Goal: Transaction & Acquisition: Purchase product/service

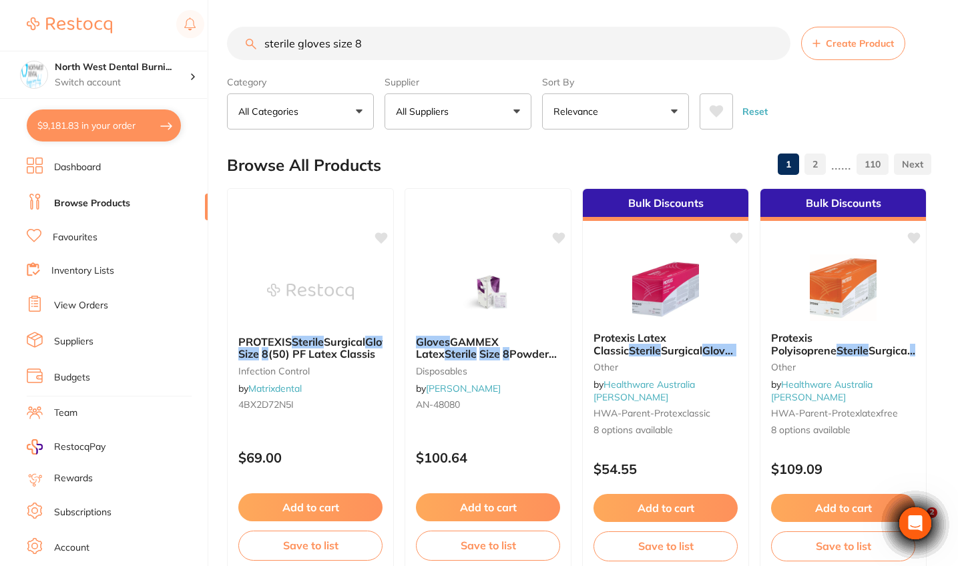
drag, startPoint x: 384, startPoint y: 41, endPoint x: 207, endPoint y: 40, distance: 177.5
click at [207, 40] on div "$9,181.83 North West Dental Burni... Switch account Riaz Dental Surgery Experte…" at bounding box center [479, 283] width 958 height 566
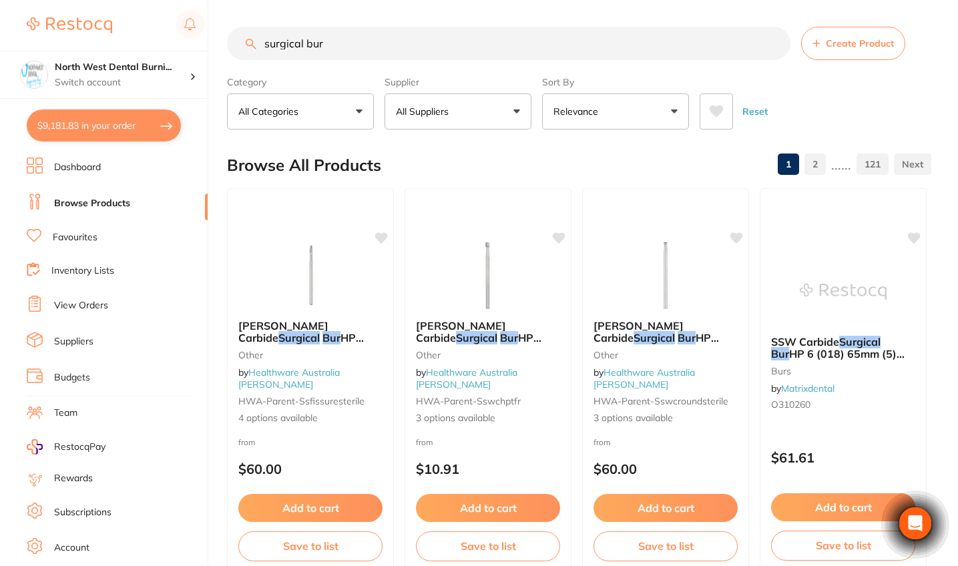
type input "surgical bur"
drag, startPoint x: 501, startPoint y: 121, endPoint x: 499, endPoint y: 133, distance: 11.5
click at [501, 121] on button "All Suppliers" at bounding box center [457, 111] width 147 height 36
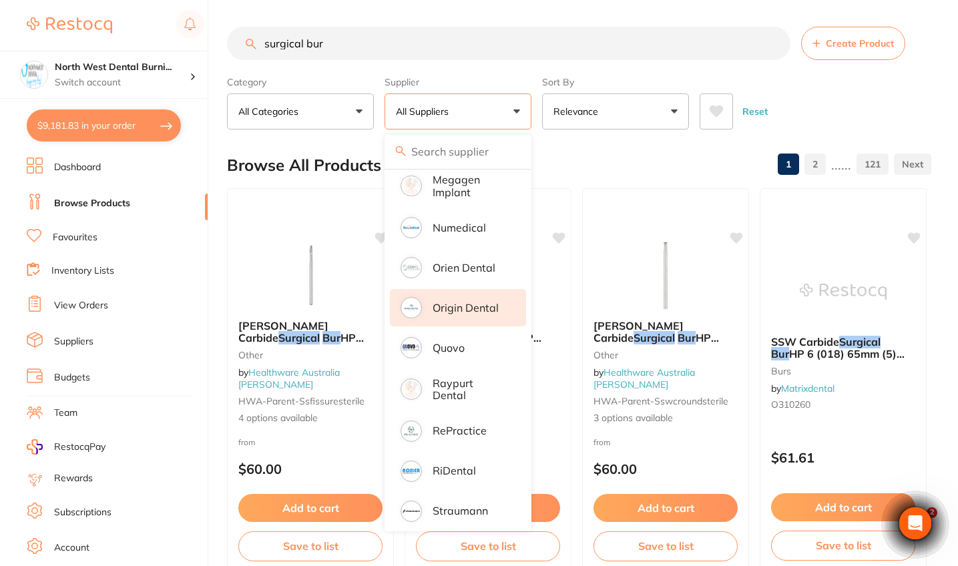
scroll to position [934, 0]
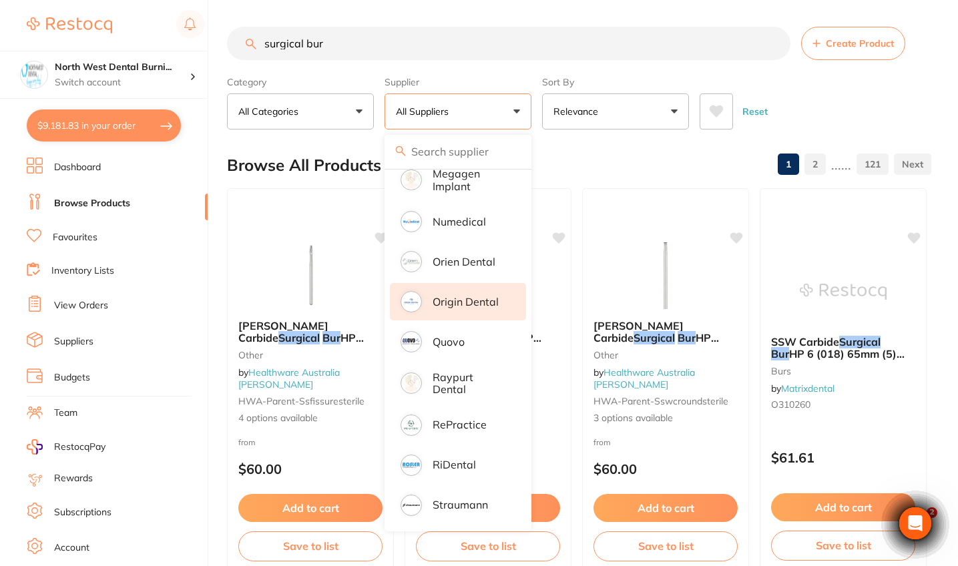
click at [483, 308] on p "Origin Dental" at bounding box center [466, 302] width 66 height 12
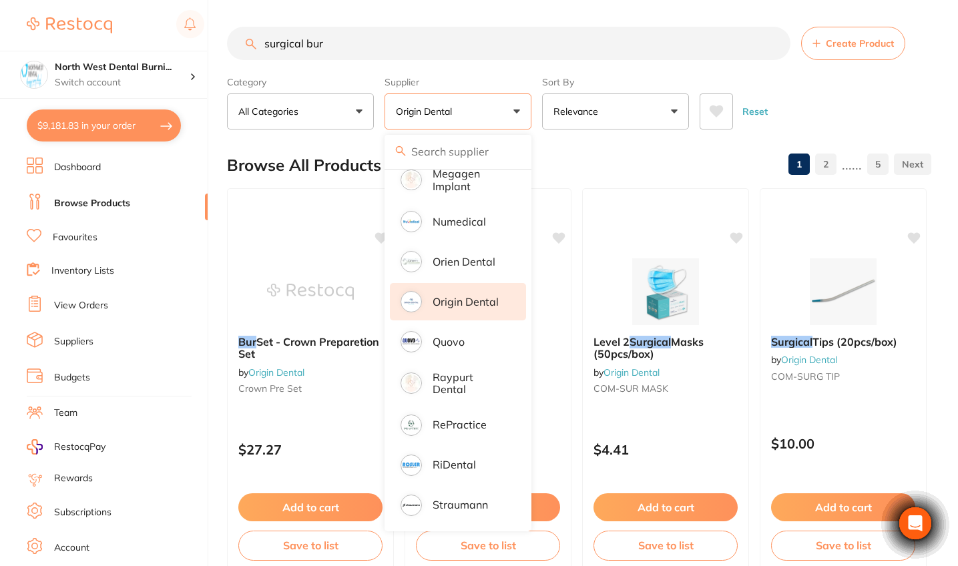
click at [918, 104] on div "Reset" at bounding box center [809, 106] width 221 height 47
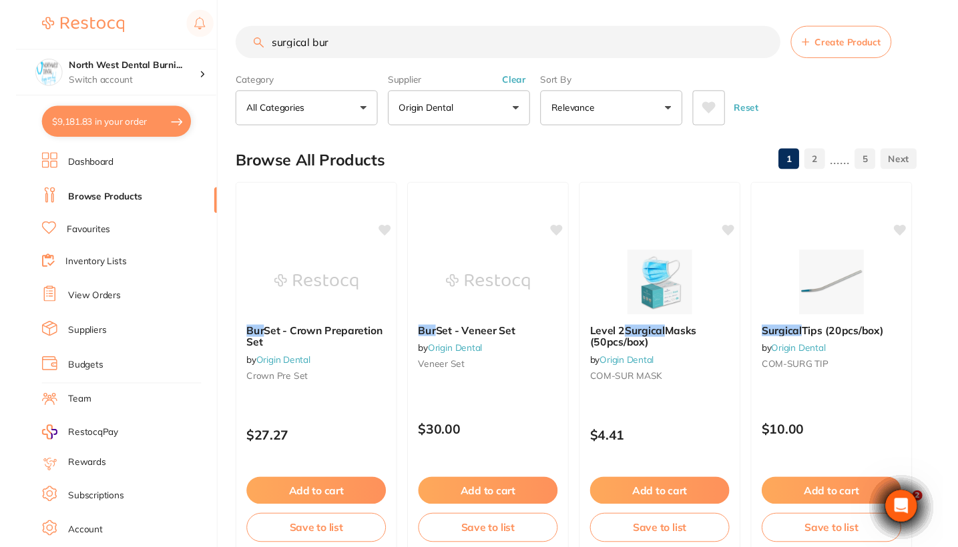
scroll to position [0, 0]
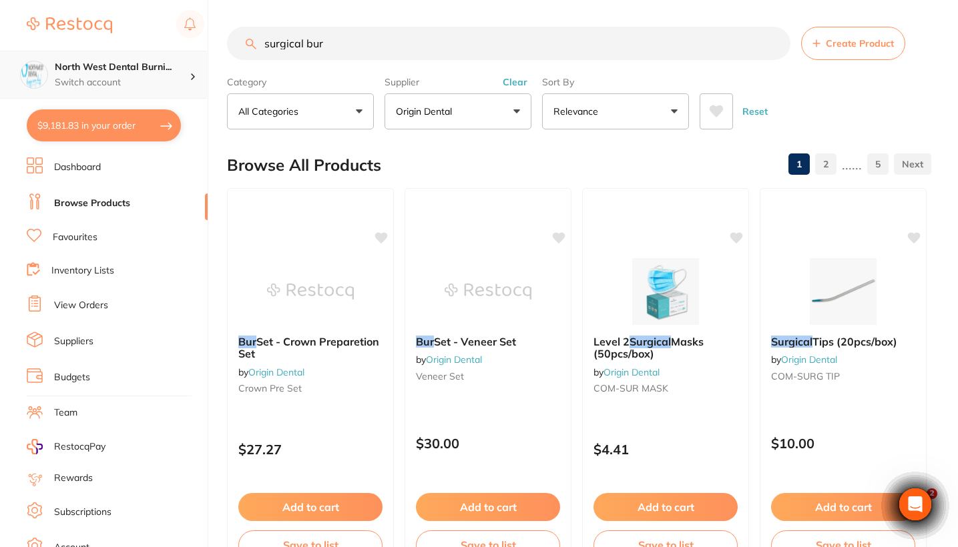
click at [97, 76] on p "Switch account" at bounding box center [122, 82] width 135 height 13
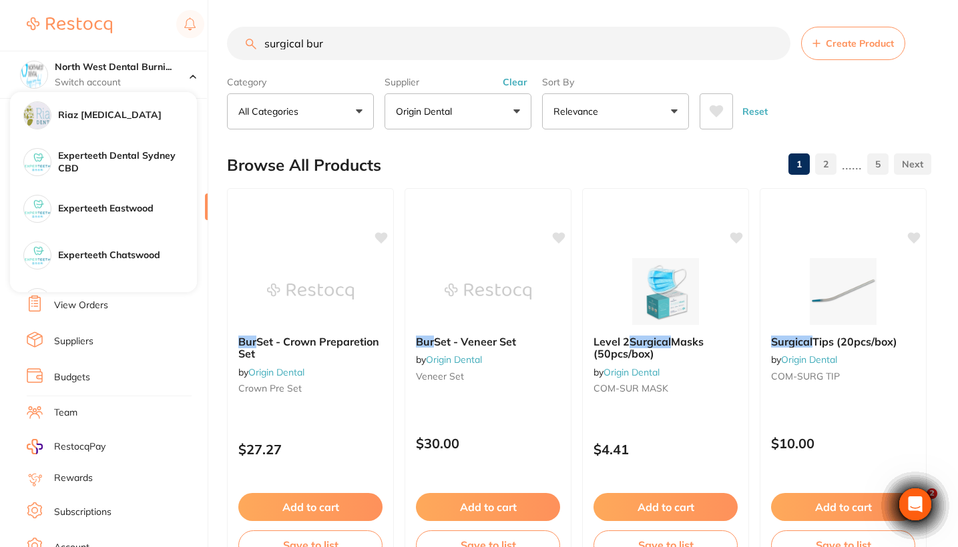
click at [119, 36] on div at bounding box center [116, 25] width 178 height 31
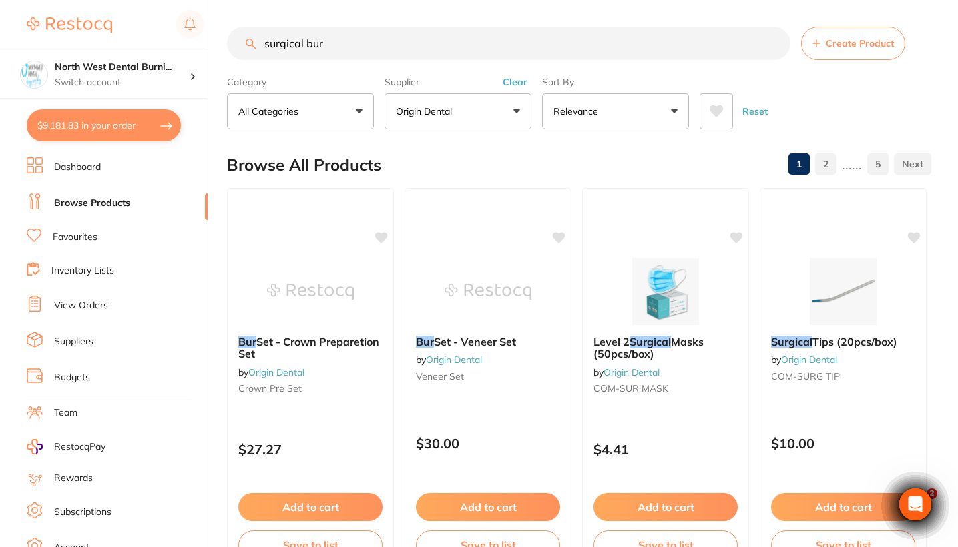
click at [120, 134] on div "Riaz [MEDICAL_DATA]" at bounding box center [103, 115] width 187 height 47
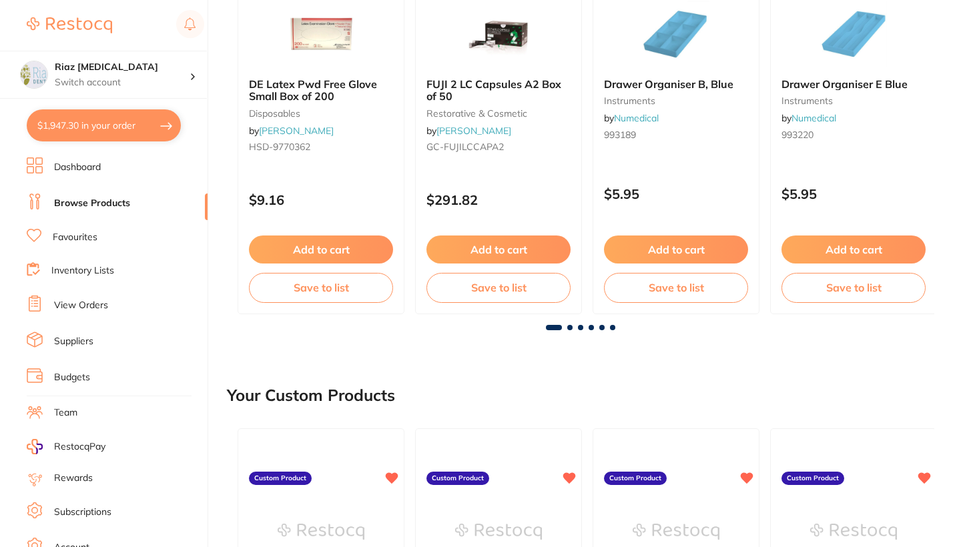
scroll to position [268, 0]
click at [140, 77] on p "Switch account" at bounding box center [122, 82] width 135 height 13
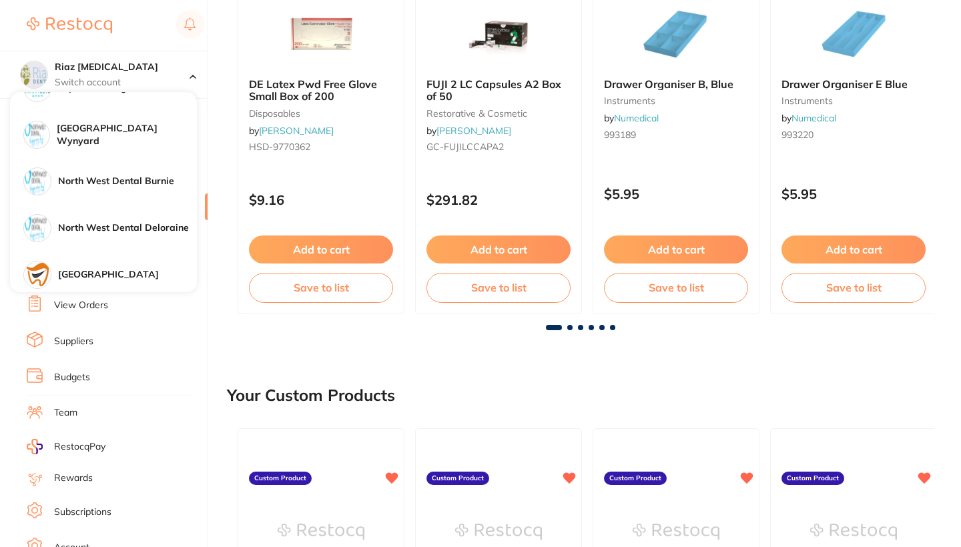
scroll to position [287, 0]
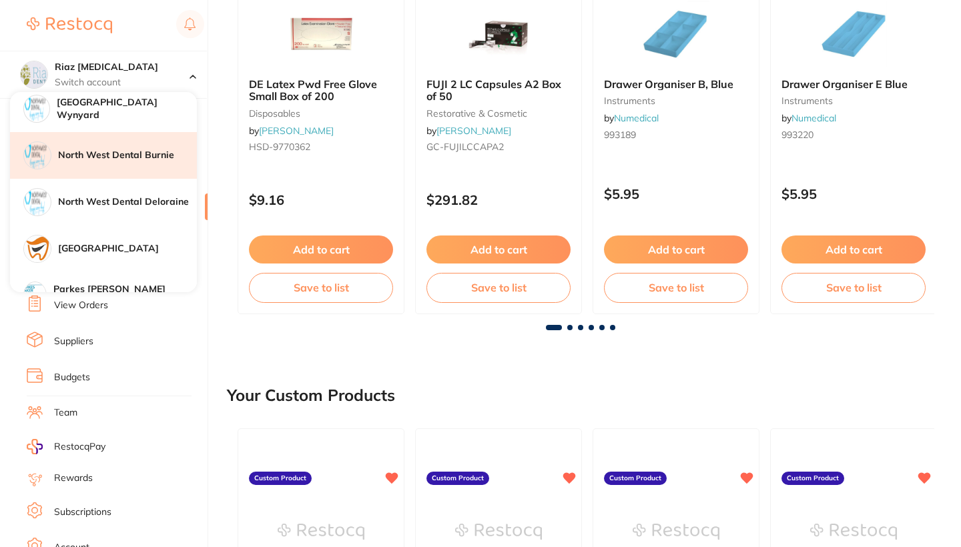
click at [123, 160] on h4 "North West Dental Burnie" at bounding box center [127, 155] width 139 height 13
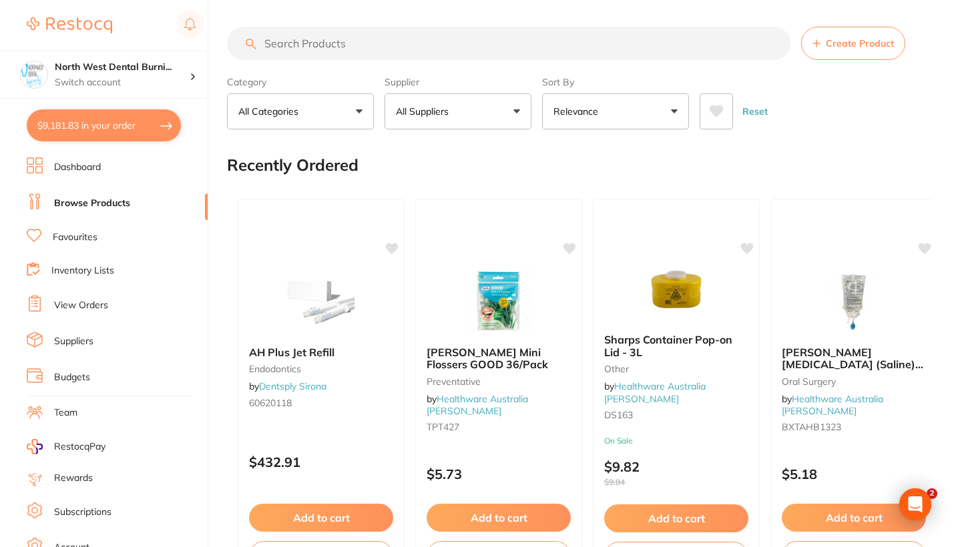
click at [83, 127] on button "$9,181.83 in your order" at bounding box center [104, 125] width 154 height 32
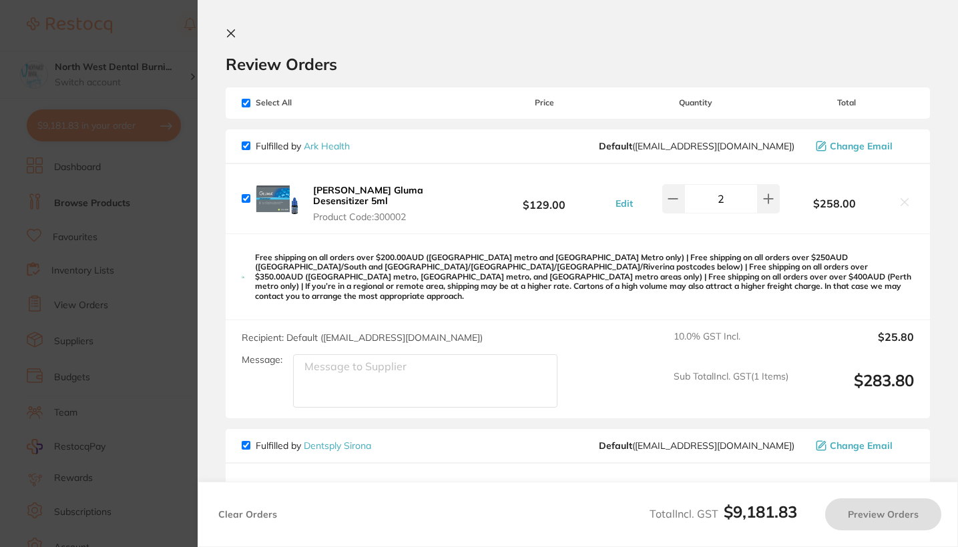
checkbox input "true"
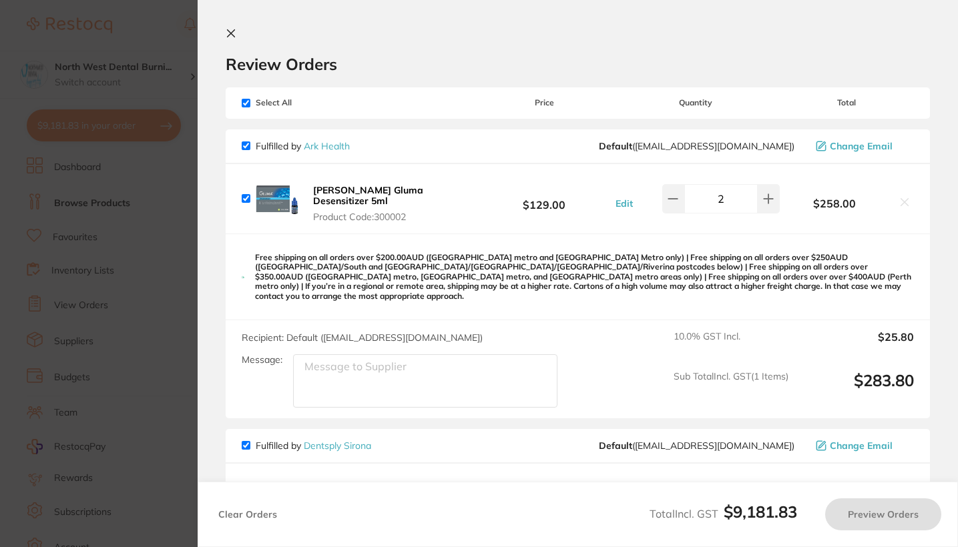
checkbox input "true"
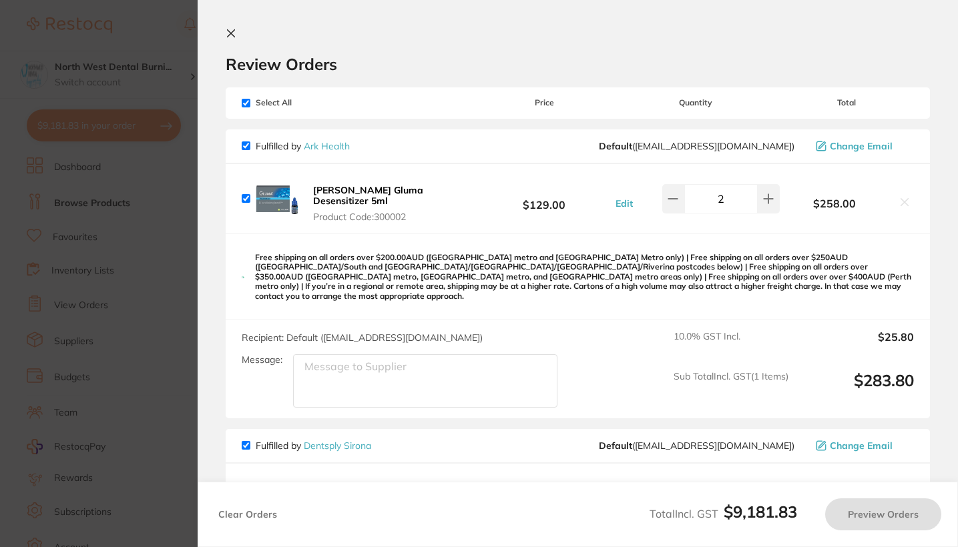
checkbox input "true"
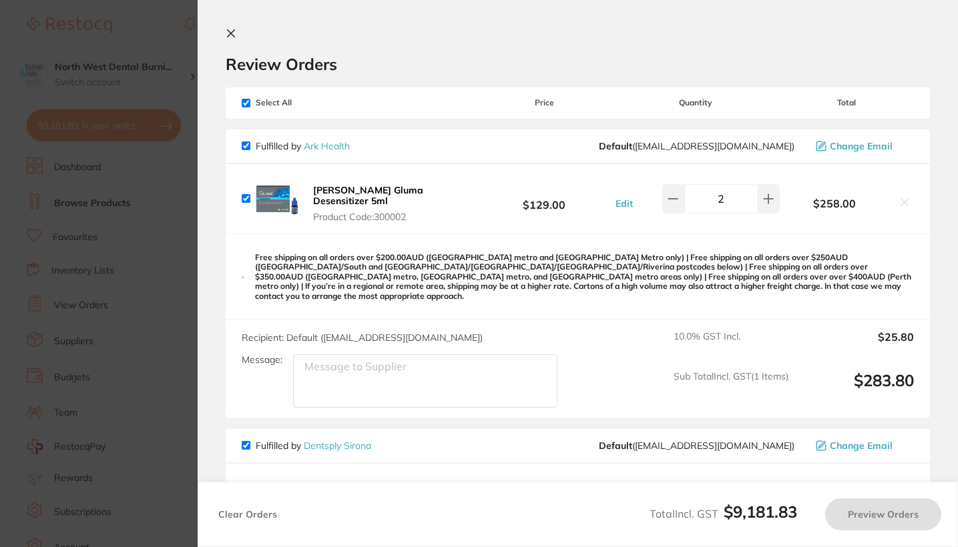
checkbox input "true"
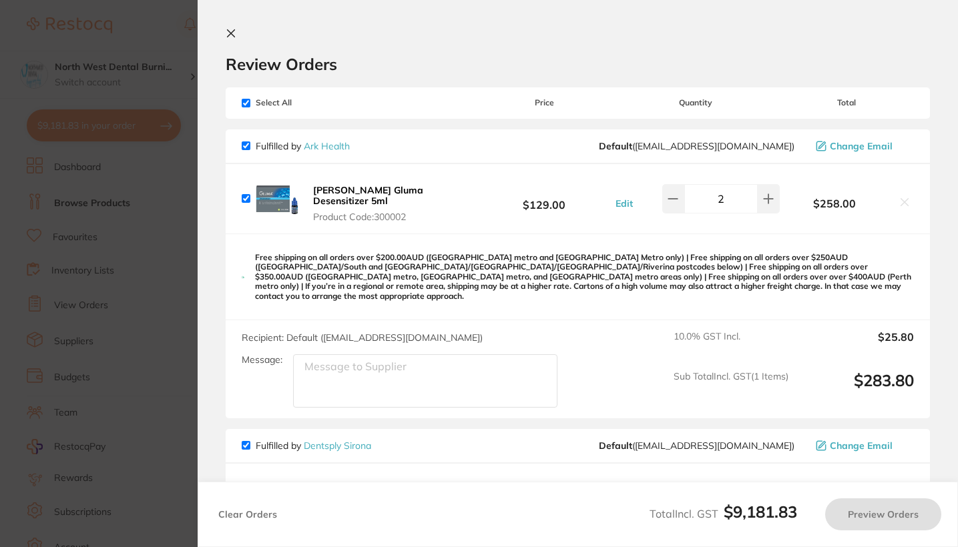
checkbox input "true"
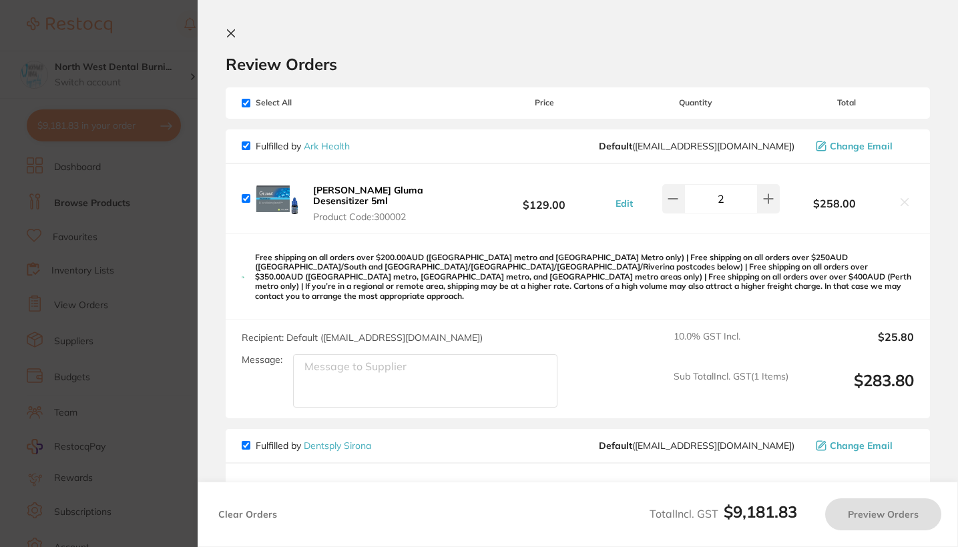
checkbox input "true"
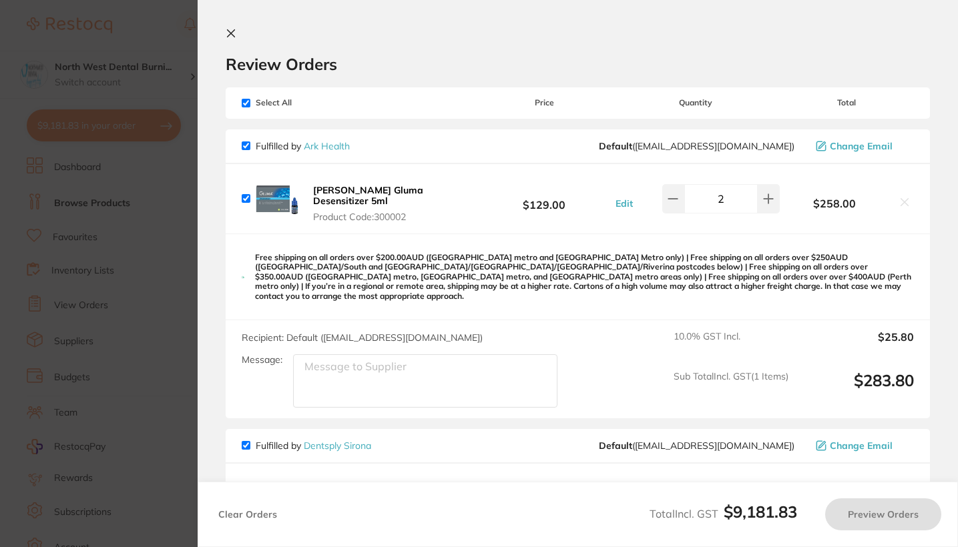
checkbox input "true"
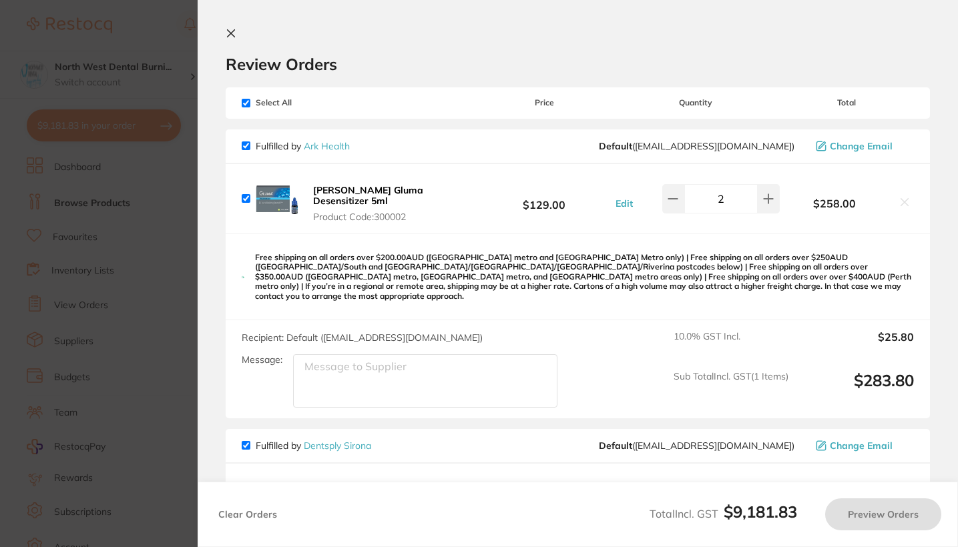
checkbox input "true"
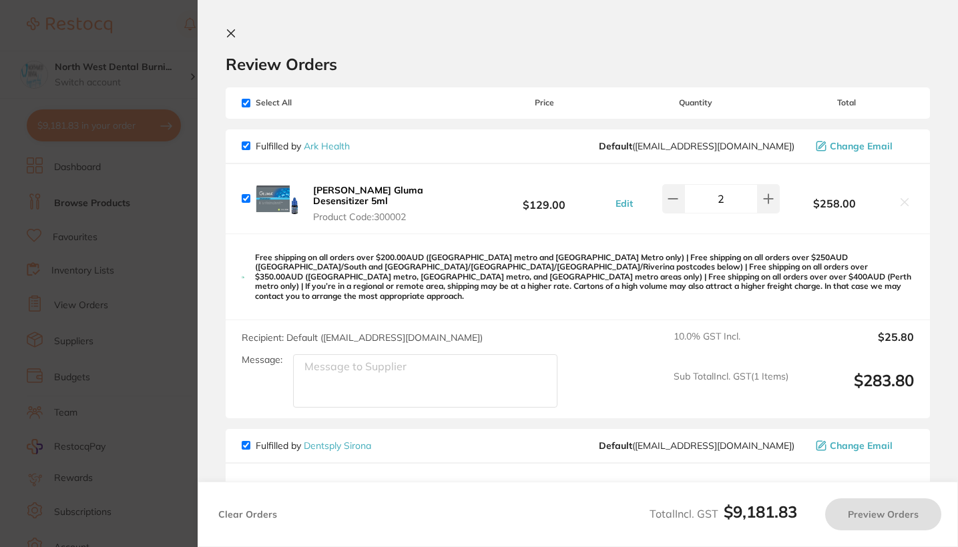
checkbox input "true"
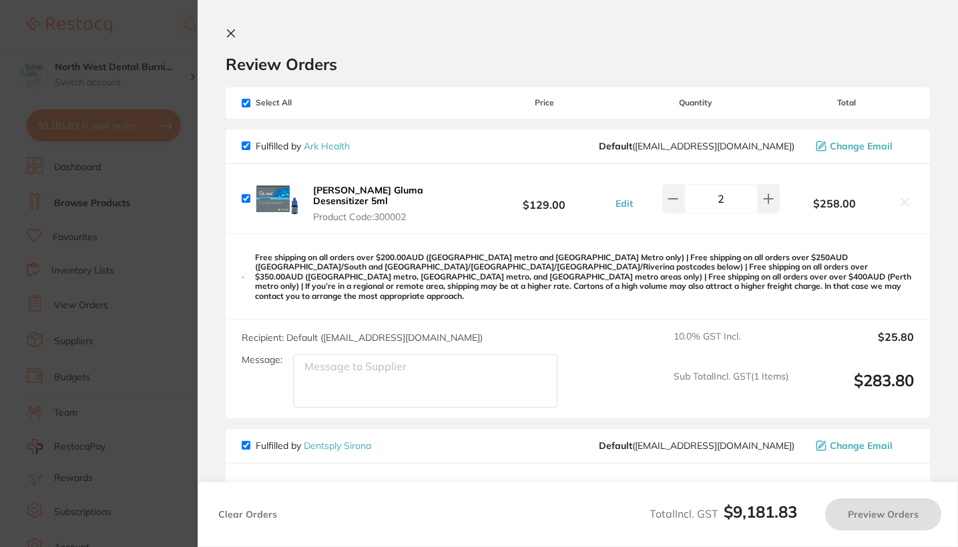
checkbox input "true"
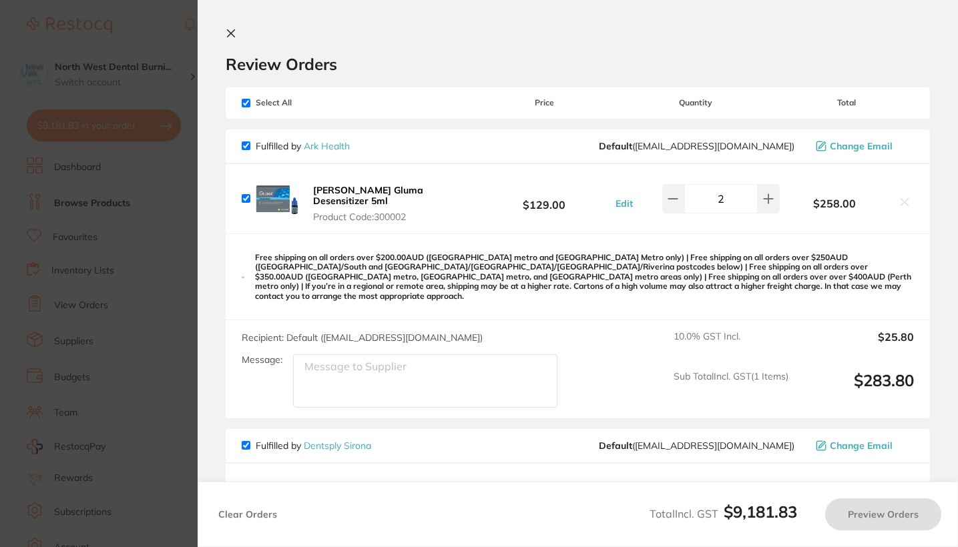
checkbox input "true"
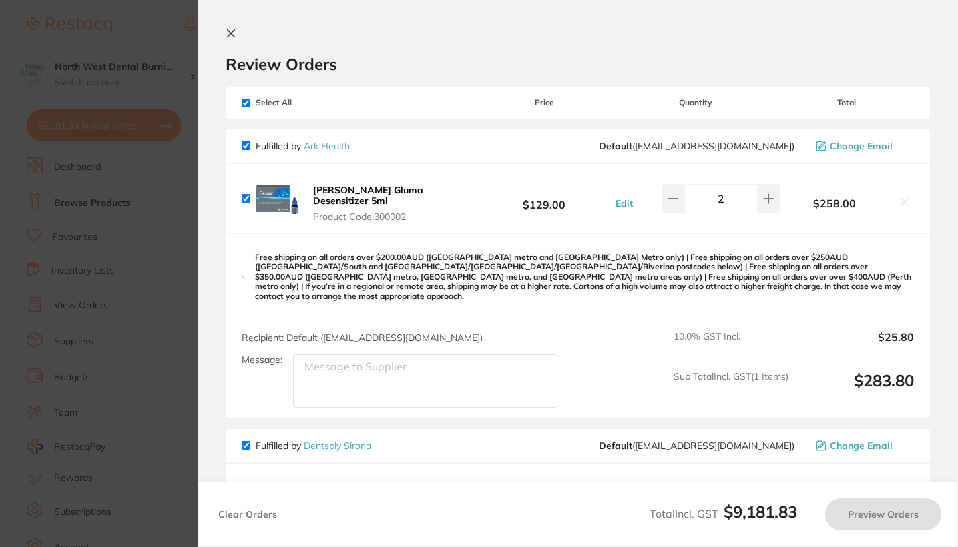
checkbox input "true"
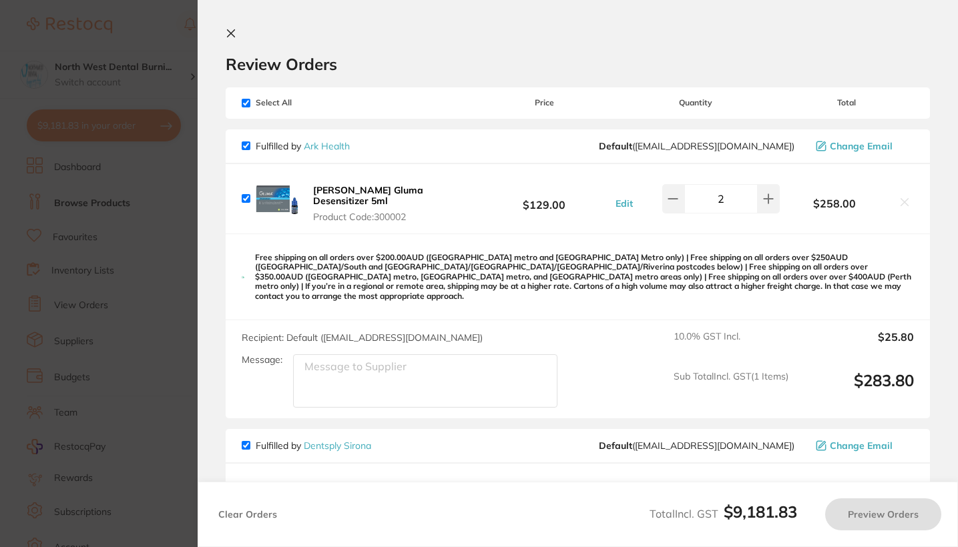
checkbox input "true"
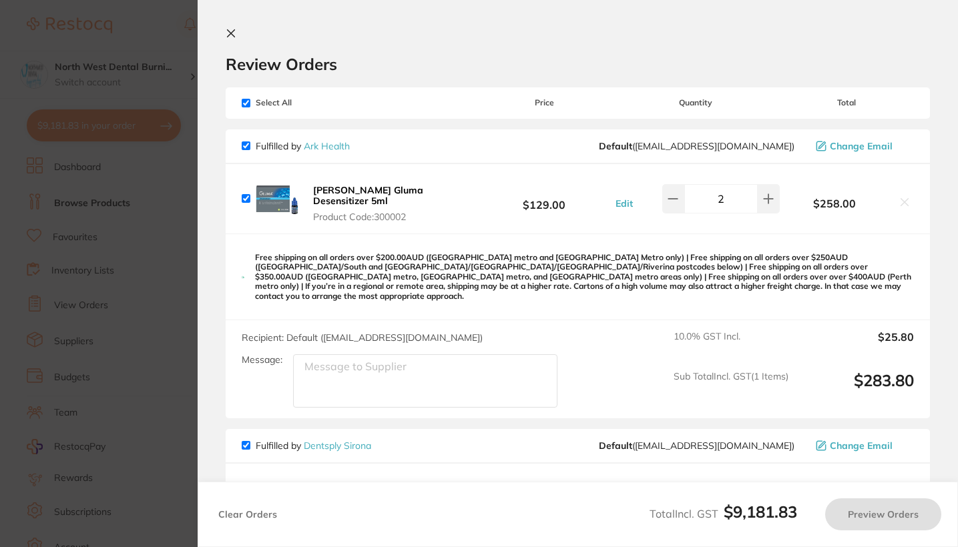
checkbox input "true"
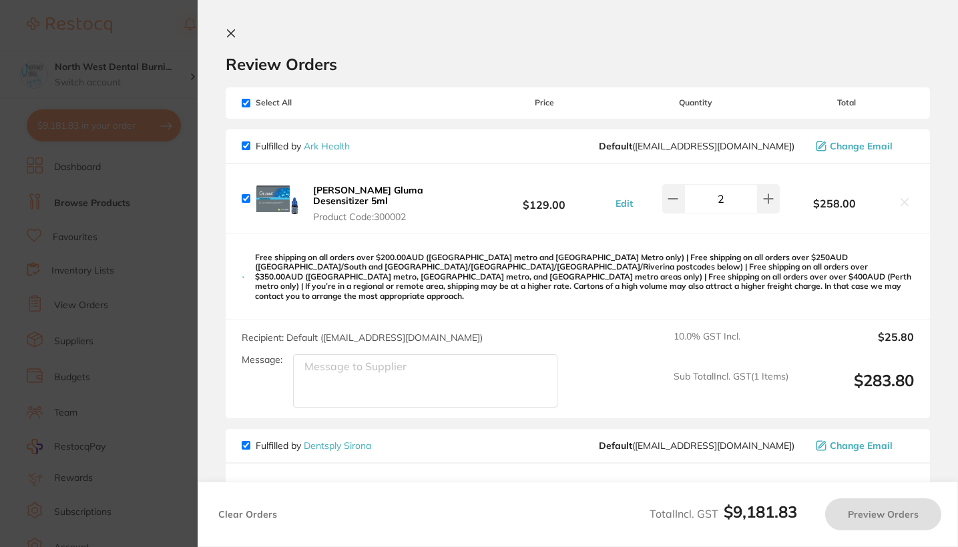
checkbox input "true"
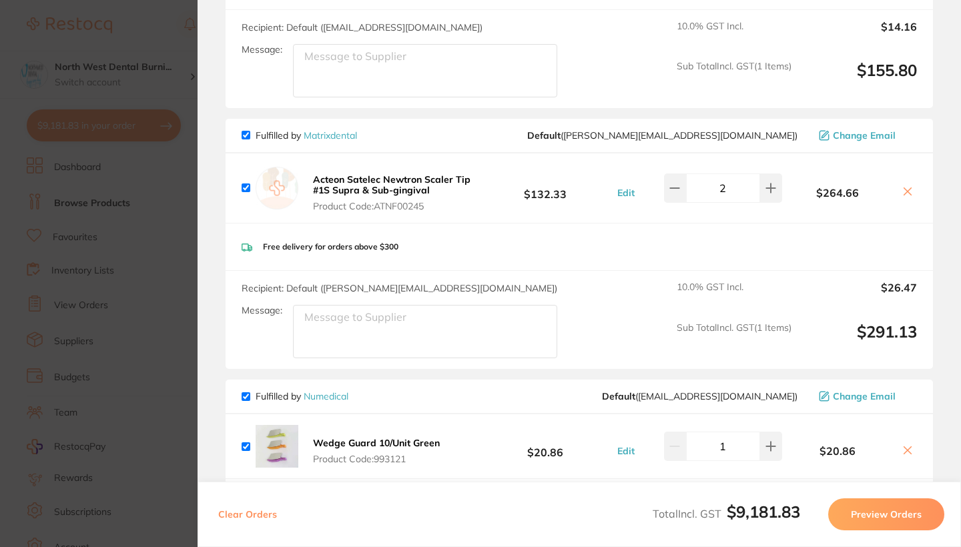
scroll to position [1468, 0]
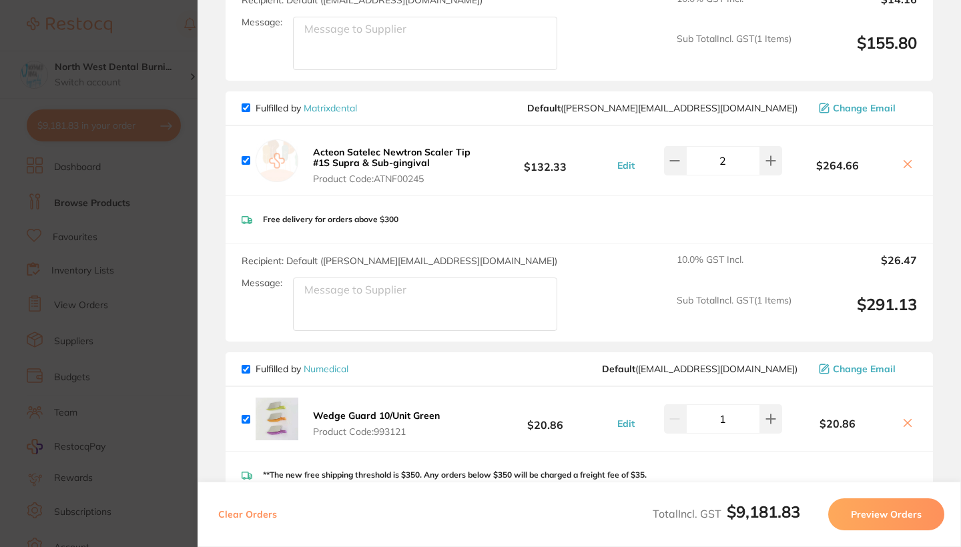
click at [905, 423] on icon at bounding box center [907, 422] width 7 height 7
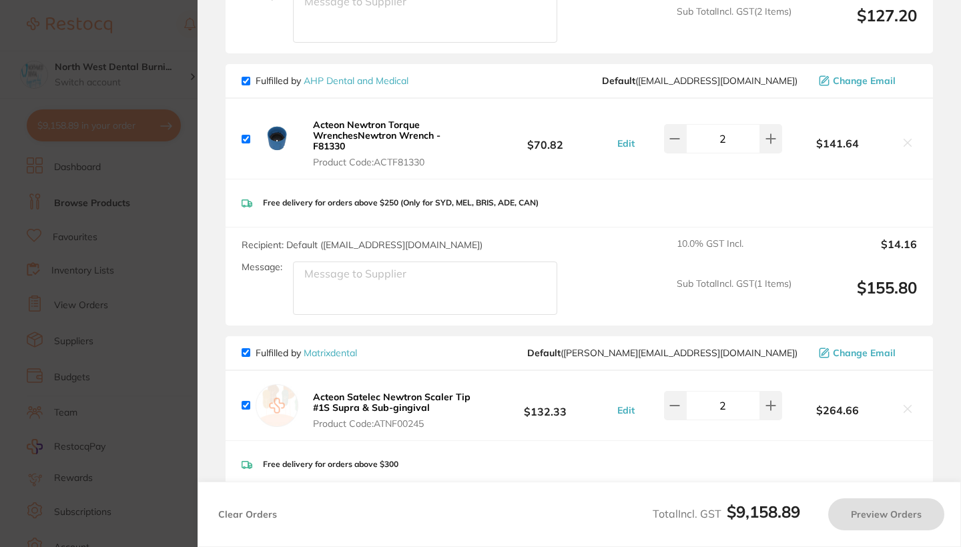
scroll to position [1225, 0]
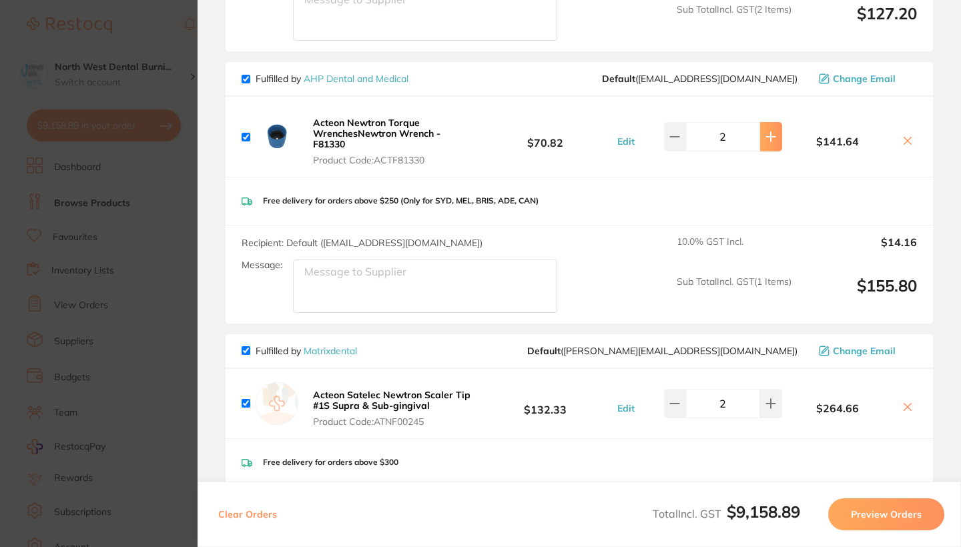
checkbox input "true"
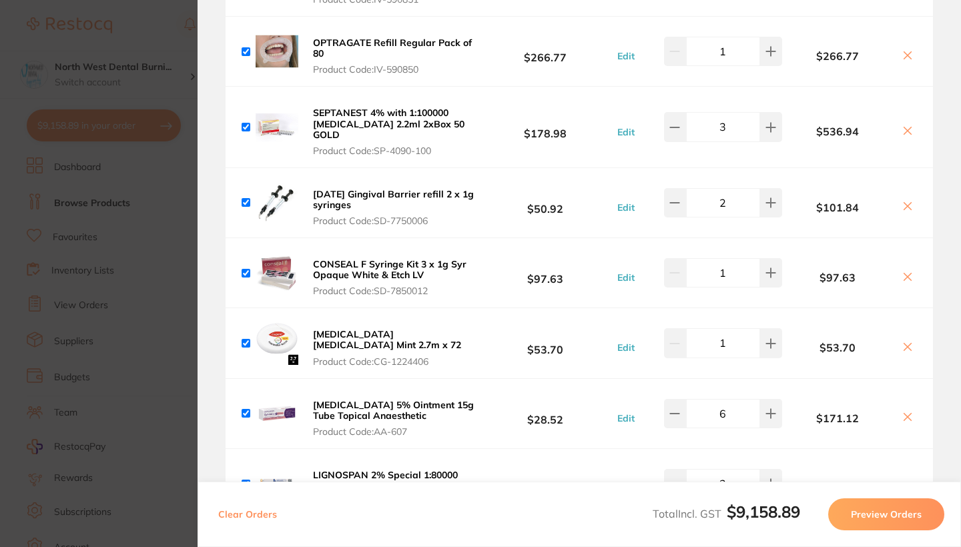
scroll to position [2248, 0]
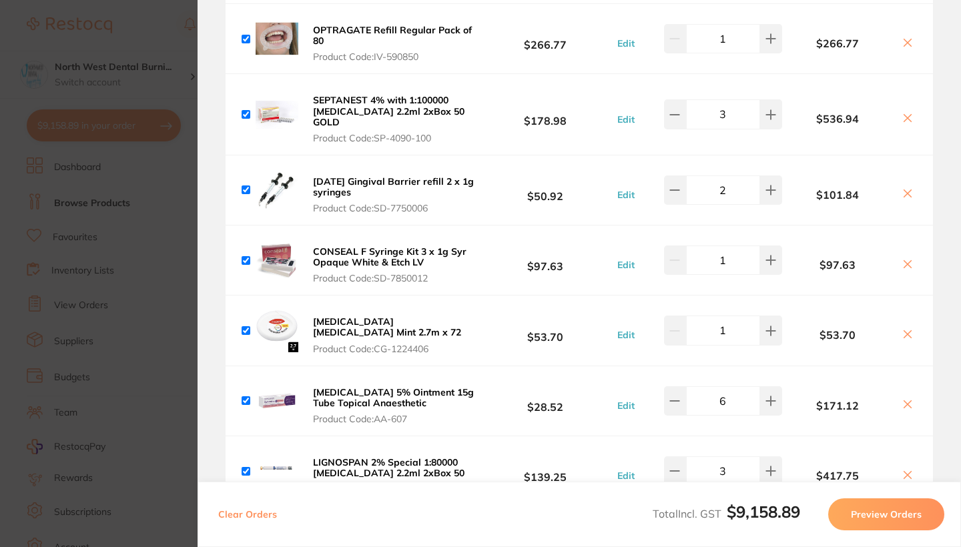
click at [83, 274] on section "Update RRP Set your pre negotiated price for this item. Item Agreed RRP (excl. …" at bounding box center [480, 273] width 961 height 547
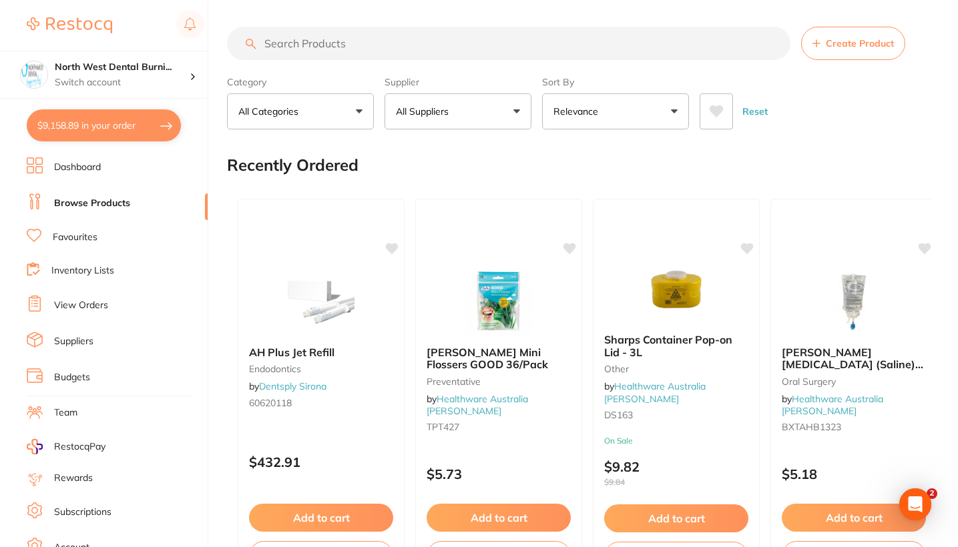
scroll to position [0, 0]
click at [347, 51] on input "search" at bounding box center [508, 43] width 563 height 33
type input "V"
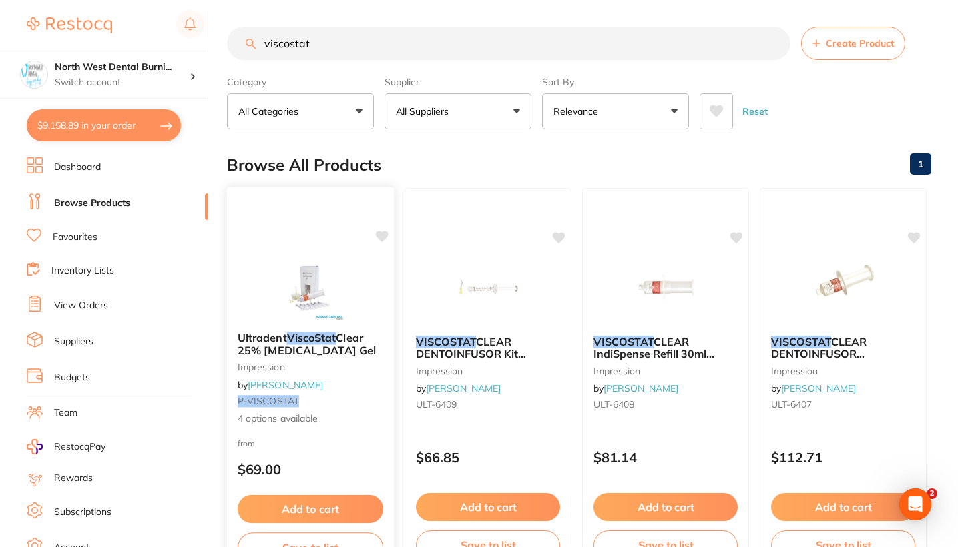
type input "viscostat"
click at [368, 406] on small "P-VISCOSTAT" at bounding box center [311, 401] width 146 height 11
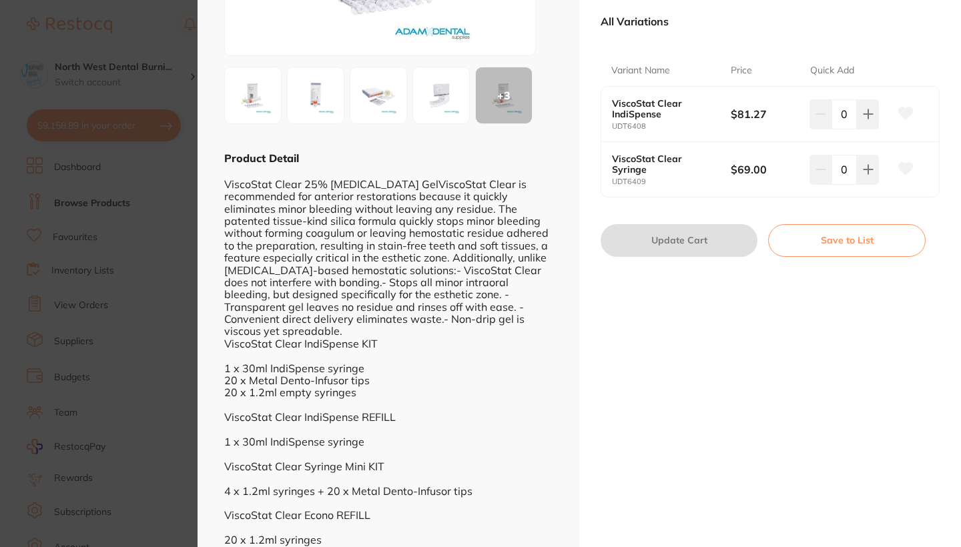
scroll to position [238, 0]
click at [865, 114] on icon at bounding box center [868, 114] width 11 height 11
type input "1"
click at [705, 232] on button "Update Cart" at bounding box center [679, 241] width 157 height 32
checkbox input "false"
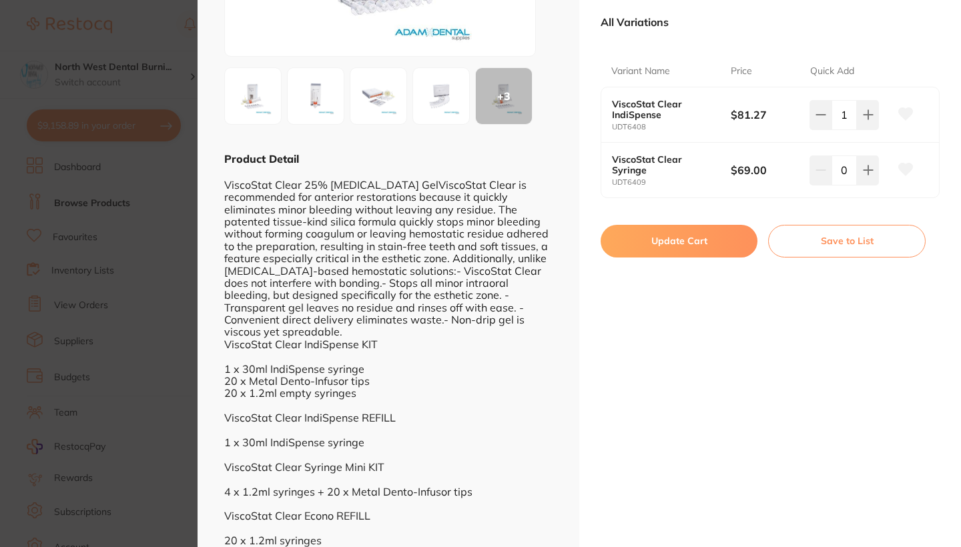
checkbox input "false"
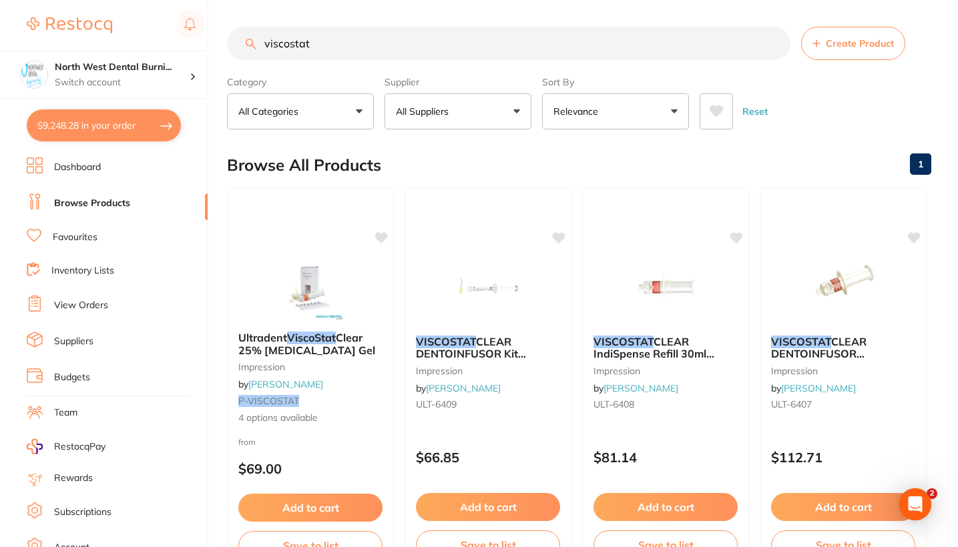
drag, startPoint x: 338, startPoint y: 45, endPoint x: 244, endPoint y: 46, distance: 94.1
click at [244, 46] on input "viscostat" at bounding box center [508, 43] width 563 height 33
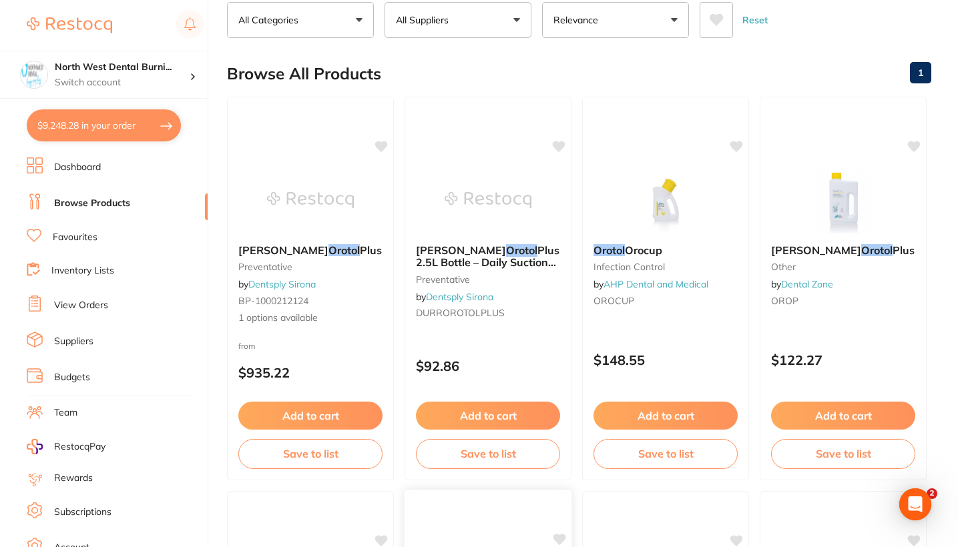
scroll to position [87, 0]
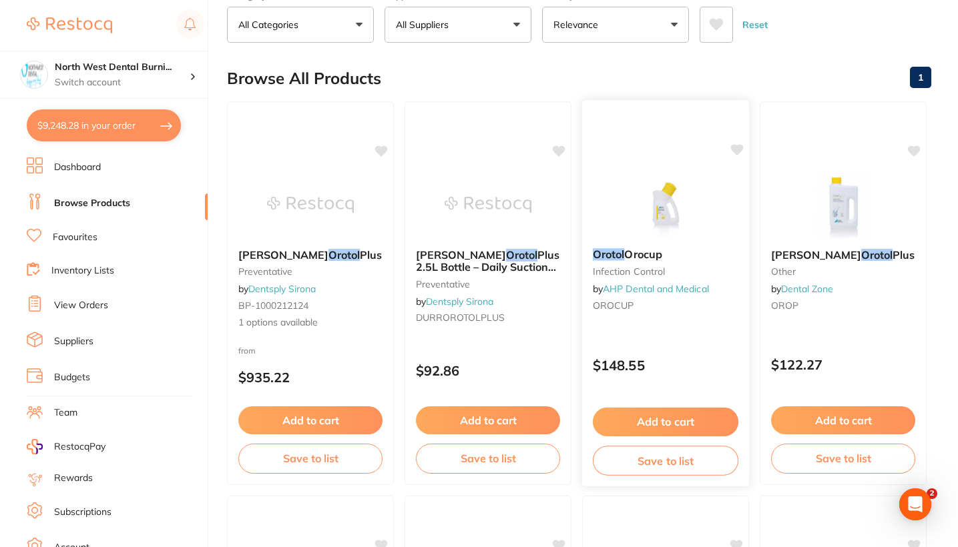
type input "orotol"
click at [679, 281] on div "Orotol Orocup infection control by AHP Dental and Medical OROCUP" at bounding box center [665, 282] width 167 height 89
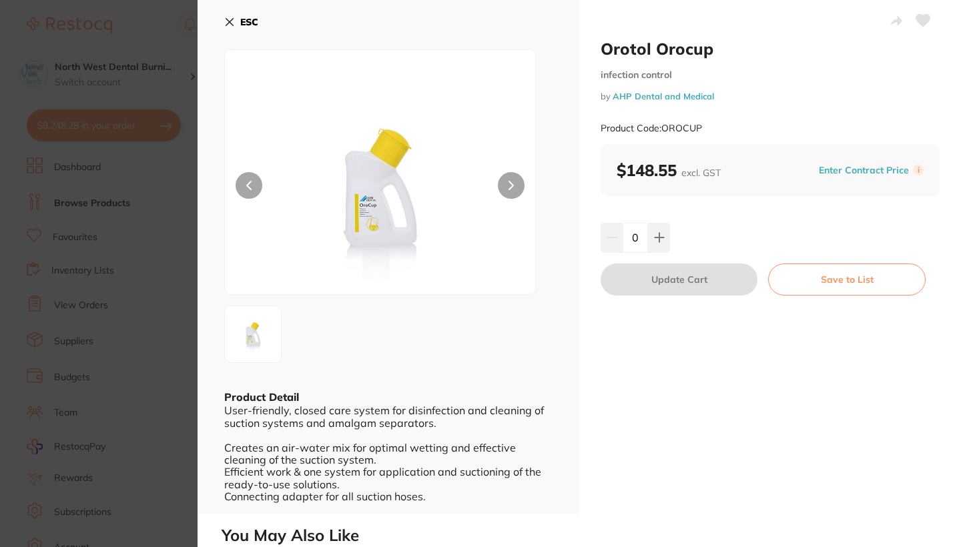
click at [99, 280] on section "Orotol Orocup infection control by AHP Dental and Medical Product Code: OROCUP …" at bounding box center [480, 273] width 961 height 547
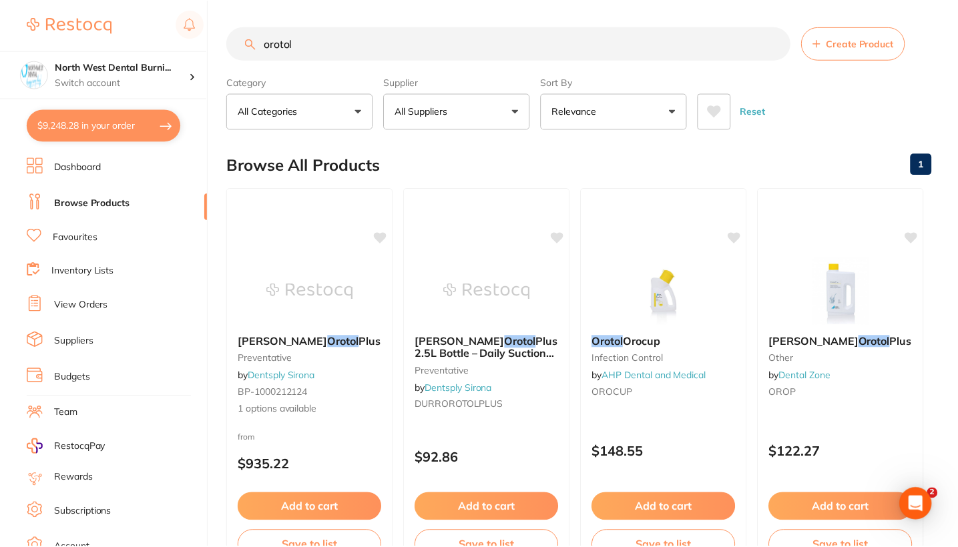
scroll to position [87, 0]
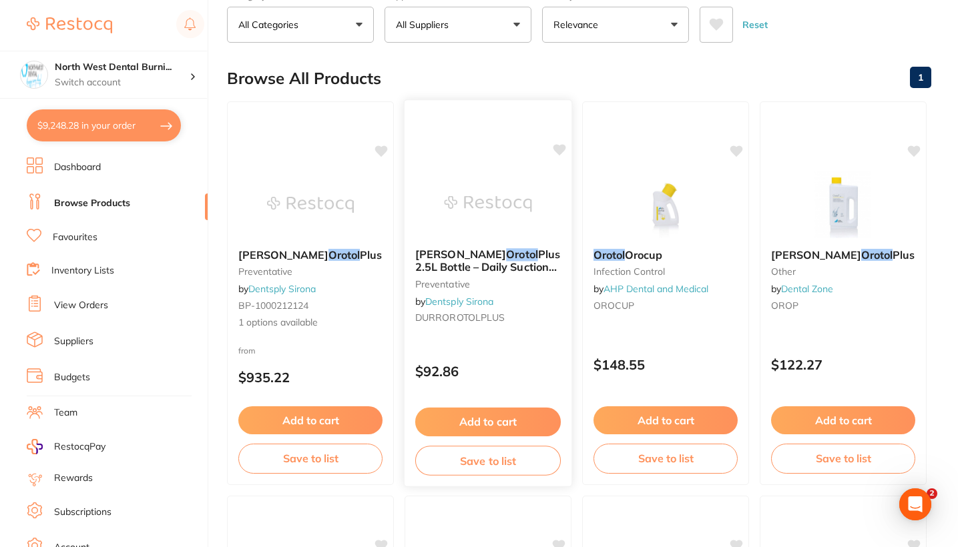
click at [528, 338] on div "Durr Orotol Plus 2.5L Bottle – Daily Suction Cleaner preventative by Dentsply S…" at bounding box center [487, 289] width 167 height 102
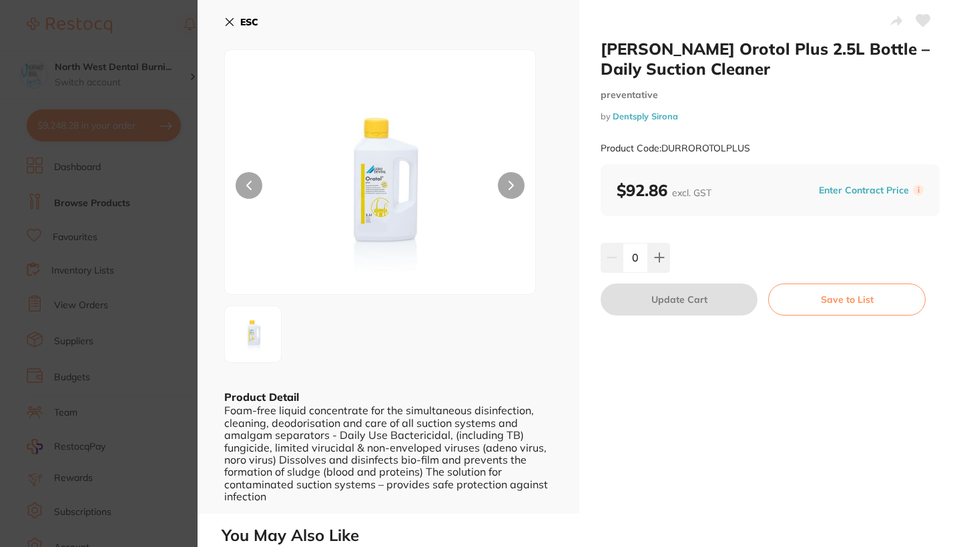
click at [15, 375] on section "Durr Orotol Plus 2.5L Bottle – Daily Suction Cleaner preventative by Dentsply S…" at bounding box center [480, 273] width 961 height 547
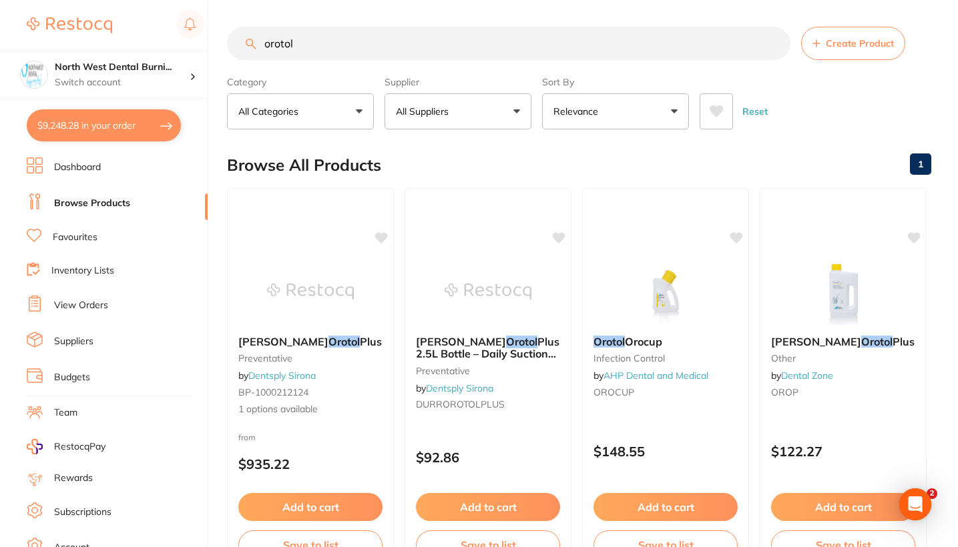
scroll to position [93, 0]
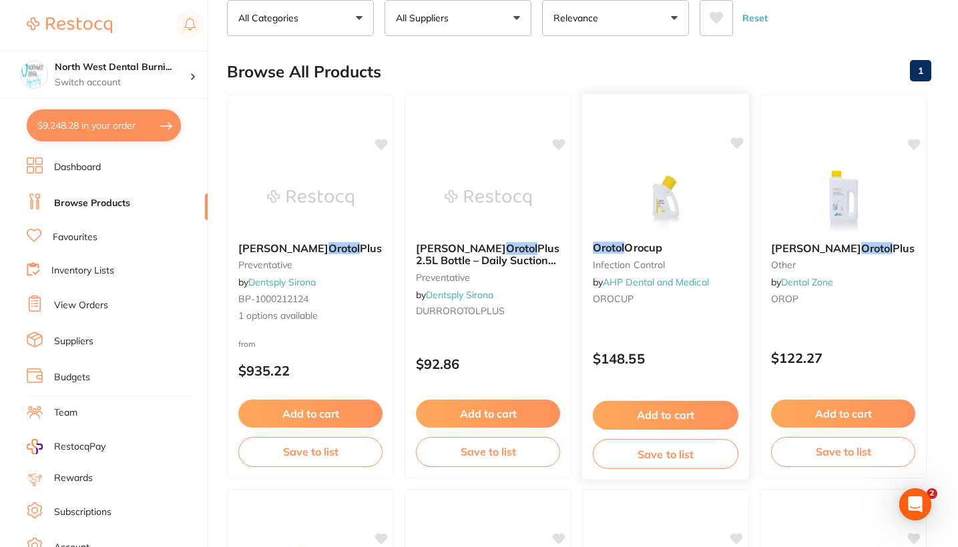
click at [697, 406] on button "Add to cart" at bounding box center [666, 415] width 146 height 29
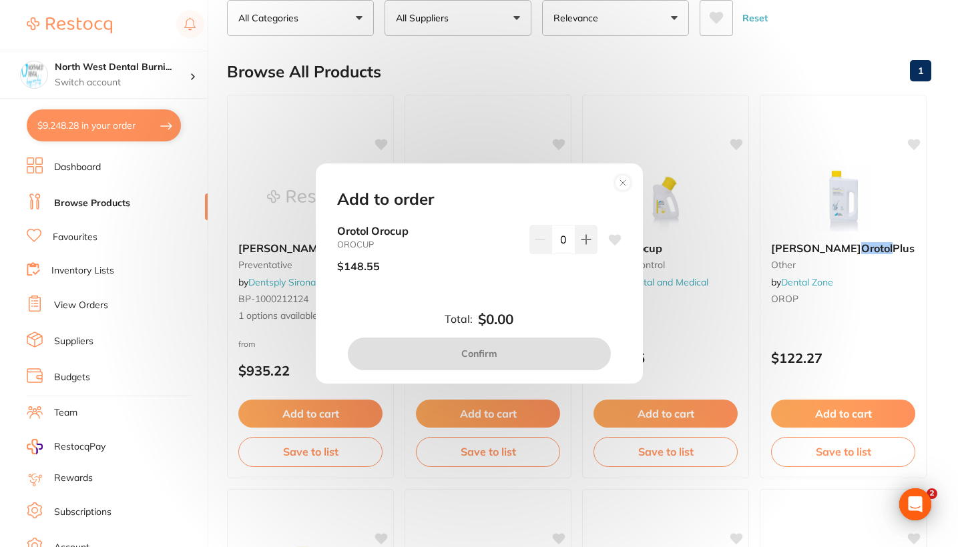
scroll to position [0, 0]
click at [623, 182] on circle at bounding box center [622, 183] width 15 height 15
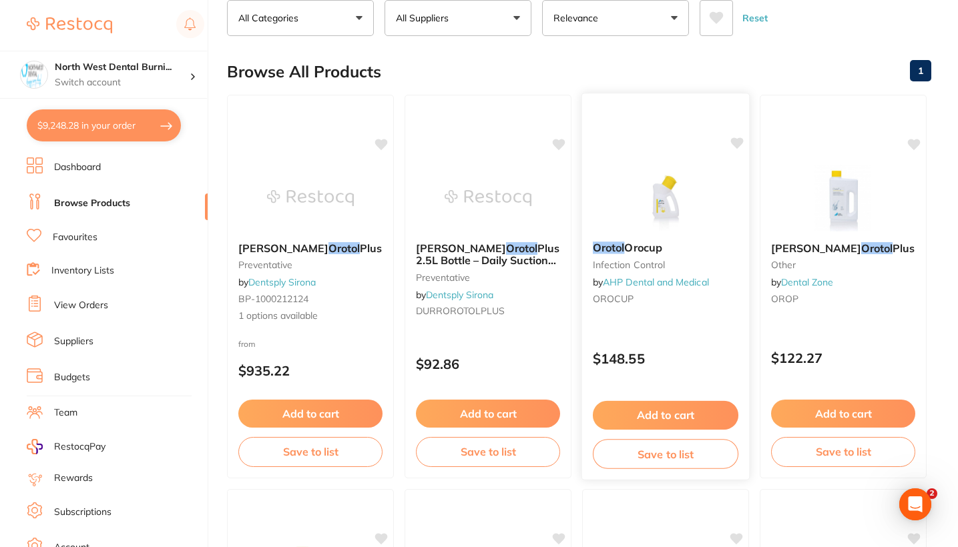
click at [674, 229] on img at bounding box center [664, 197] width 87 height 67
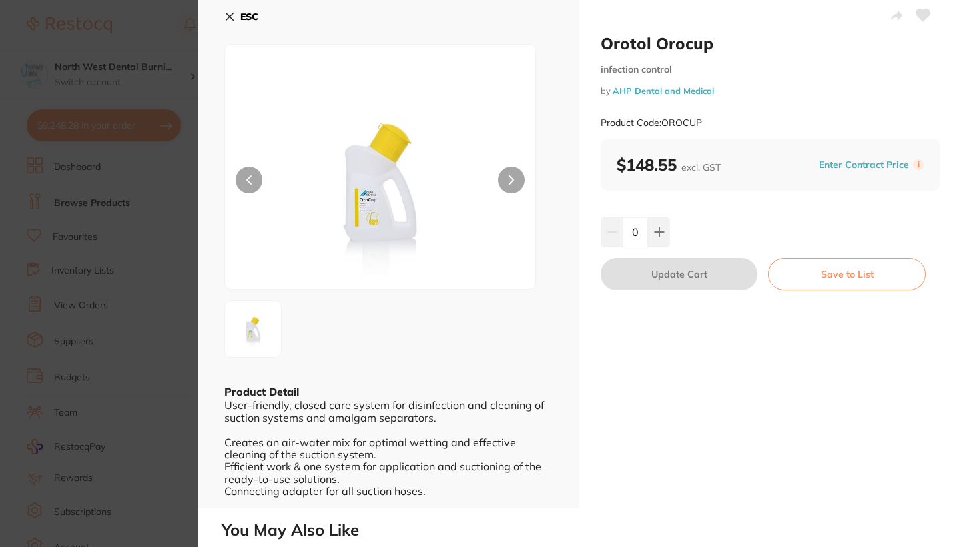
scroll to position [5, 0]
click at [120, 226] on section "Orotol Orocup infection control by AHP Dental and Medical Product Code: OROCUP …" at bounding box center [480, 273] width 961 height 547
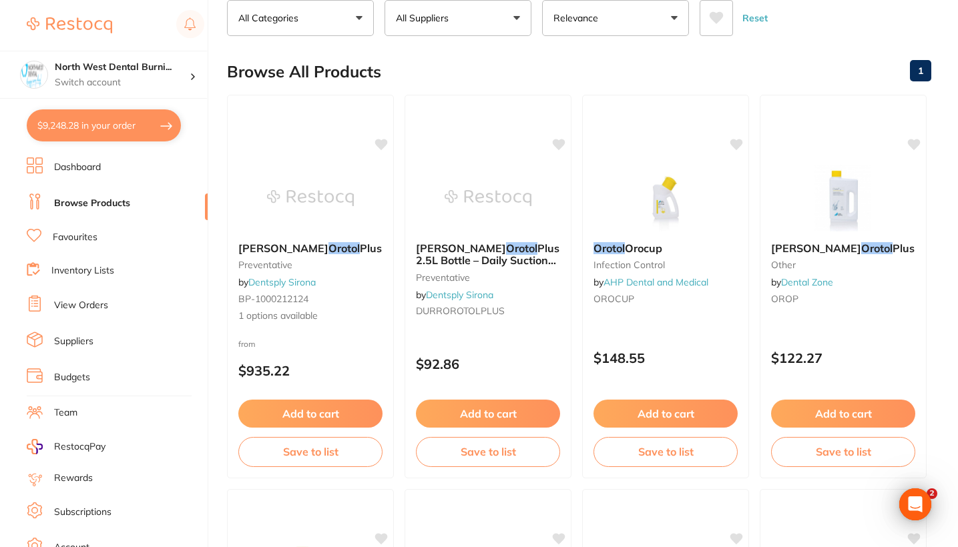
click at [111, 127] on button "$9,248.28 in your order" at bounding box center [104, 125] width 154 height 32
checkbox input "true"
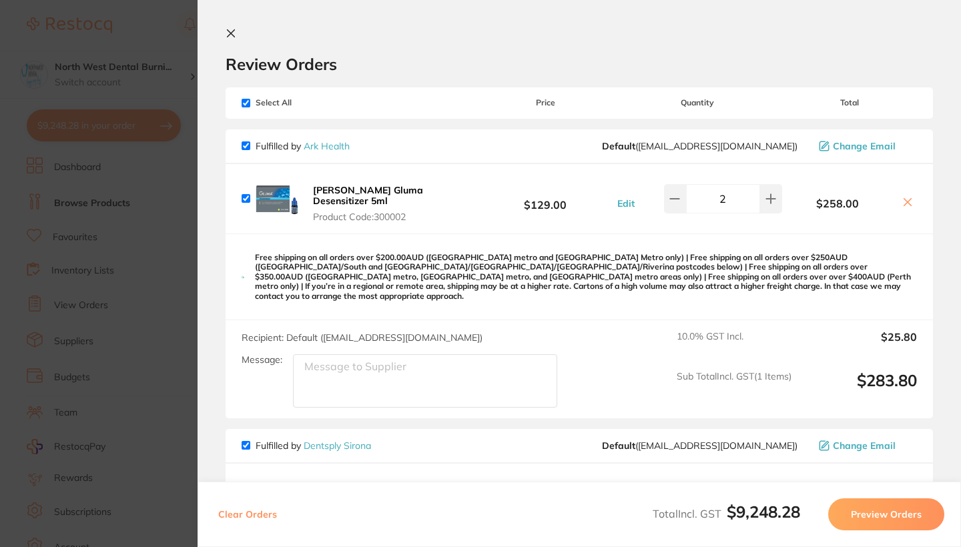
scroll to position [0, 0]
click at [104, 248] on section "Update RRP Set your pre negotiated price for this item. Item Agreed RRP (excl. …" at bounding box center [480, 273] width 961 height 547
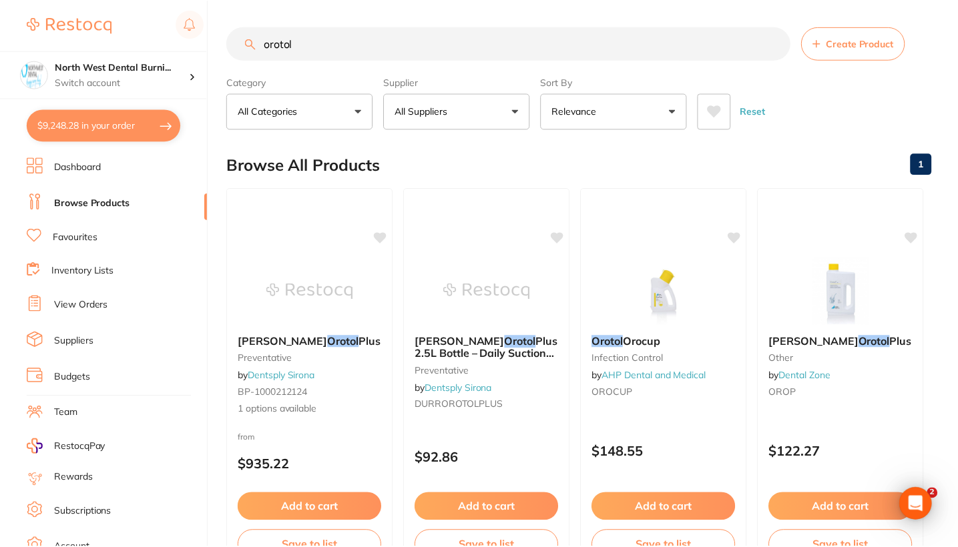
scroll to position [2, 0]
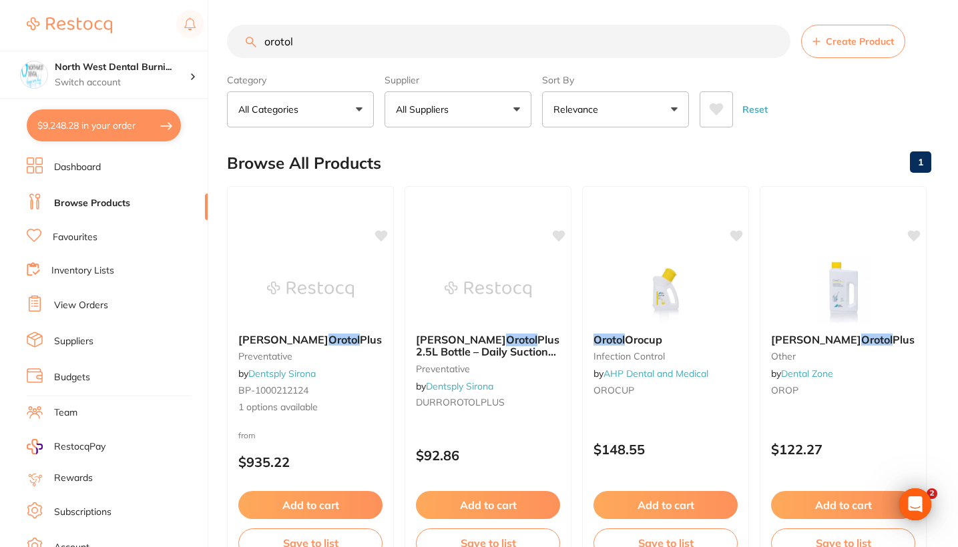
drag, startPoint x: 361, startPoint y: 57, endPoint x: 139, endPoint y: 47, distance: 222.5
click at [139, 47] on div "$9,248.28 North West Dental Burni... Switch account Riaz Dental Surgery Experte…" at bounding box center [479, 271] width 958 height 547
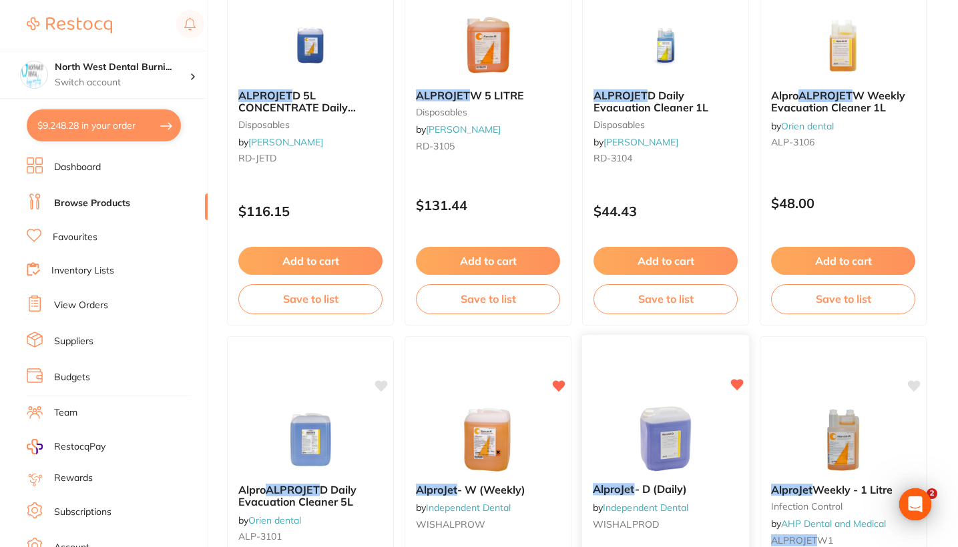
scroll to position [696, 0]
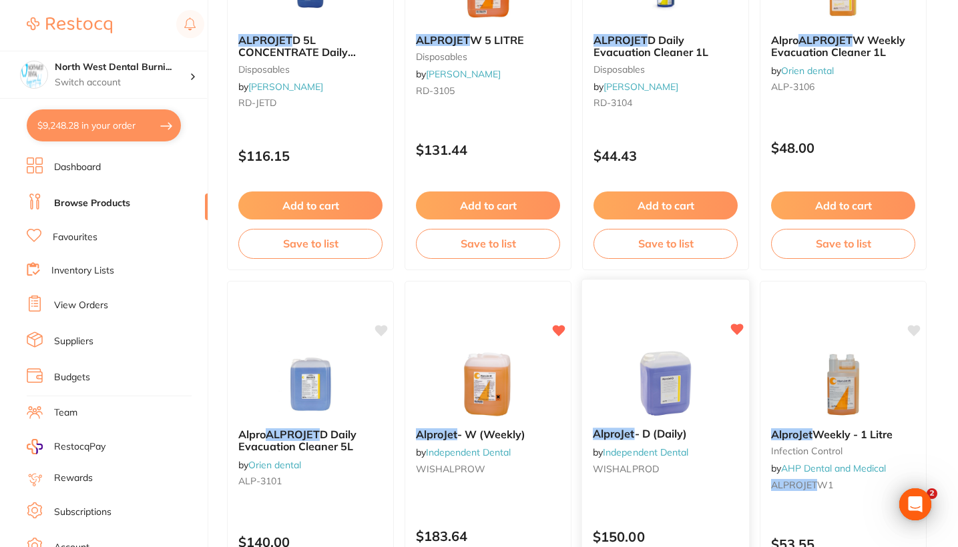
click at [695, 417] on img at bounding box center [664, 383] width 87 height 67
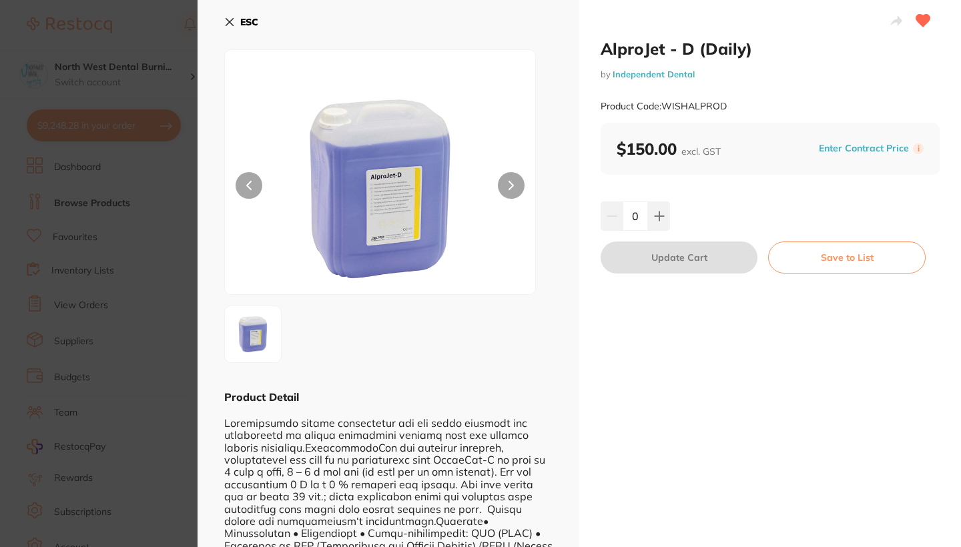
click at [101, 358] on section "AlproJet - D (Daily) by Independent Dental Product Code: WISHALPROD ESC Product…" at bounding box center [480, 273] width 961 height 547
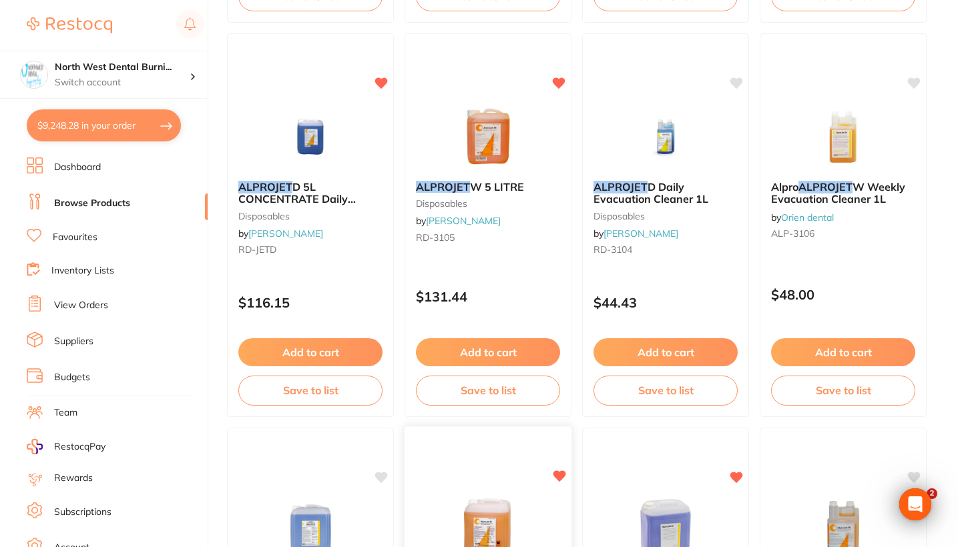
scroll to position [549, 0]
click at [296, 163] on img at bounding box center [309, 136] width 87 height 67
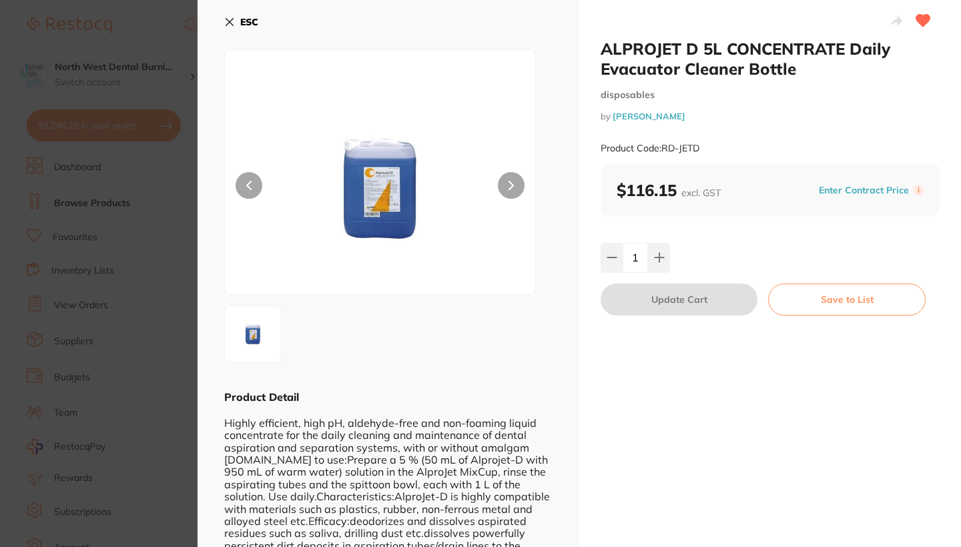
click at [377, 196] on img at bounding box center [380, 188] width 186 height 211
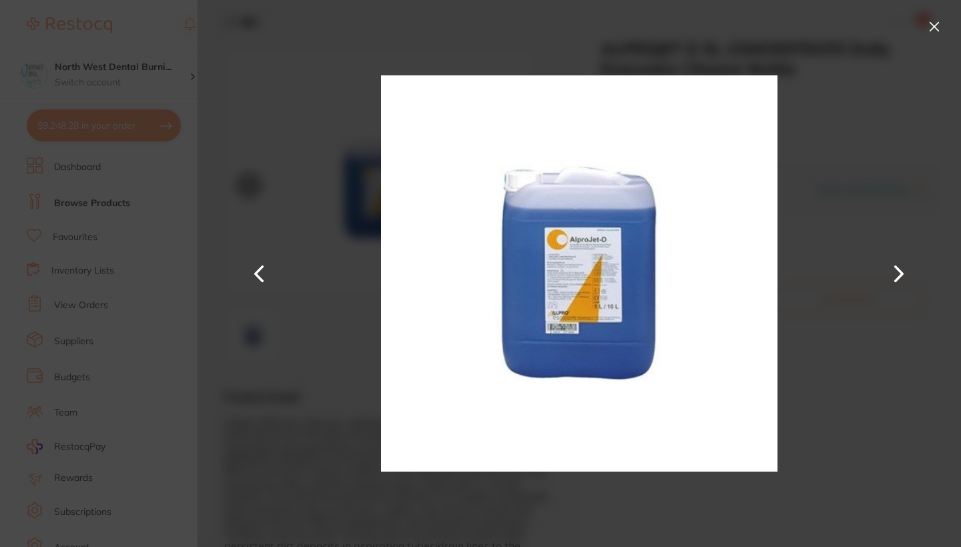
click at [563, 312] on img at bounding box center [579, 273] width 396 height 547
click at [932, 27] on button at bounding box center [934, 26] width 21 height 21
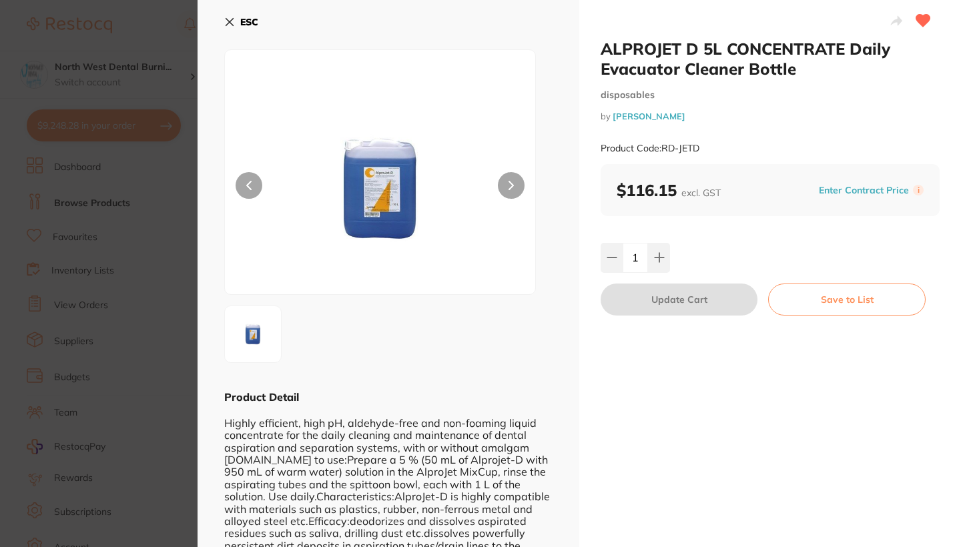
click at [139, 154] on section "ALPROJET D 5L CONCENTRATE Daily Evacuator Cleaner Bottle disposables by Henry S…" at bounding box center [480, 273] width 961 height 547
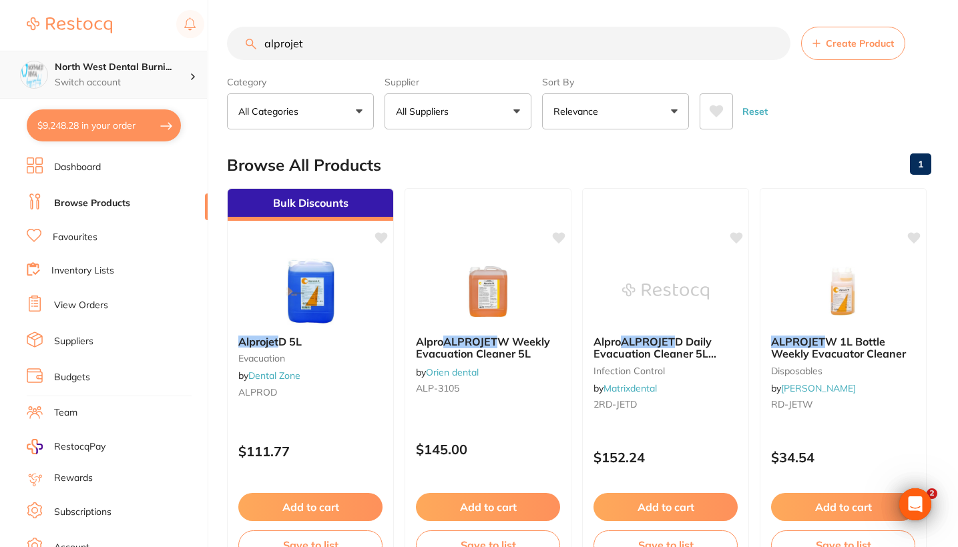
drag, startPoint x: 347, startPoint y: 38, endPoint x: 148, endPoint y: 52, distance: 199.4
click at [148, 52] on div "$9,248.28 North West Dental Burni... Switch account Riaz Dental Surgery Experte…" at bounding box center [479, 273] width 958 height 547
type input "a"
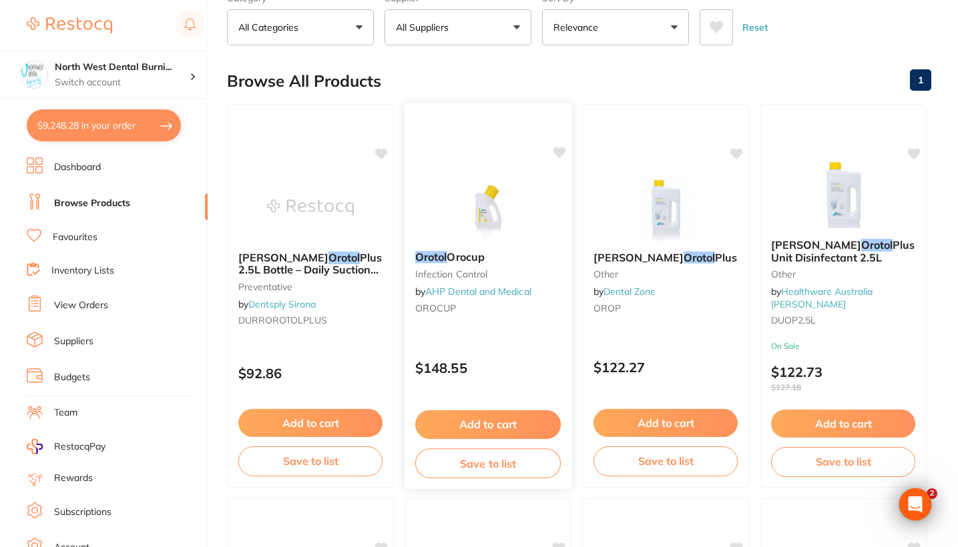
click at [515, 351] on div "$148.55" at bounding box center [487, 365] width 167 height 36
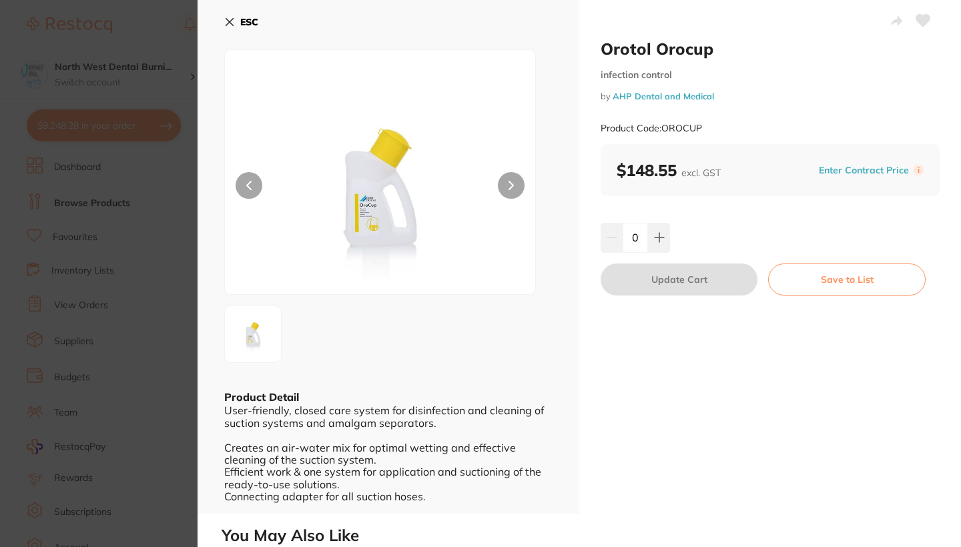
click at [170, 253] on section "Orotol Orocup infection control by AHP Dental and Medical Product Code: OROCUP …" at bounding box center [480, 273] width 961 height 547
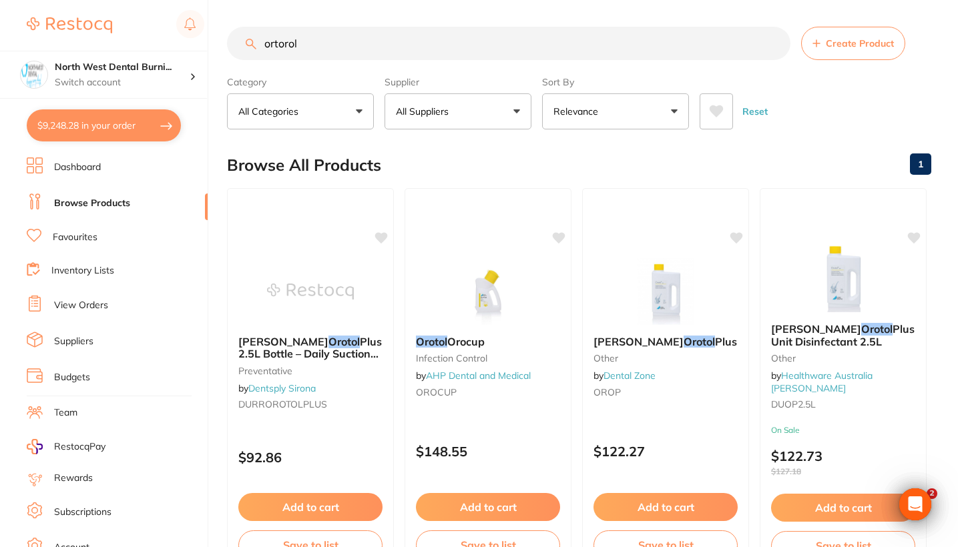
drag, startPoint x: 325, startPoint y: 45, endPoint x: 210, endPoint y: 43, distance: 114.8
click at [210, 43] on div "$9,248.28 North West Dental Burni... Switch account Riaz Dental Surgery Experte…" at bounding box center [479, 273] width 958 height 547
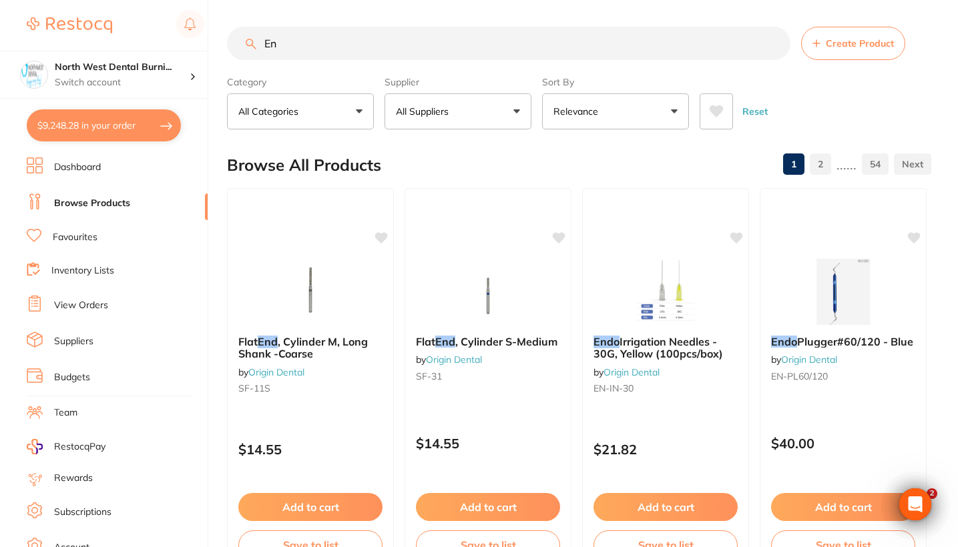
type input "E"
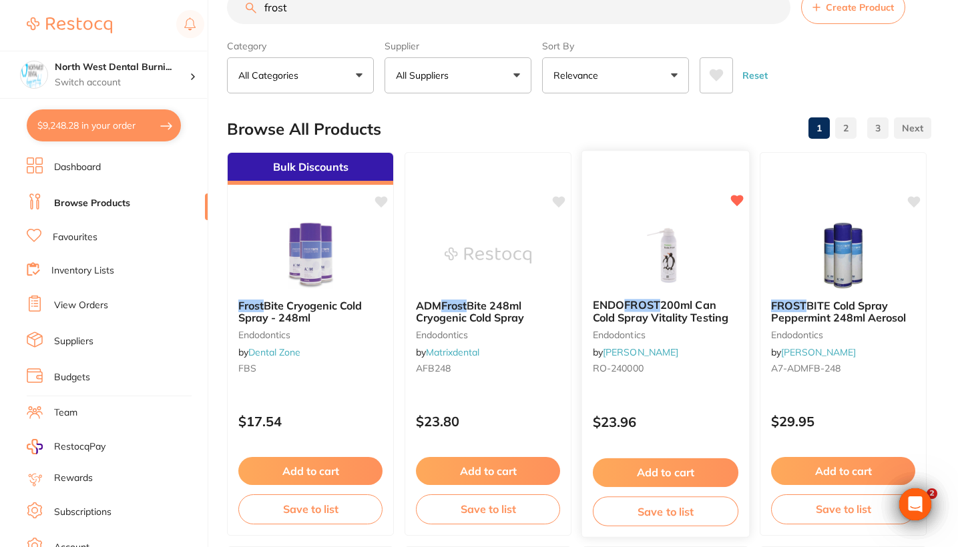
type input "frost"
click at [680, 384] on div "ENDO FROST 200ml Can Cold Spray Vitality Testing endodontics by Henry Schein Ha…" at bounding box center [665, 339] width 167 height 102
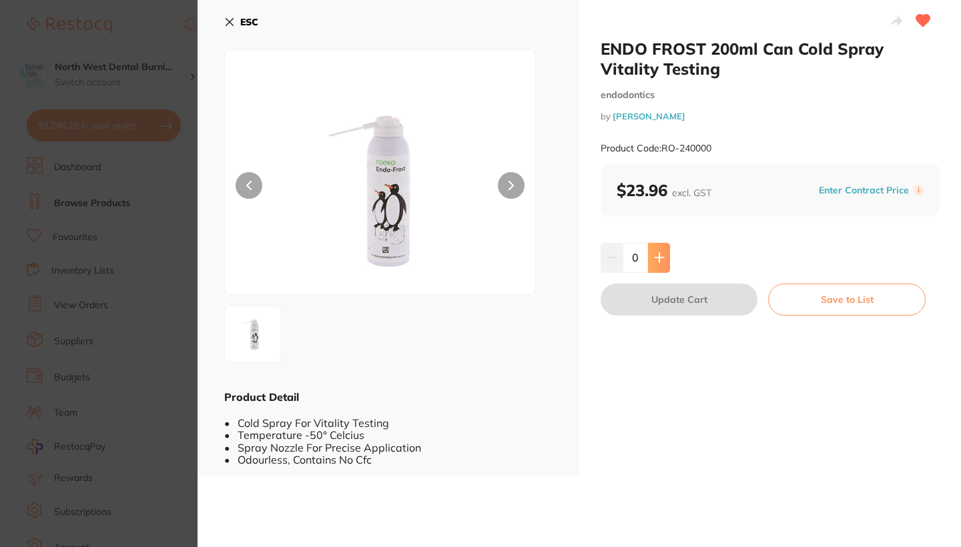
click at [655, 262] on icon at bounding box center [659, 257] width 11 height 11
type input "2"
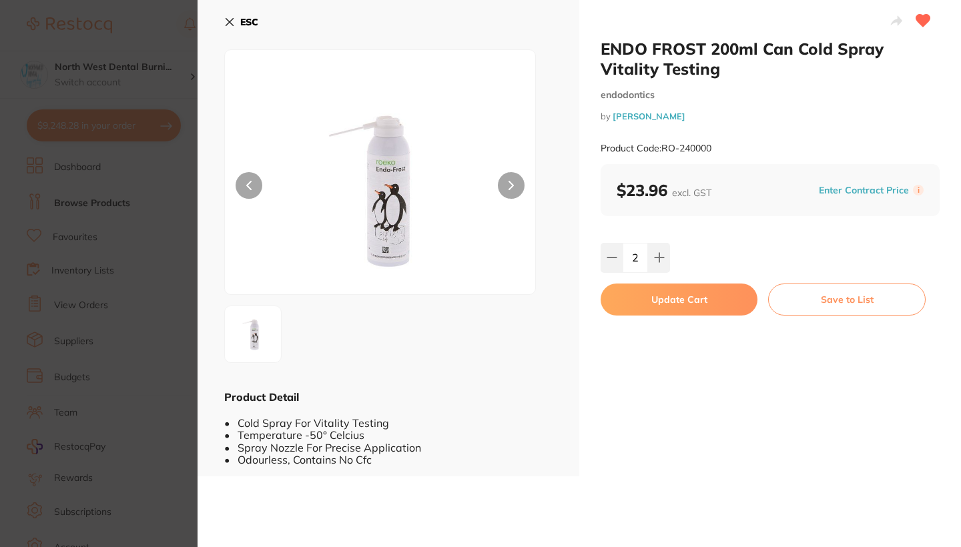
click at [660, 306] on button "Update Cart" at bounding box center [679, 300] width 157 height 32
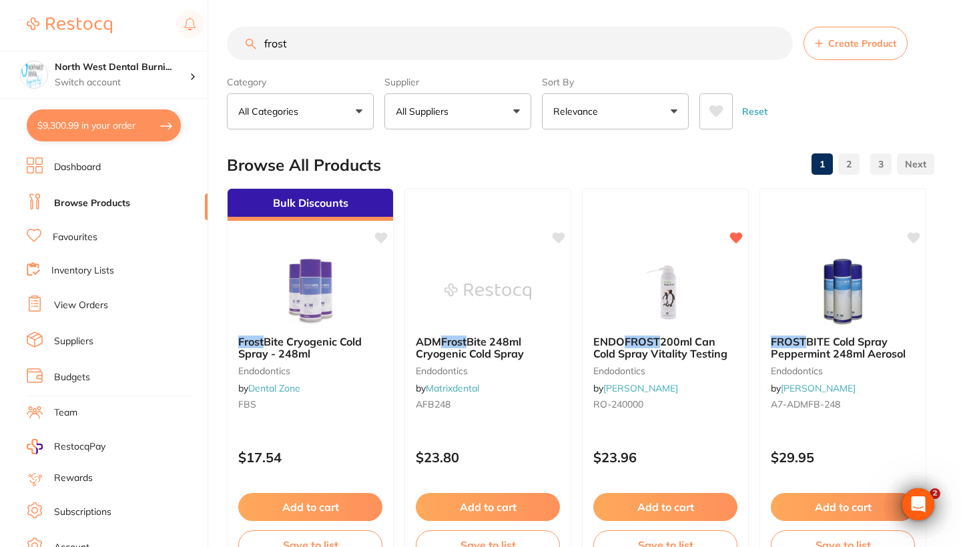
checkbox input "false"
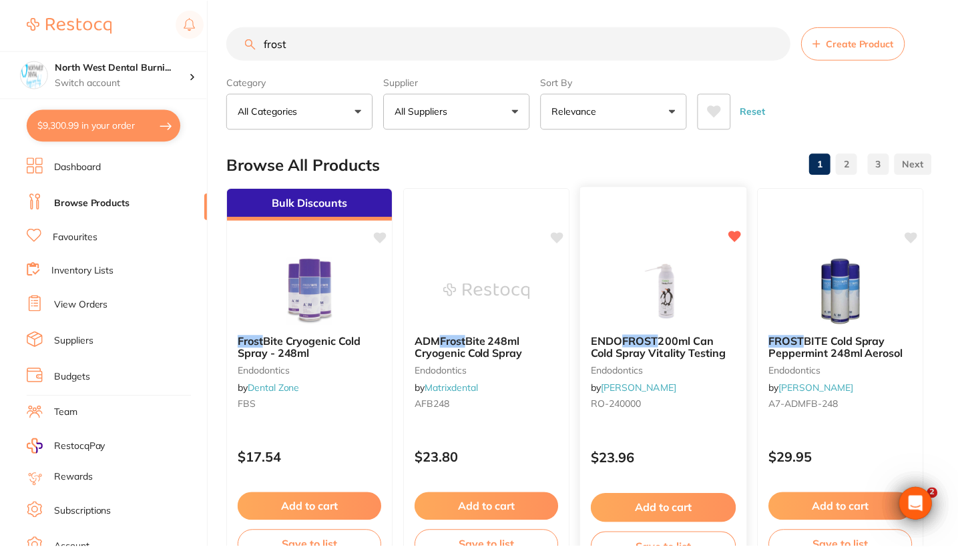
scroll to position [36, 0]
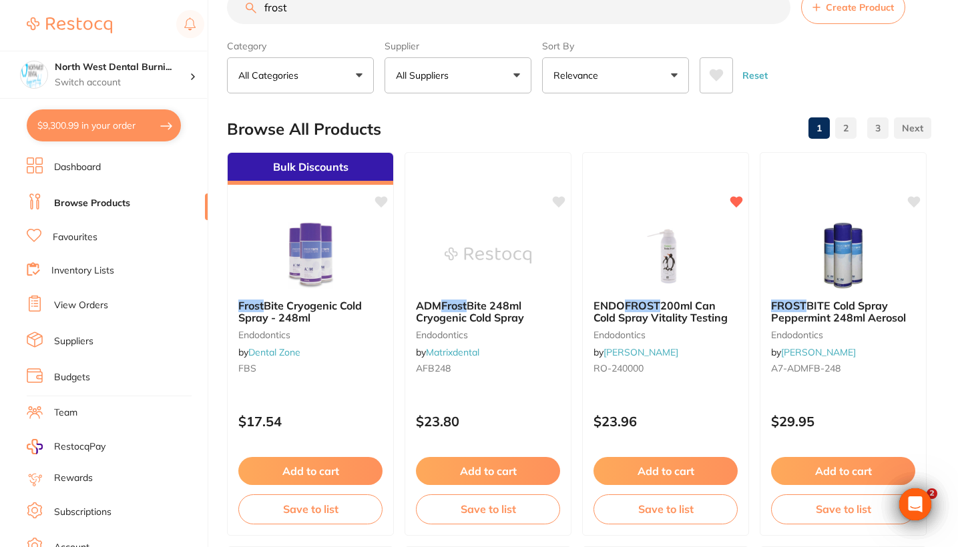
drag, startPoint x: 308, startPoint y: 15, endPoint x: 223, endPoint y: 15, distance: 85.4
click at [223, 15] on div "$9,300.99 North West Dental Burni... Switch account Riaz Dental Surgery Experte…" at bounding box center [479, 237] width 958 height 547
type input "f"
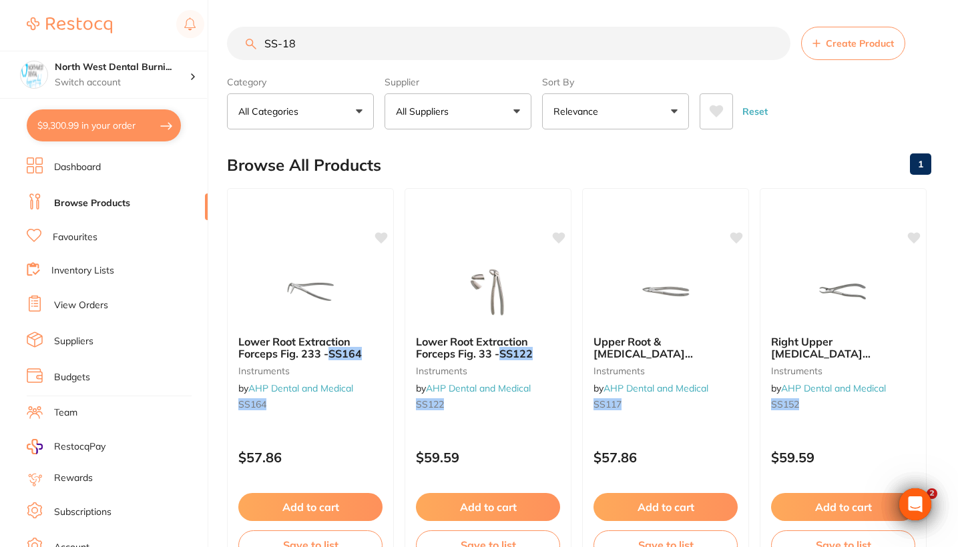
scroll to position [0, 0]
drag, startPoint x: 355, startPoint y: 42, endPoint x: 150, endPoint y: 37, distance: 205.6
click at [150, 37] on div "$9,300.99 North West Dental Burni... Switch account Riaz Dental Surgery Experte…" at bounding box center [479, 273] width 958 height 547
type input "ORTOROL"
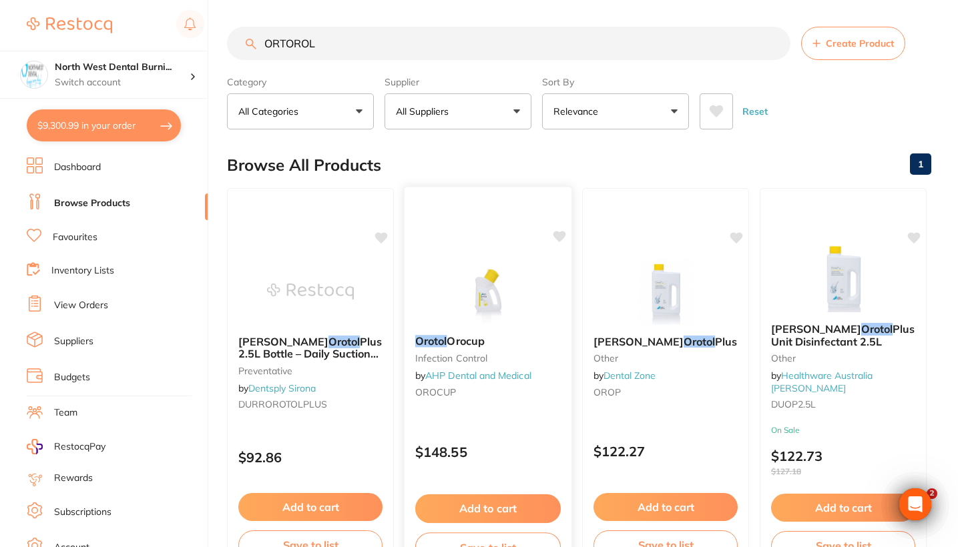
click at [445, 389] on span "OROCUP" at bounding box center [435, 392] width 41 height 12
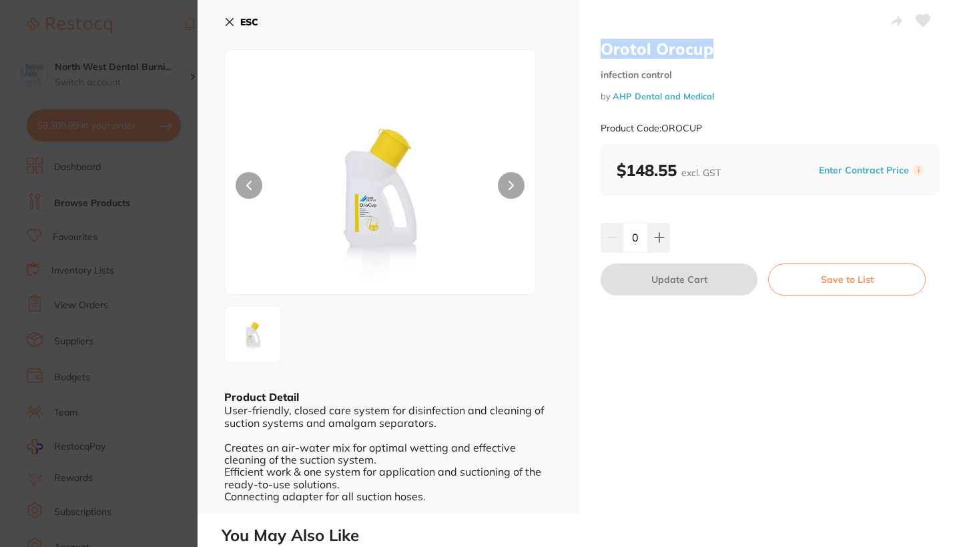
drag, startPoint x: 731, startPoint y: 33, endPoint x: 715, endPoint y: 48, distance: 21.7
click at [715, 48] on div "Orotol Orocup infection control by AHP Dental and Medical Product Code: OROCUP …" at bounding box center [770, 257] width 382 height 514
copy h2 "Orotol Orocup"
click at [469, 367] on div "ESC Product Detail User-friendly, closed care system for disinfection and clean…" at bounding box center [389, 257] width 382 height 514
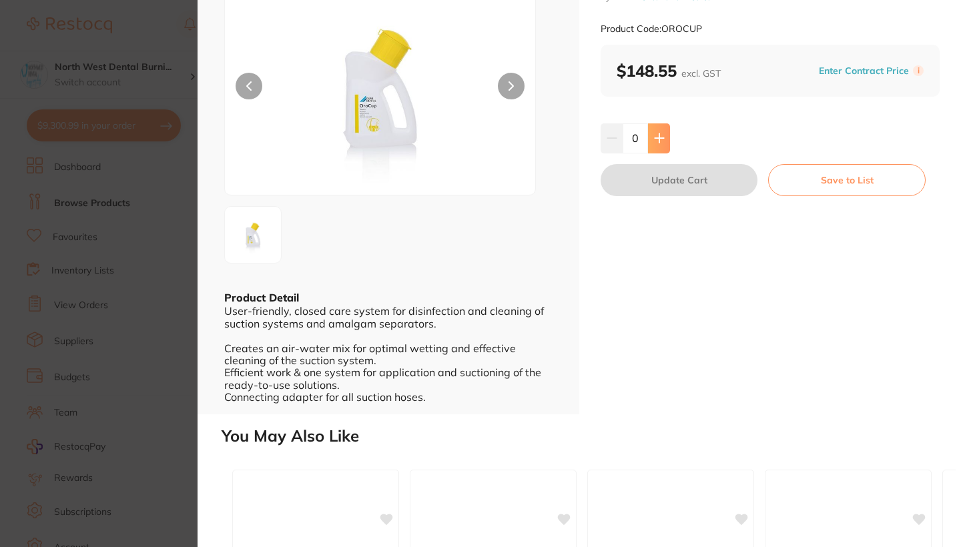
click at [661, 145] on button at bounding box center [659, 137] width 22 height 29
type input "2"
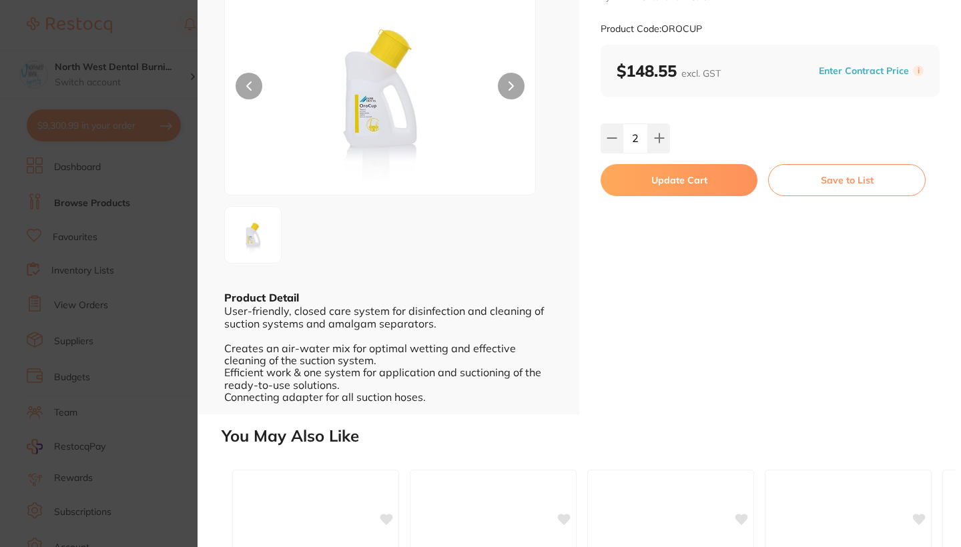
click at [670, 184] on button "Update Cart" at bounding box center [679, 180] width 157 height 32
checkbox input "false"
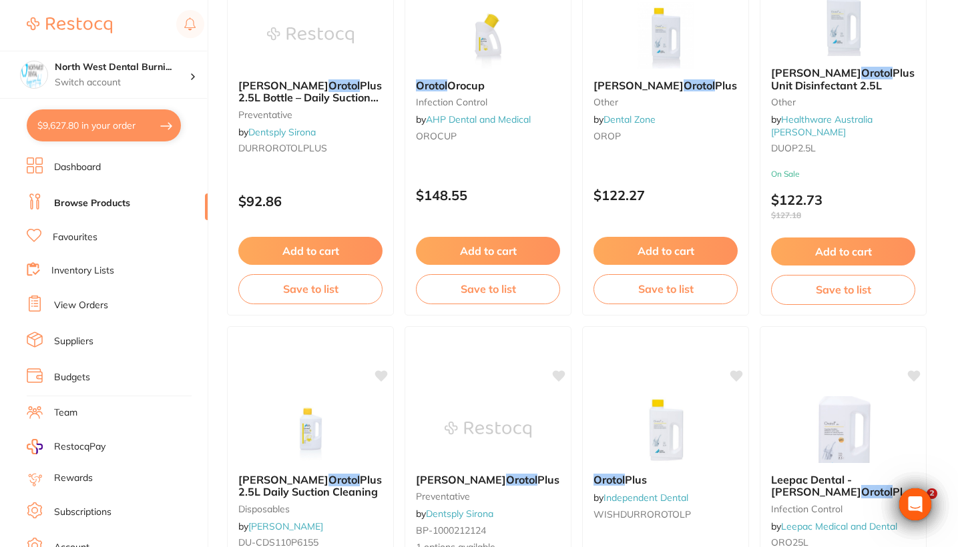
click at [72, 123] on button "$9,627.80 in your order" at bounding box center [104, 125] width 154 height 32
checkbox input "true"
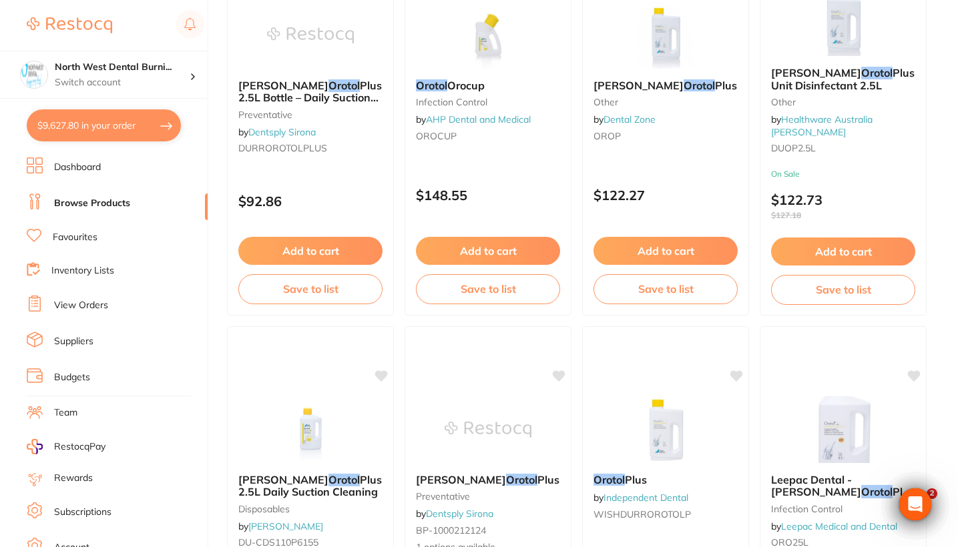
checkbox input "true"
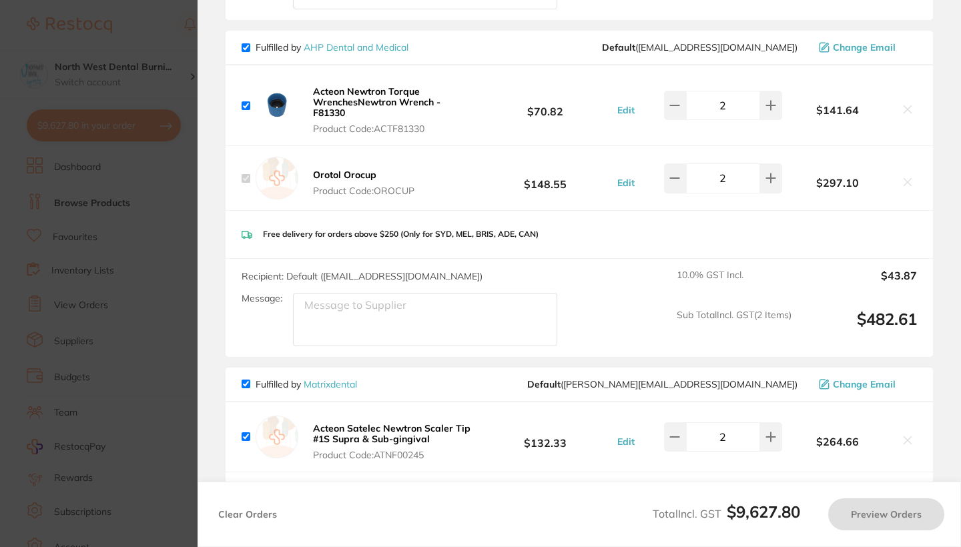
scroll to position [1106, 0]
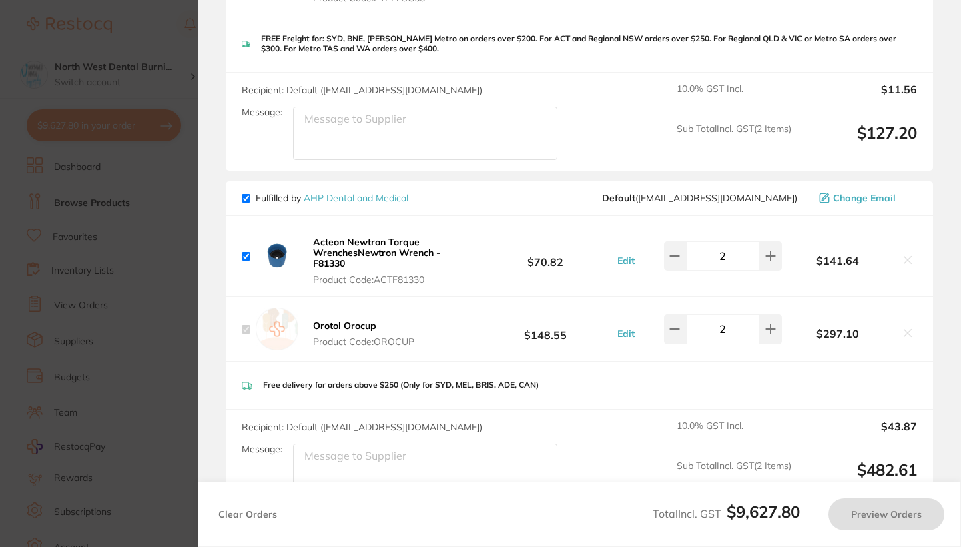
checkbox input "true"
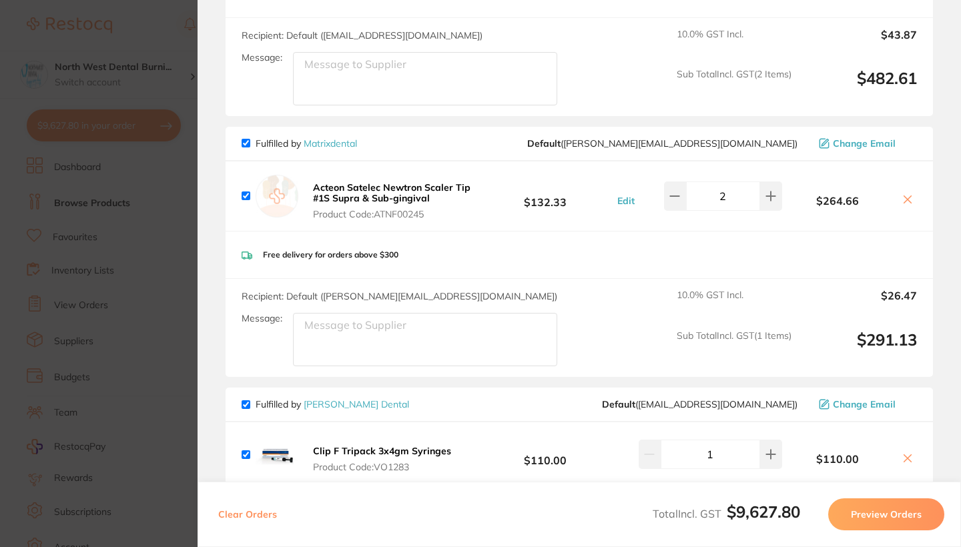
scroll to position [1474, 0]
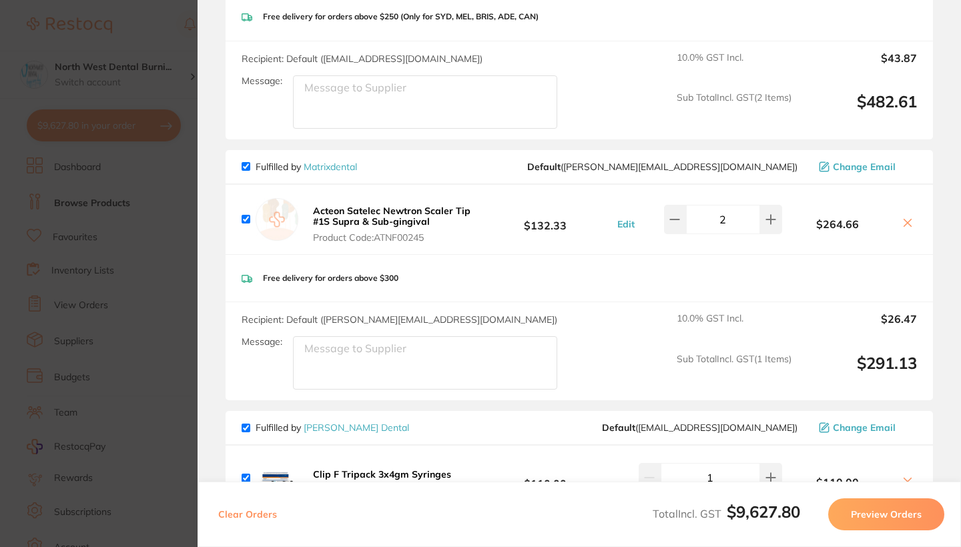
click at [108, 261] on section "Update RRP Set your pre negotiated price for this item. Item Agreed RRP (excl. …" at bounding box center [480, 273] width 961 height 547
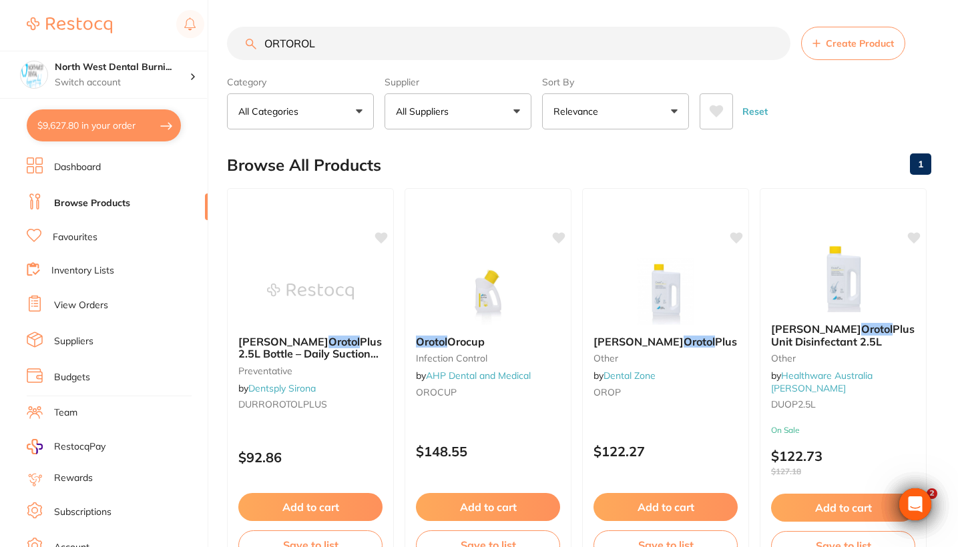
scroll to position [0, 0]
drag, startPoint x: 336, startPoint y: 41, endPoint x: 193, endPoint y: 35, distance: 142.9
click at [193, 35] on div "$9,627.80 North West Dental Burni... Switch account Riaz Dental Surgery Experte…" at bounding box center [479, 273] width 958 height 547
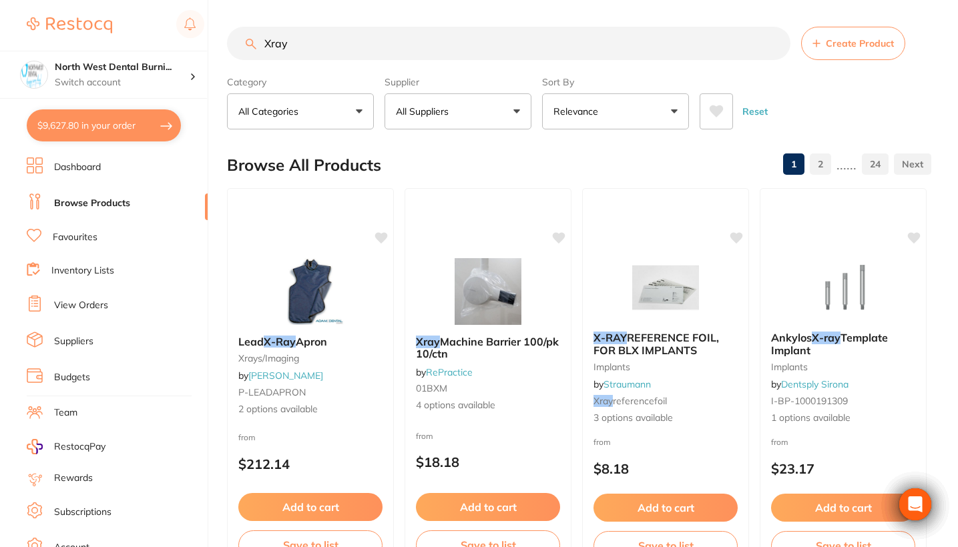
click at [480, 123] on button "All Suppliers" at bounding box center [457, 111] width 147 height 36
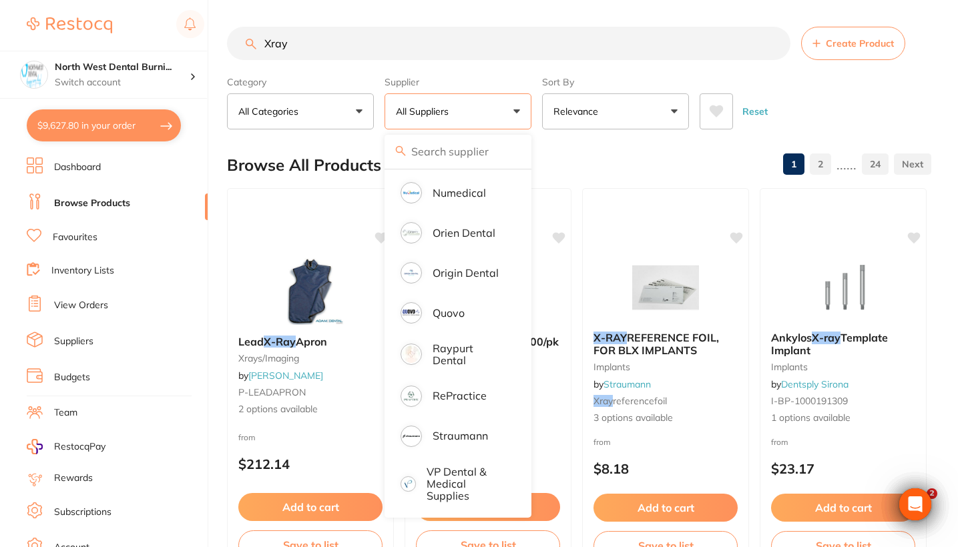
scroll to position [922, 0]
click at [474, 285] on li "Origin Dental" at bounding box center [458, 274] width 136 height 37
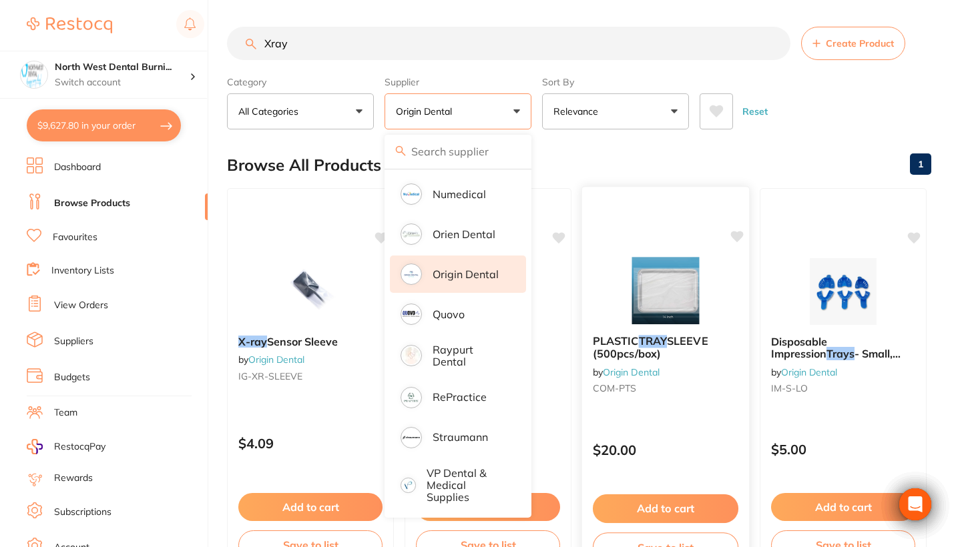
click at [836, 121] on div "Reset" at bounding box center [809, 106] width 221 height 47
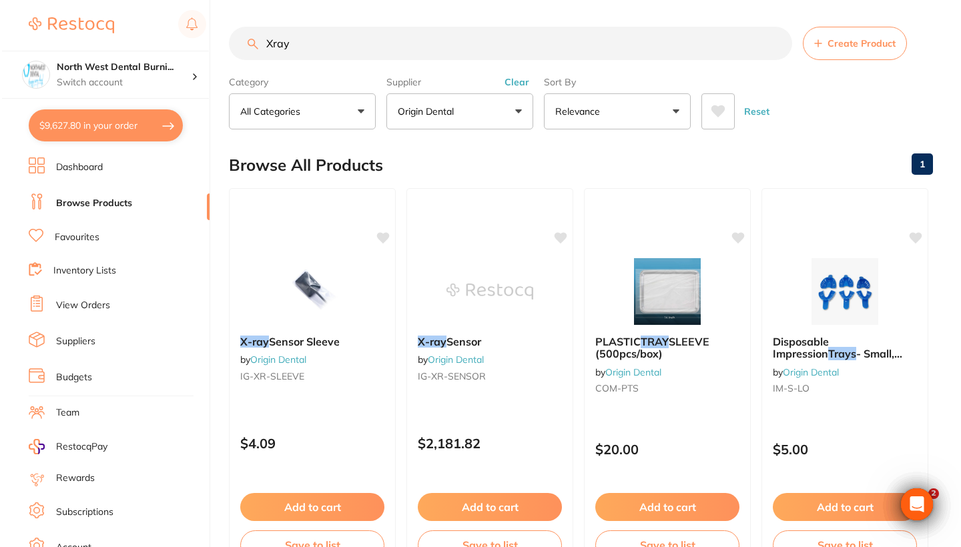
scroll to position [0, 0]
drag, startPoint x: 324, startPoint y: 39, endPoint x: 166, endPoint y: 37, distance: 158.9
click at [166, 37] on div "$9,627.80 North West Dental Burni... Switch account Riaz Dental Surgery Experte…" at bounding box center [479, 273] width 958 height 547
paste input "Periapical radiograph,"
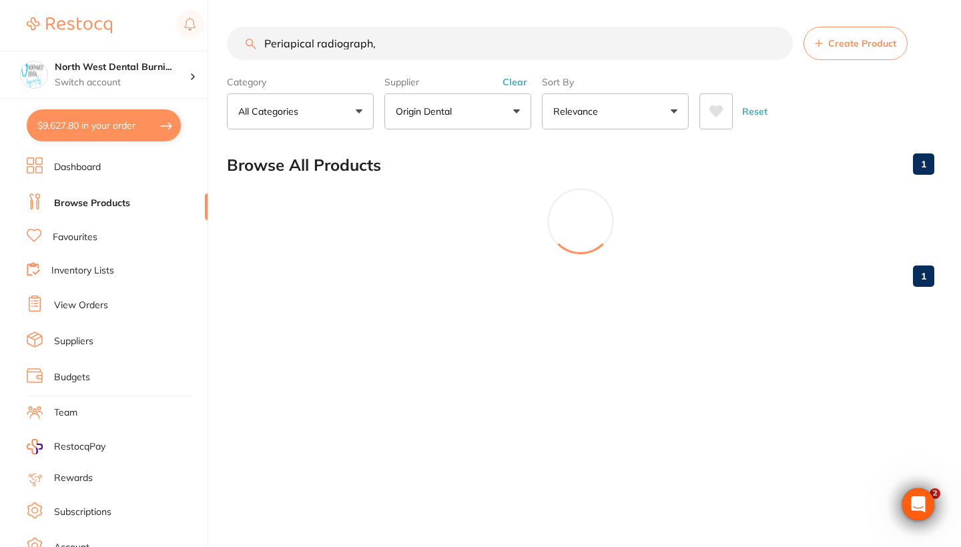
click at [514, 85] on button "Clear" at bounding box center [515, 82] width 33 height 12
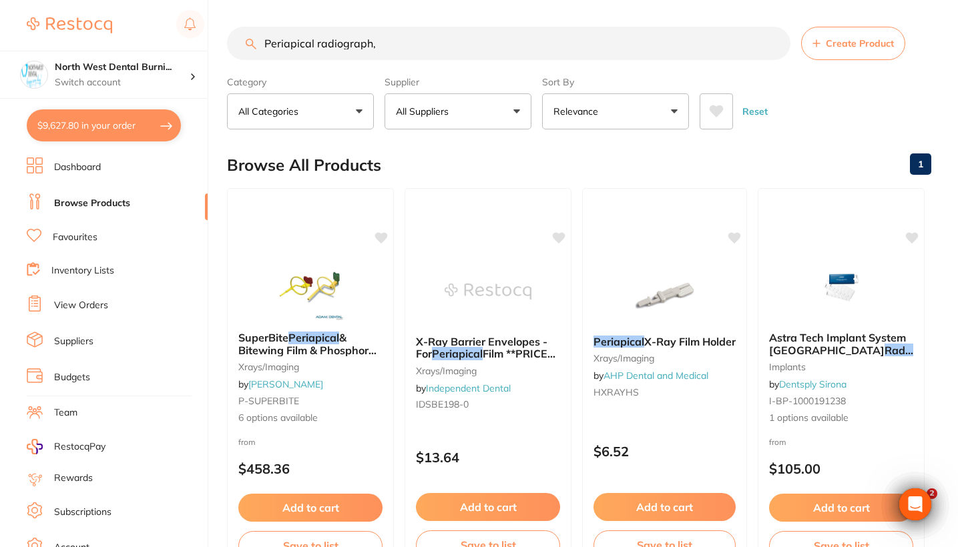
scroll to position [-1, 0]
click at [455, 121] on button "All Suppliers" at bounding box center [457, 111] width 147 height 36
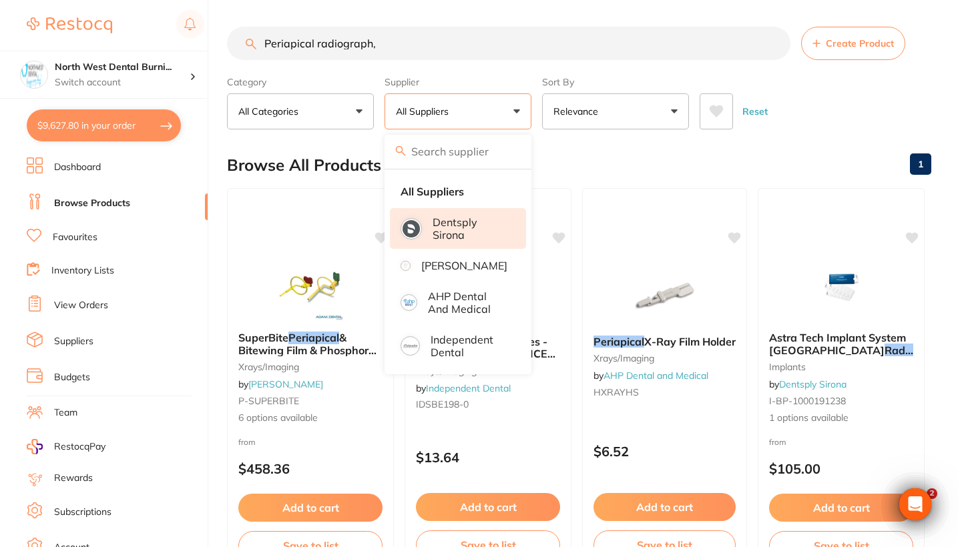
click at [464, 220] on li "Dentsply Sirona" at bounding box center [458, 228] width 136 height 41
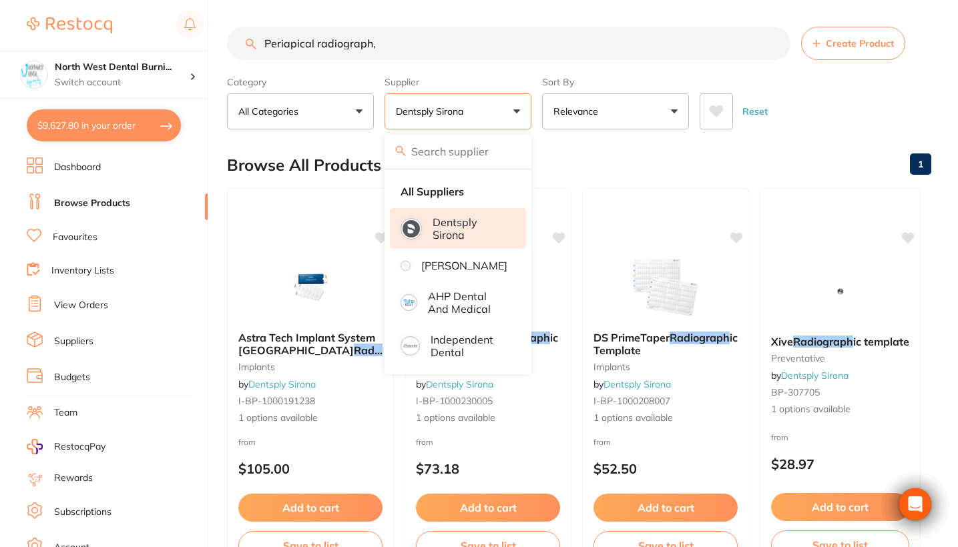
click at [816, 133] on main "Periapical radiograph, Create Product Category All Categories All Categories im…" at bounding box center [592, 518] width 731 height 1036
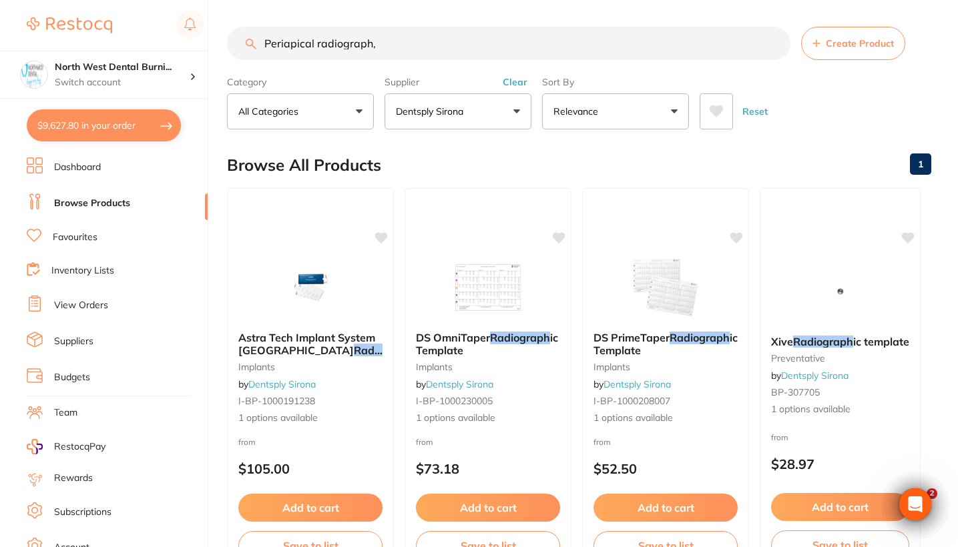
drag, startPoint x: 314, startPoint y: 45, endPoint x: 173, endPoint y: 49, distance: 140.9
click at [173, 49] on div "$9,627.80 North West Dental Burni... Switch account Riaz Dental Surgery Experte…" at bounding box center [479, 273] width 958 height 547
drag, startPoint x: 376, startPoint y: 53, endPoint x: 152, endPoint y: 53, distance: 224.9
click at [152, 53] on div "$9,627.80 North West Dental Burni... Switch account Riaz Dental Surgery Experte…" at bounding box center [479, 273] width 958 height 547
drag, startPoint x: 361, startPoint y: 52, endPoint x: 262, endPoint y: 43, distance: 99.2
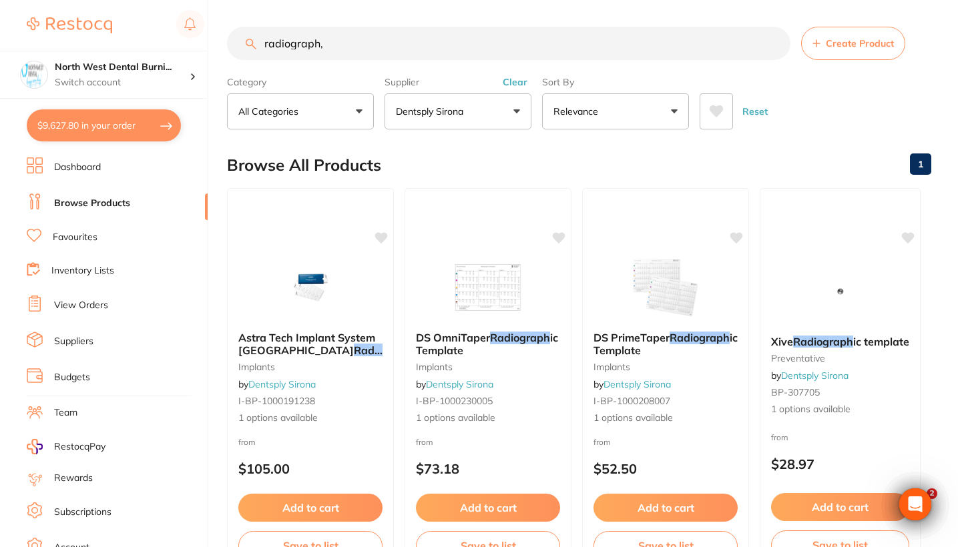
click at [262, 43] on input "radiograph," at bounding box center [508, 43] width 563 height 33
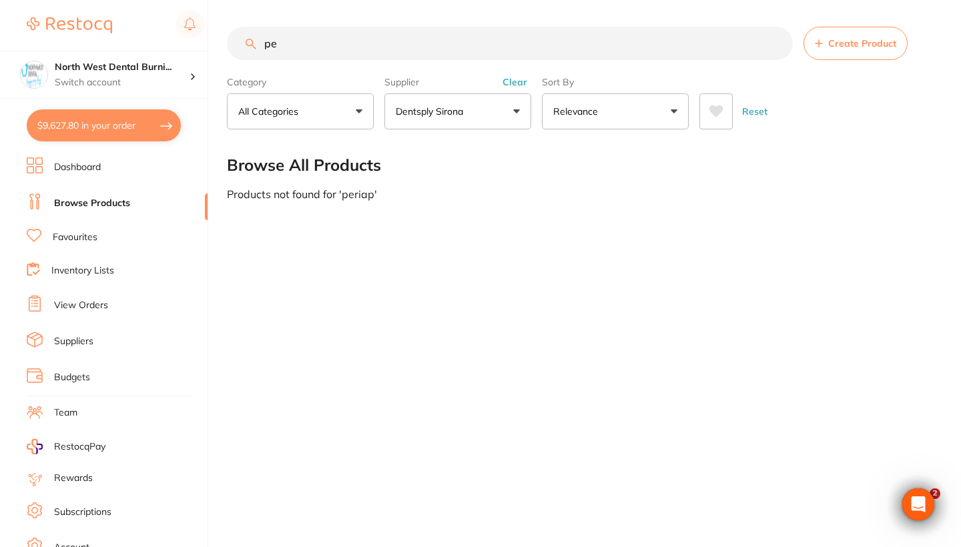
type input "p"
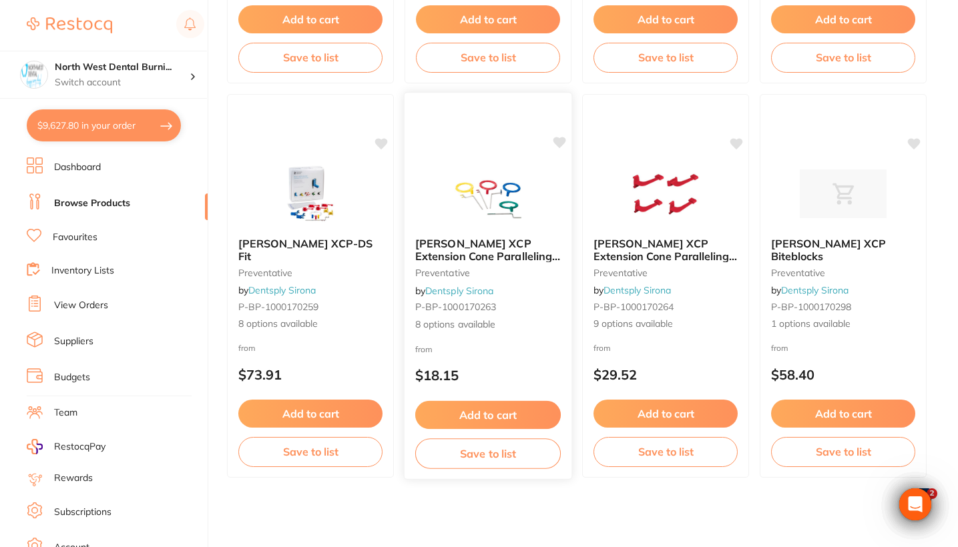
scroll to position [1280, 0]
type input "anterior"
click at [520, 320] on span "8 options available" at bounding box center [488, 324] width 146 height 13
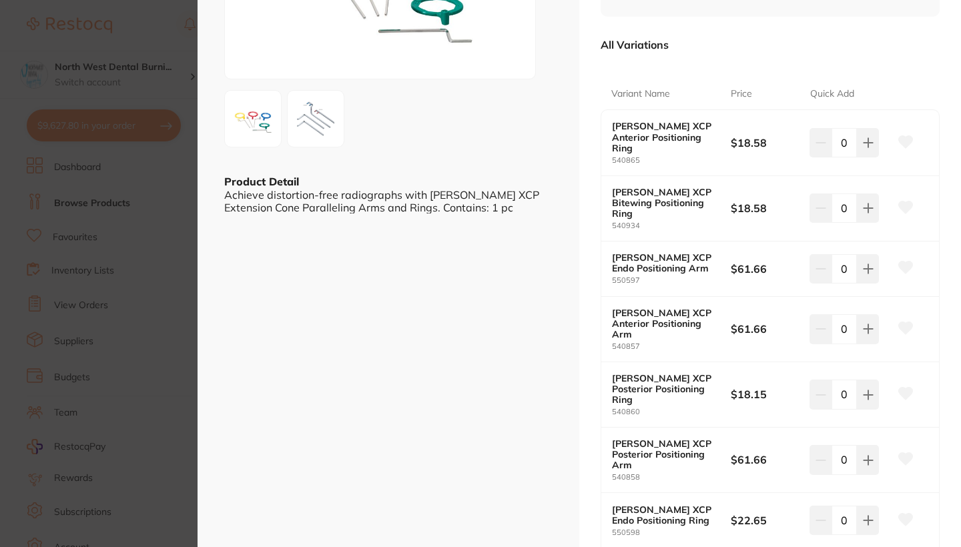
scroll to position [214, 0]
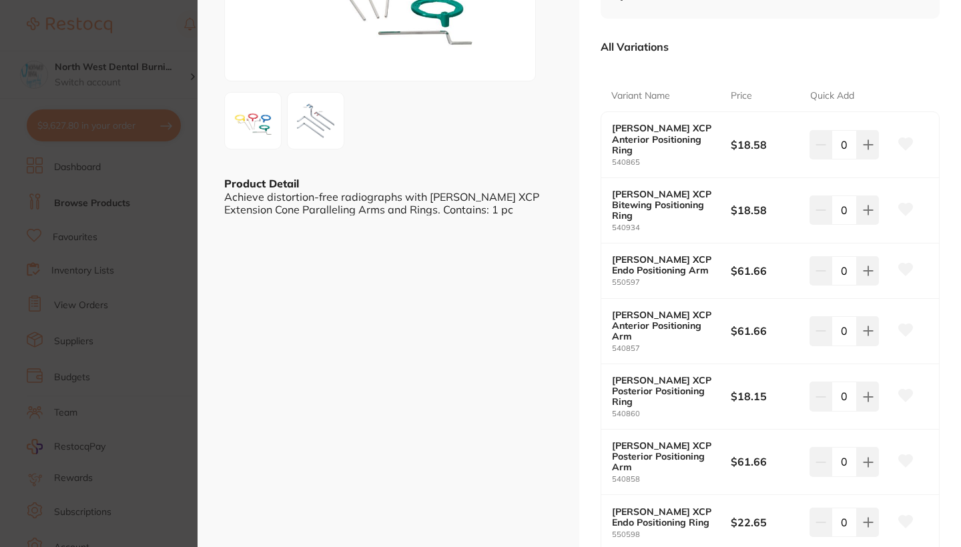
click at [314, 115] on img at bounding box center [316, 121] width 48 height 48
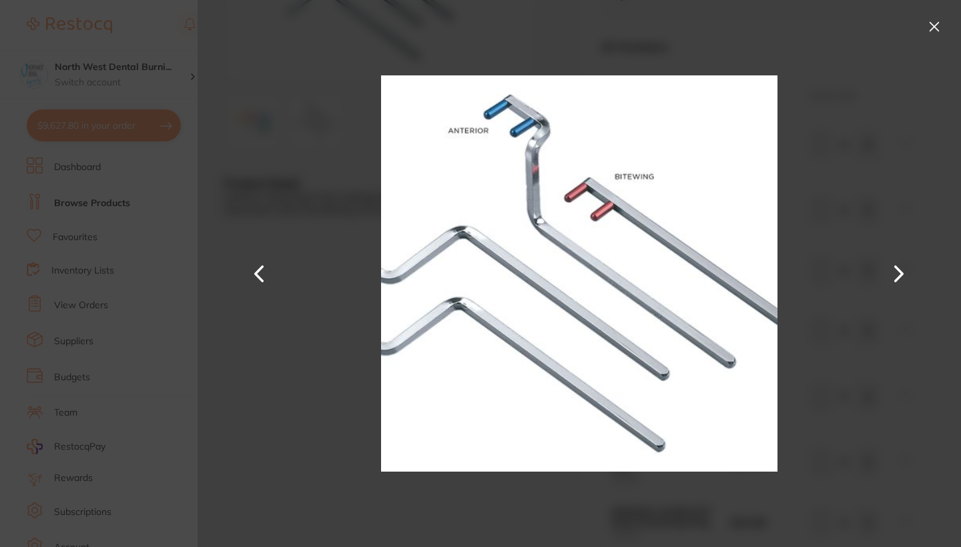
click at [934, 33] on button at bounding box center [934, 26] width 21 height 21
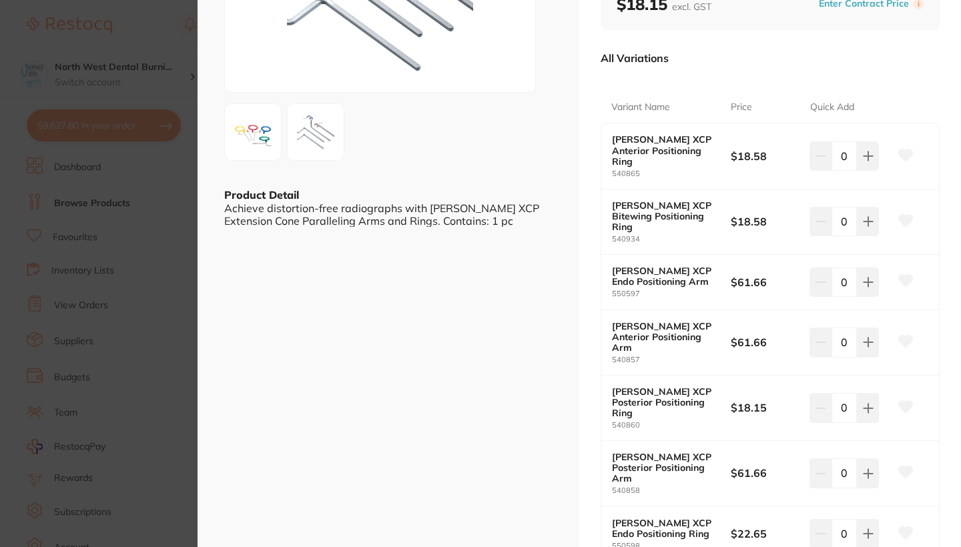
scroll to position [199, 0]
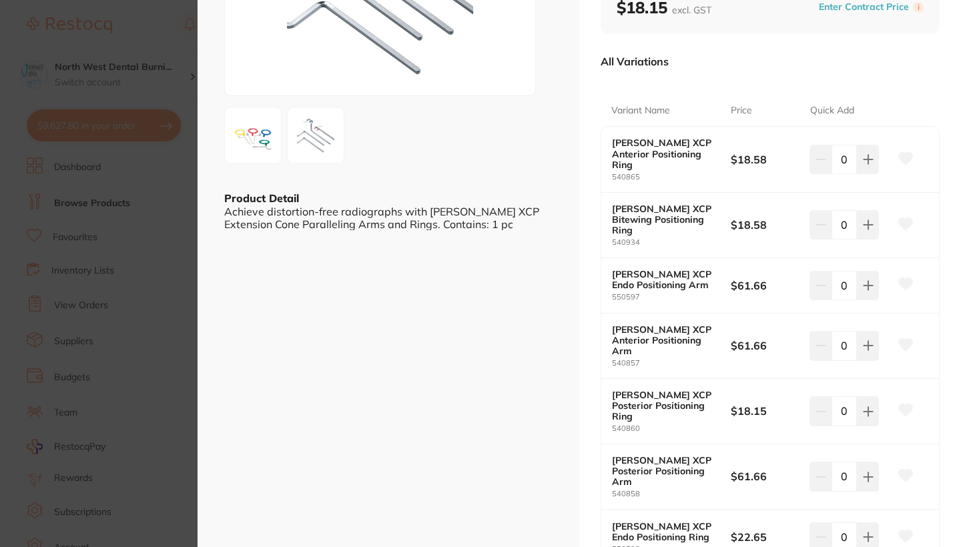
click at [247, 132] on img at bounding box center [253, 135] width 48 height 48
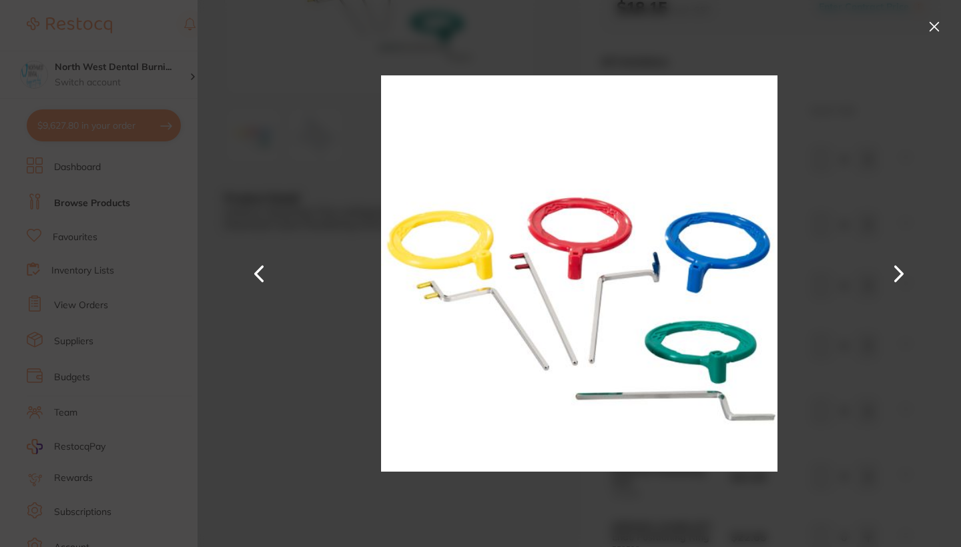
click at [938, 31] on button at bounding box center [934, 26] width 21 height 21
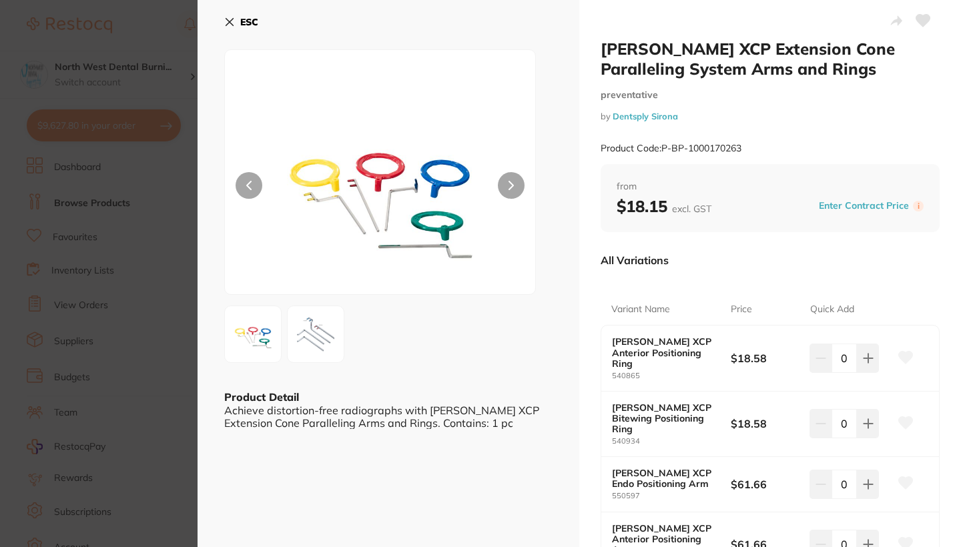
scroll to position [0, 0]
click at [160, 320] on section "Rinn XCP Extension Cone Paralleling System Arms and Rings preventative by Dents…" at bounding box center [480, 273] width 961 height 547
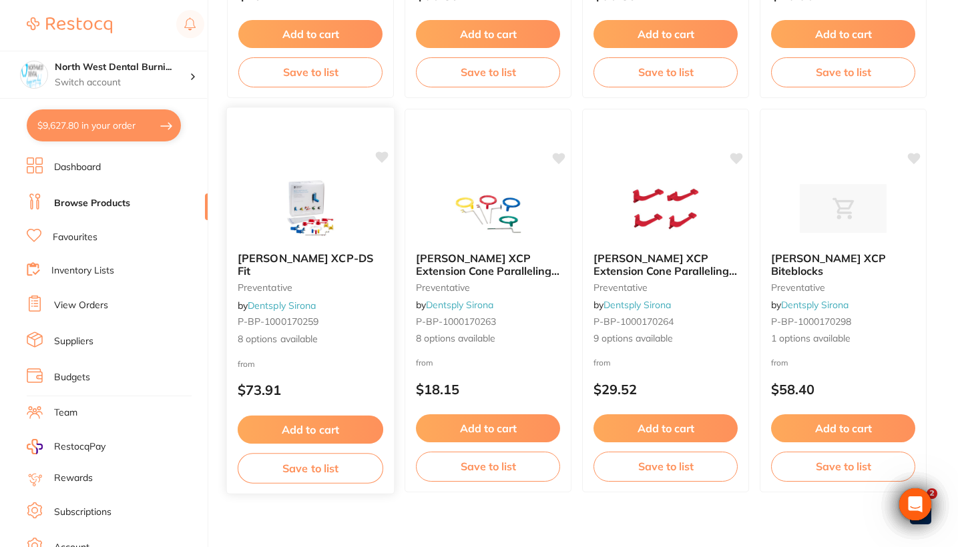
scroll to position [1271, 0]
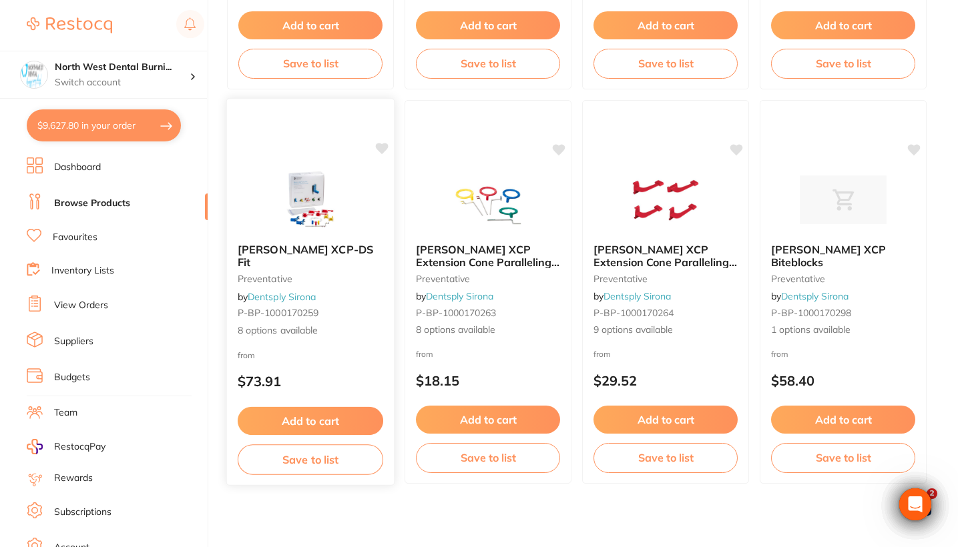
click at [318, 274] on small "preventative" at bounding box center [311, 279] width 146 height 11
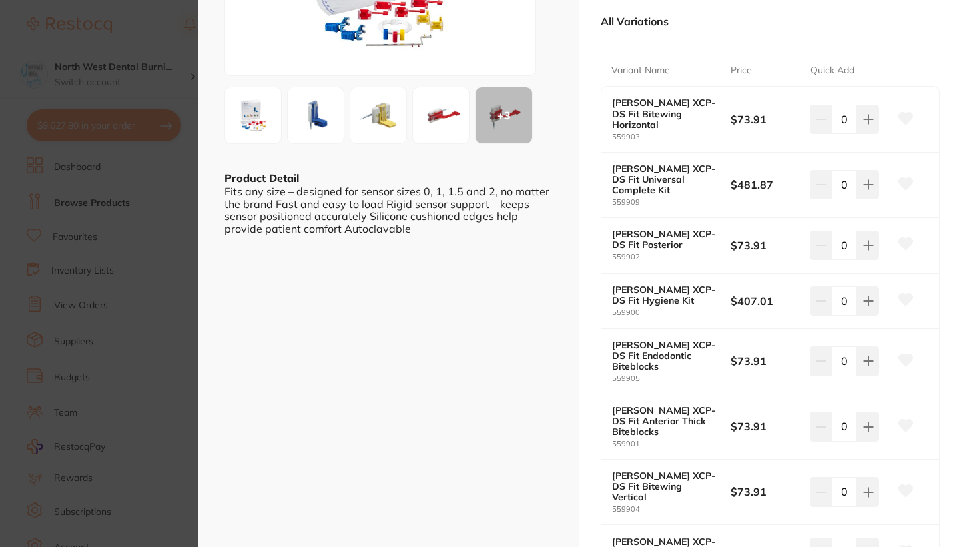
scroll to position [219, 0]
click at [647, 169] on b "Rinn XCP-DS Fit Universal Complete Kit" at bounding box center [665, 180] width 107 height 32
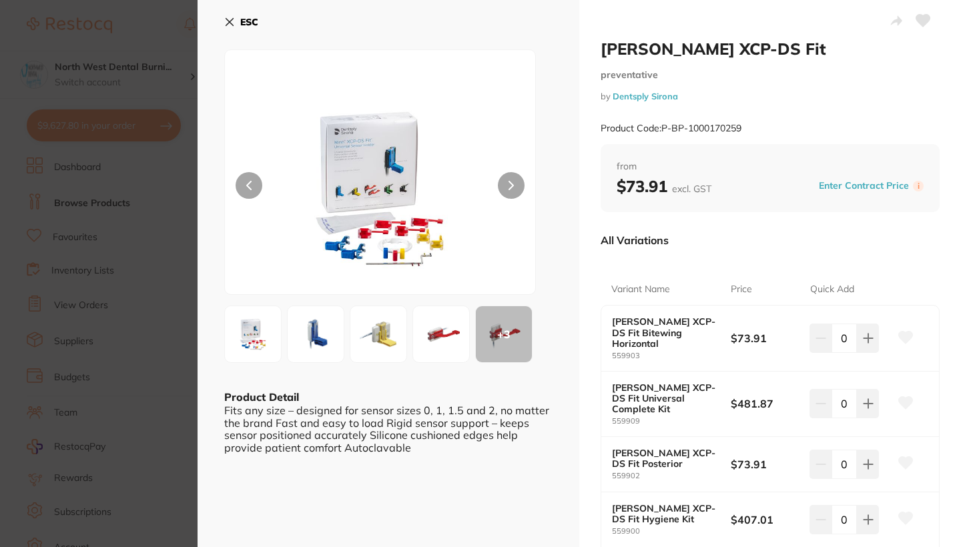
scroll to position [0, 0]
click at [101, 330] on section "Rinn XCP-DS Fit preventative by Dentsply Sirona Product Code: P-BP-1000170259 E…" at bounding box center [480, 273] width 961 height 547
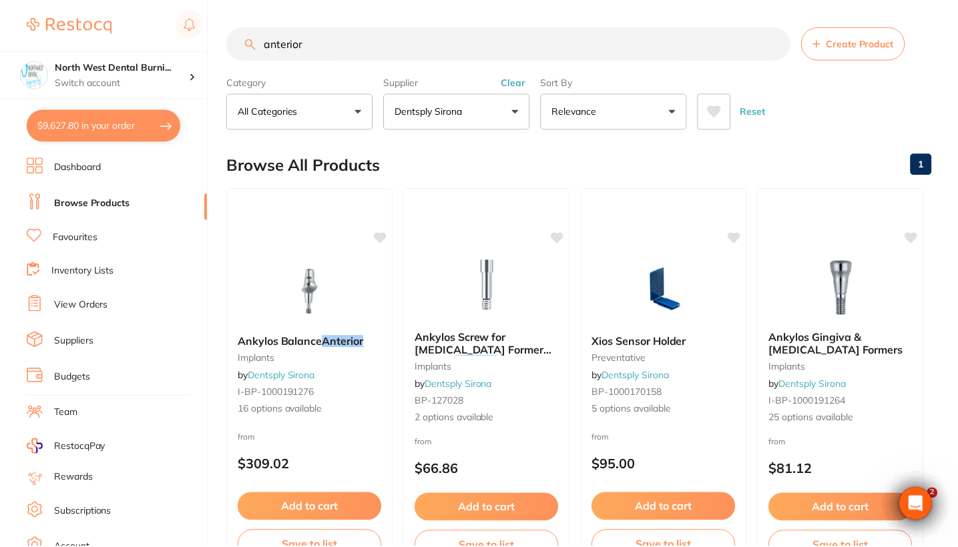
scroll to position [1271, 0]
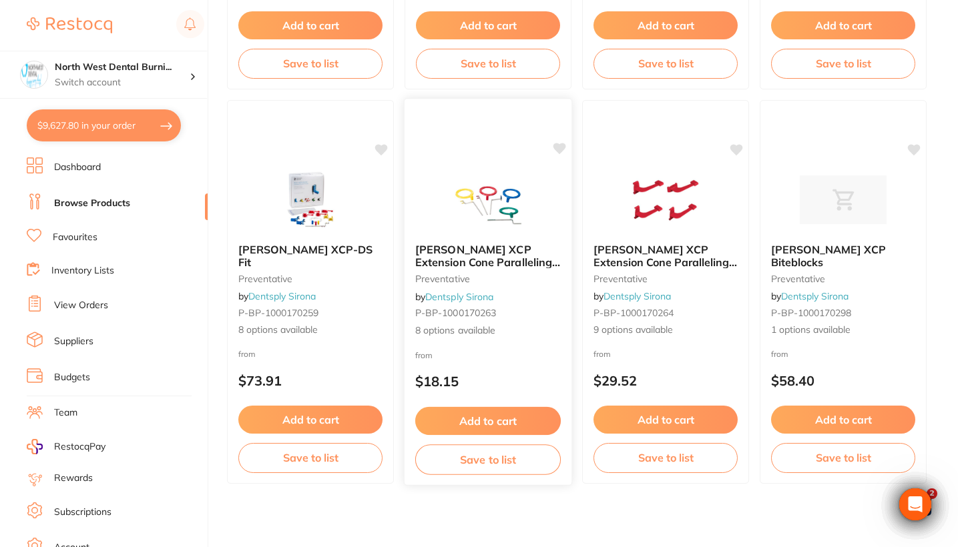
click at [481, 278] on small "preventative" at bounding box center [488, 279] width 146 height 11
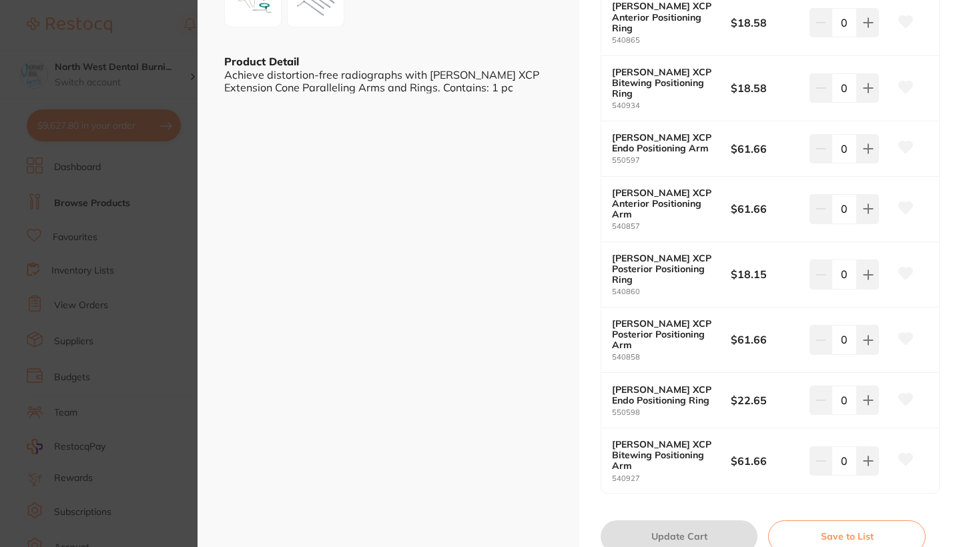
scroll to position [336, 0]
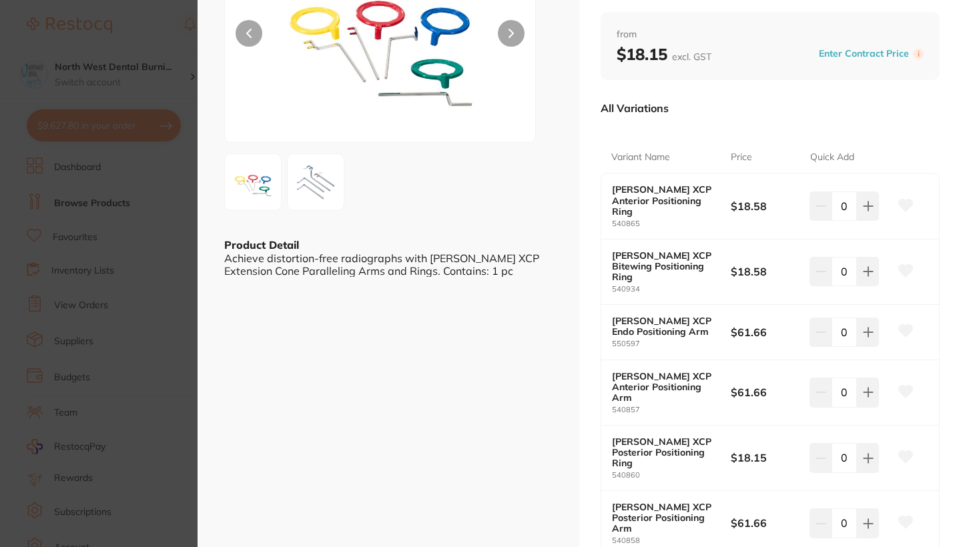
scroll to position [84, 0]
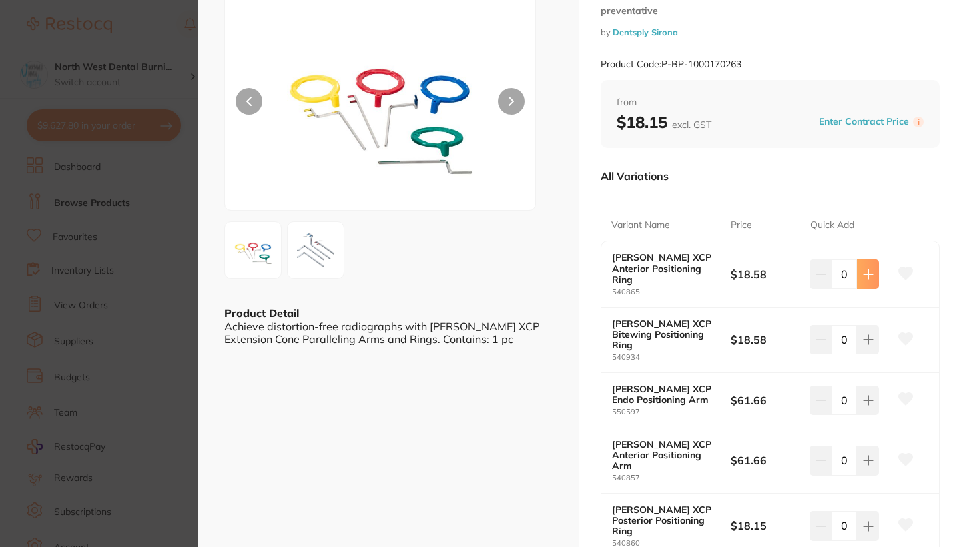
click at [863, 271] on icon at bounding box center [868, 274] width 11 height 11
type input "2"
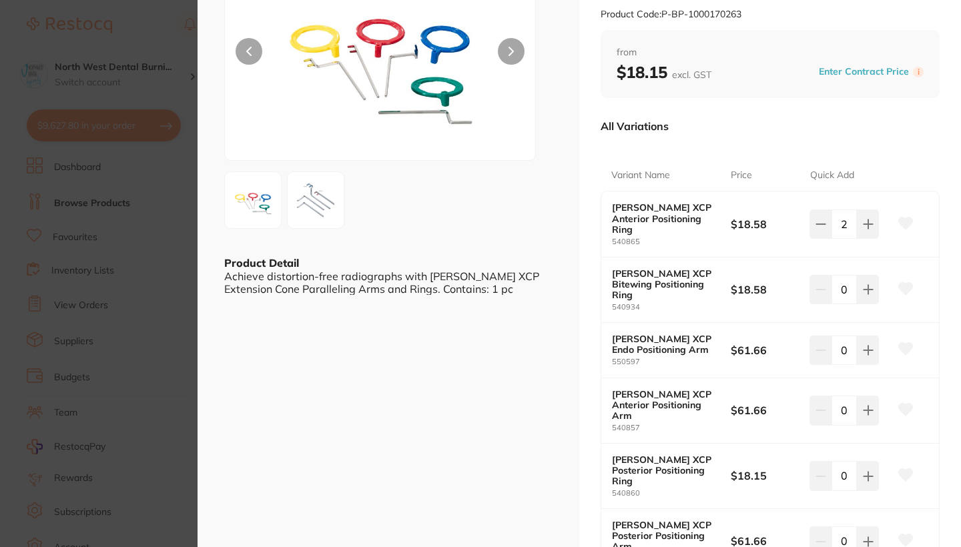
scroll to position [138, 0]
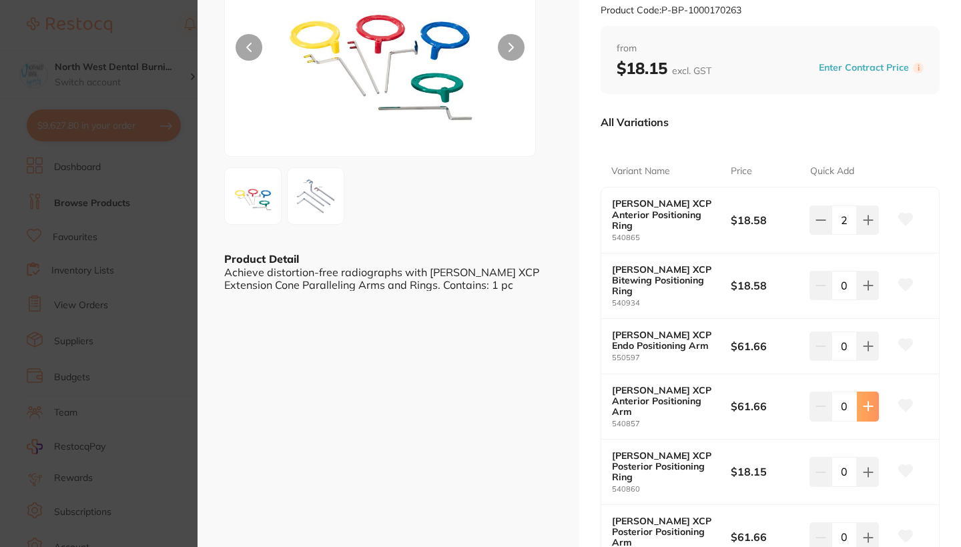
click at [870, 402] on icon at bounding box center [868, 406] width 9 height 9
type input "2"
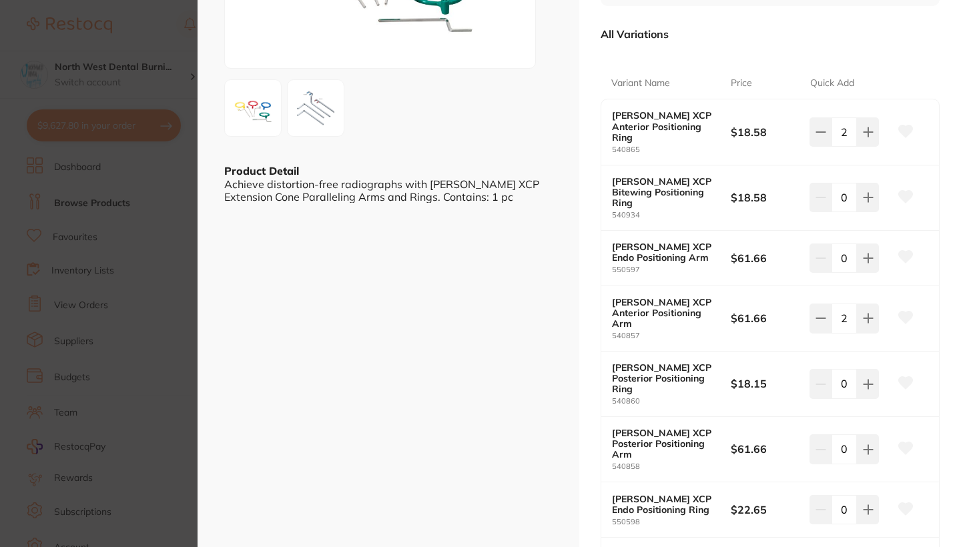
scroll to position [0, 0]
click at [867, 380] on icon at bounding box center [868, 384] width 9 height 9
type input "2"
click at [864, 445] on icon at bounding box center [868, 450] width 11 height 11
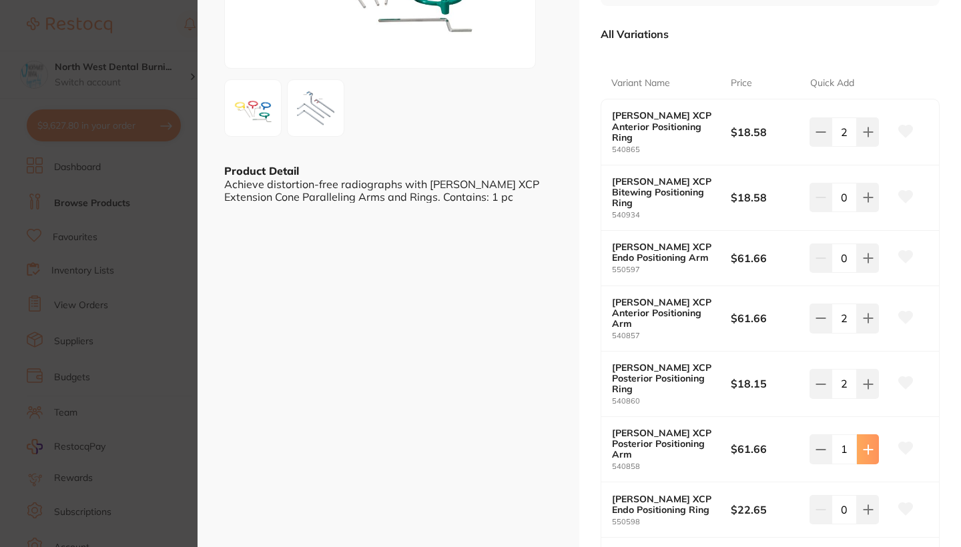
click at [864, 445] on icon at bounding box center [868, 450] width 11 height 11
type input "2"
click at [164, 230] on section "Rinn XCP Extension Cone Paralleling System Arms and Rings preventative by Dents…" at bounding box center [480, 273] width 961 height 547
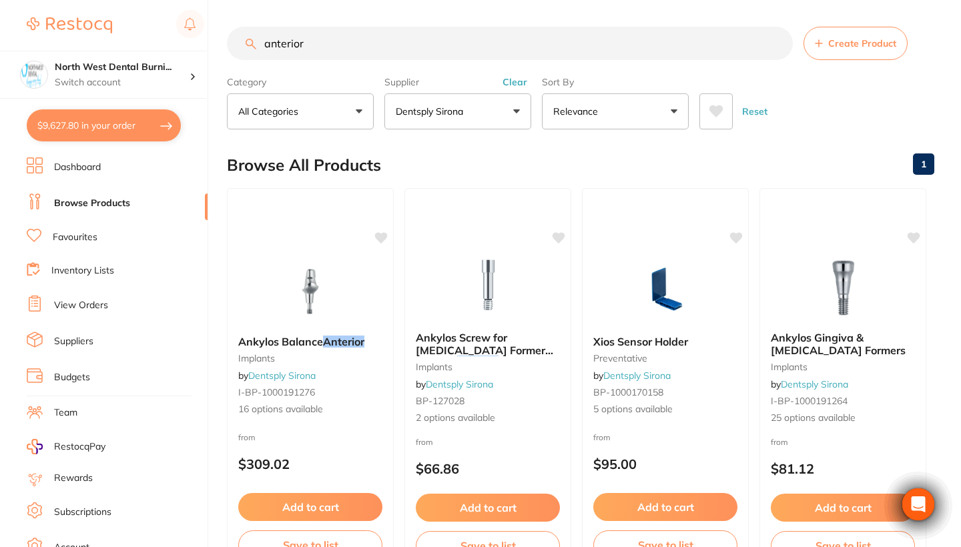
click at [102, 328] on ul "Dashboard Browse Products Favourites Inventory Lists View Orders Suppliers Budg…" at bounding box center [117, 388] width 181 height 461
drag, startPoint x: 338, startPoint y: 41, endPoint x: 240, endPoint y: 42, distance: 98.1
click at [240, 42] on input "anterior" at bounding box center [508, 43] width 563 height 33
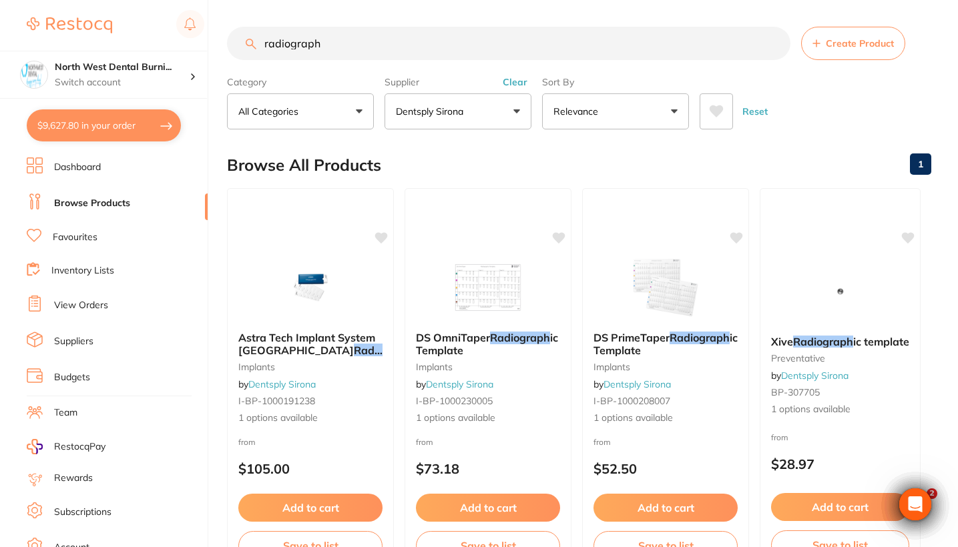
type input "radiograph"
click at [513, 84] on button "Clear" at bounding box center [515, 82] width 33 height 12
drag, startPoint x: 334, startPoint y: 52, endPoint x: 203, endPoint y: 41, distance: 132.0
click at [203, 41] on div "$9,627.80 North West Dental Burni... Switch account Riaz Dental Surgery Experte…" at bounding box center [479, 273] width 958 height 547
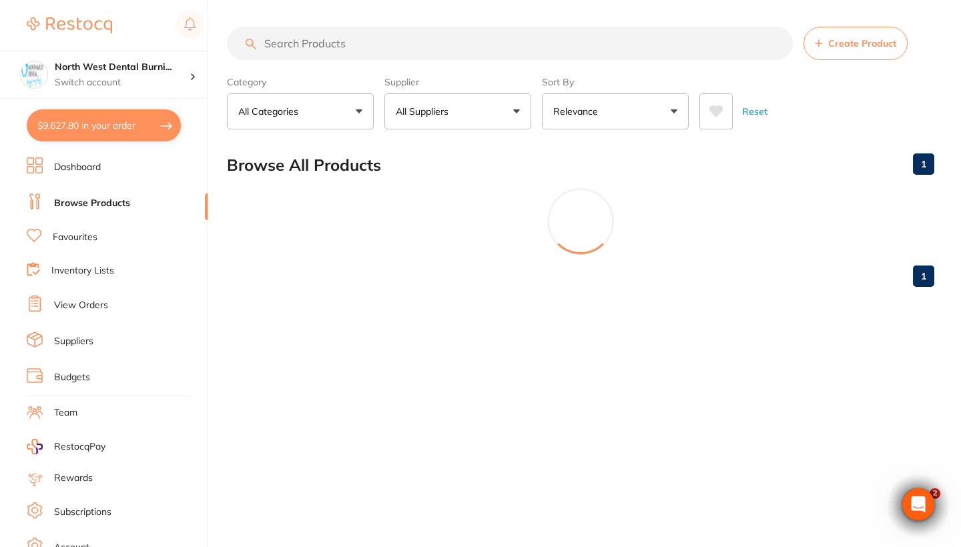
click at [295, 111] on p "All Categories" at bounding box center [270, 111] width 65 height 13
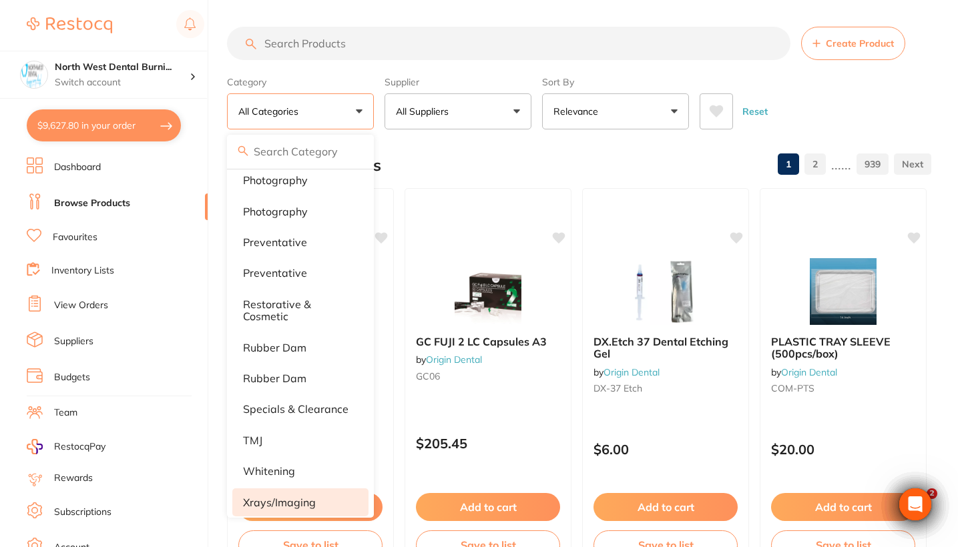
scroll to position [1156, 0]
click at [287, 501] on p "xrays/imaging" at bounding box center [279, 503] width 73 height 12
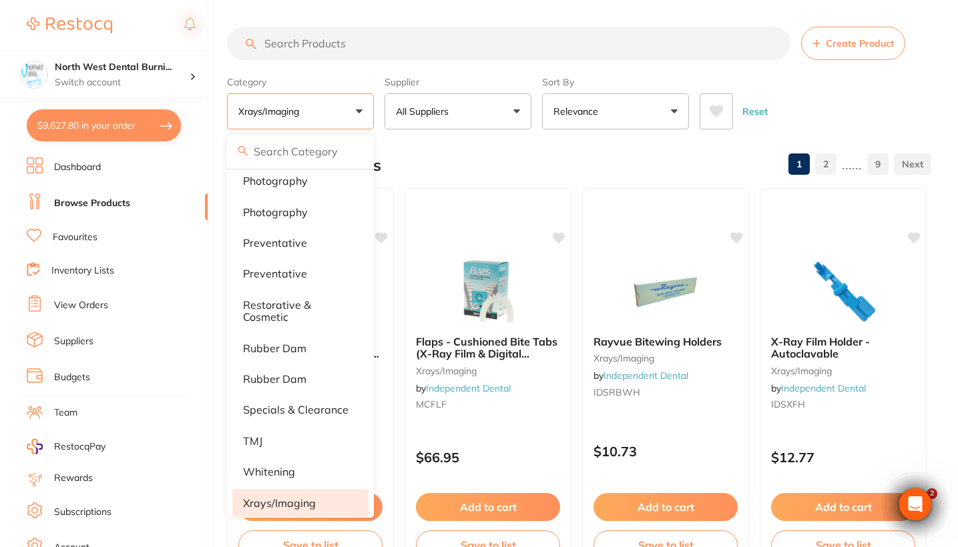
scroll to position [0, 0]
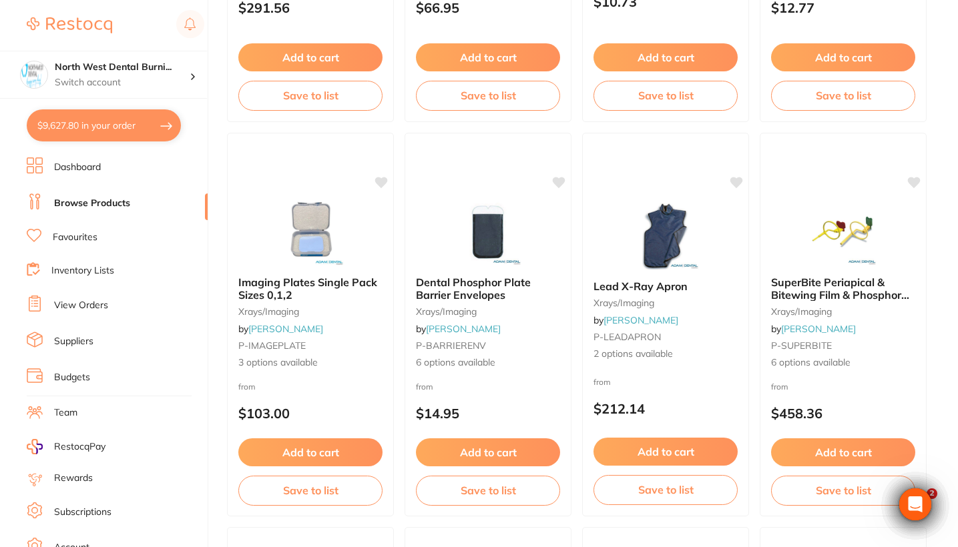
scroll to position [463, 0]
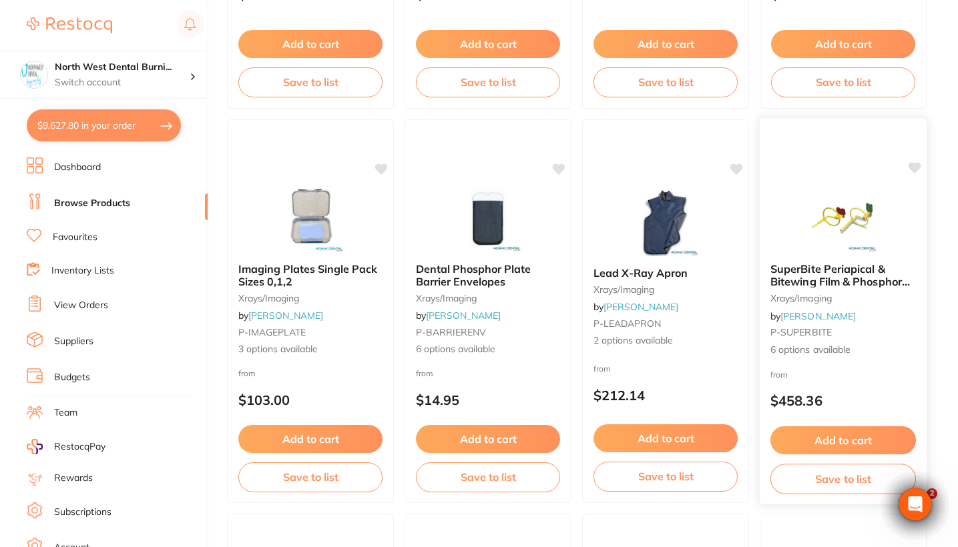
click at [920, 245] on div at bounding box center [843, 218] width 167 height 67
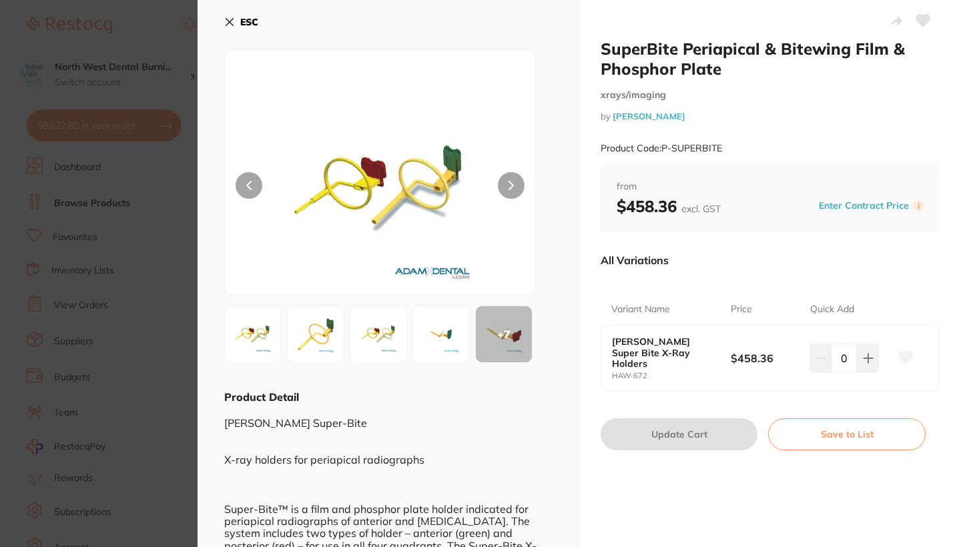
click at [67, 438] on section "SuperBite Periapical & Bitewing Film & Phosphor Plate xrays/imaging by Adam Den…" at bounding box center [480, 273] width 961 height 547
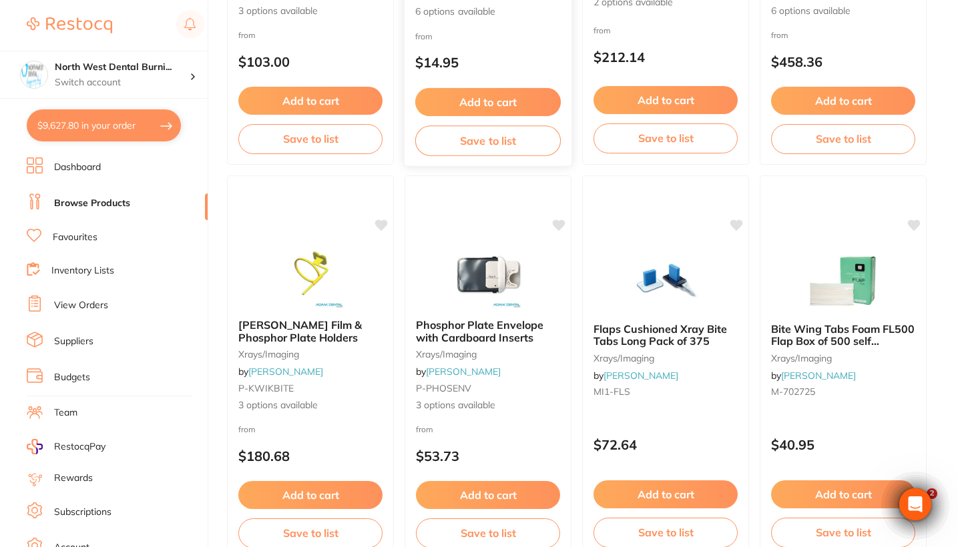
scroll to position [802, 0]
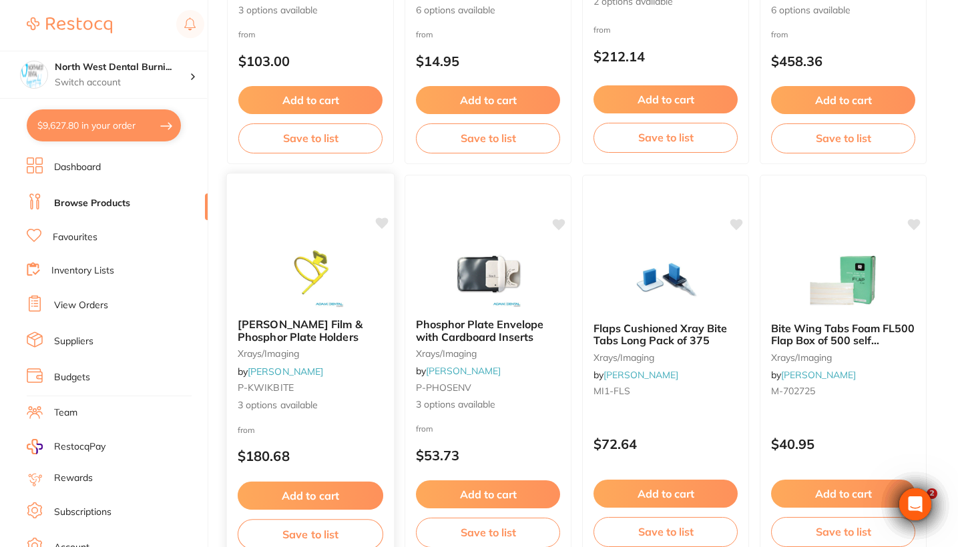
click at [344, 392] on small "P-KWIKBITE" at bounding box center [311, 387] width 146 height 11
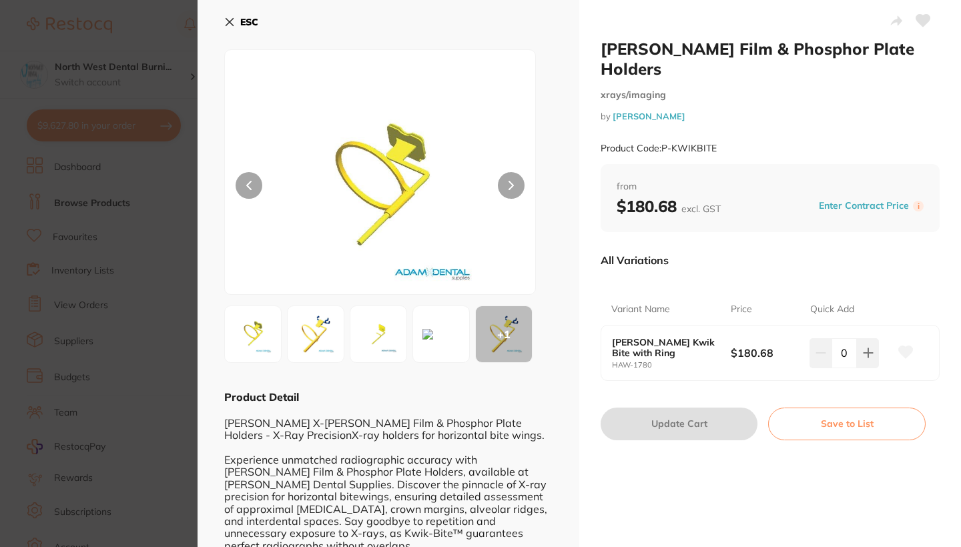
click at [38, 441] on section "Hawe Film & Phosphor Plate Holders xrays/imaging by Adam Dental Product Code: P…" at bounding box center [480, 273] width 961 height 547
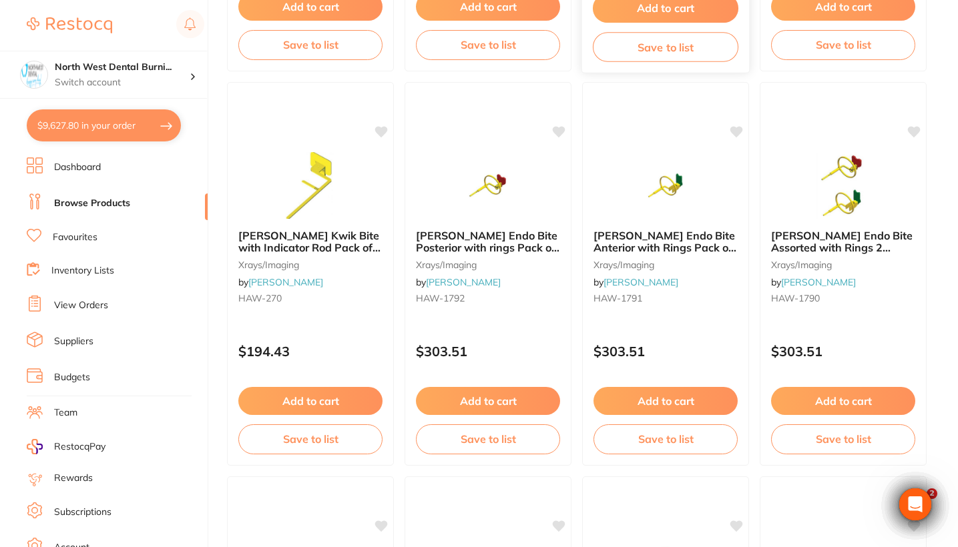
scroll to position [2476, 0]
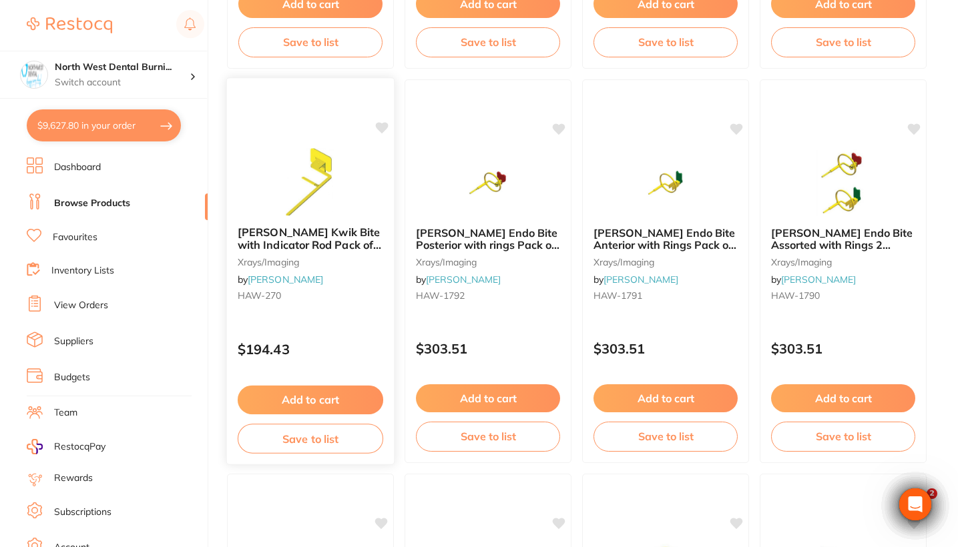
click at [336, 317] on div "HAWE Kwik Bite with Indicator Rod Pack of 15 xrays/imaging by Henry Schein Hala…" at bounding box center [310, 267] width 167 height 102
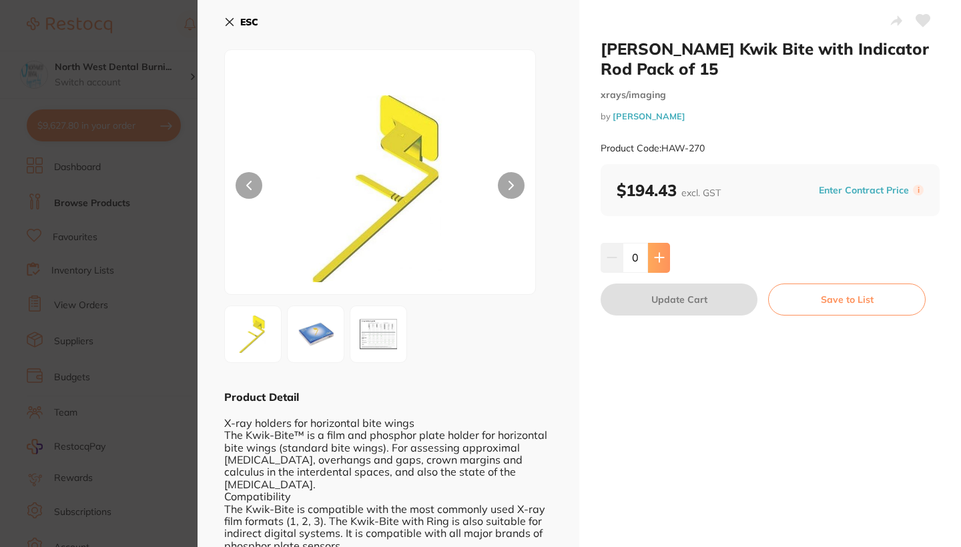
click at [657, 248] on button at bounding box center [659, 257] width 22 height 29
type input "1"
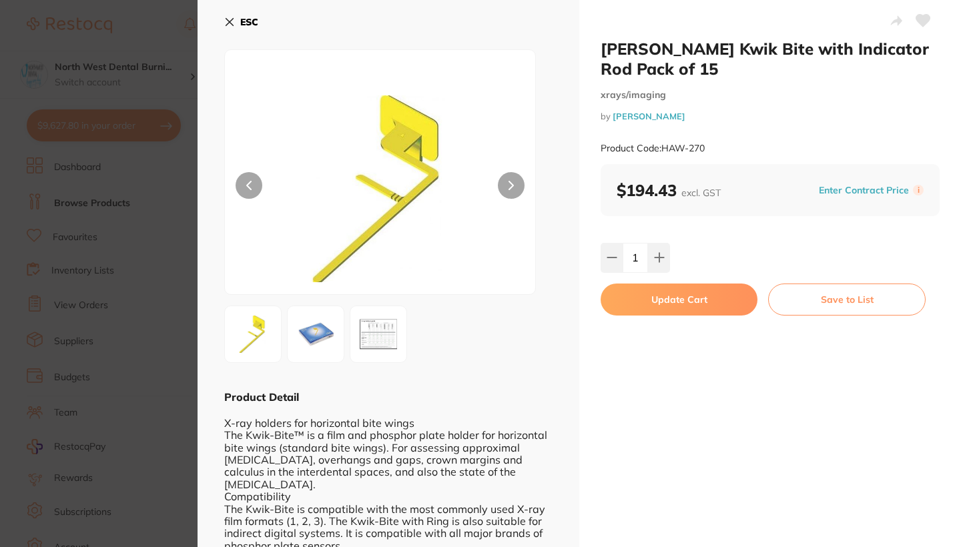
click at [663, 301] on button "Update Cart" at bounding box center [679, 300] width 157 height 32
checkbox input "false"
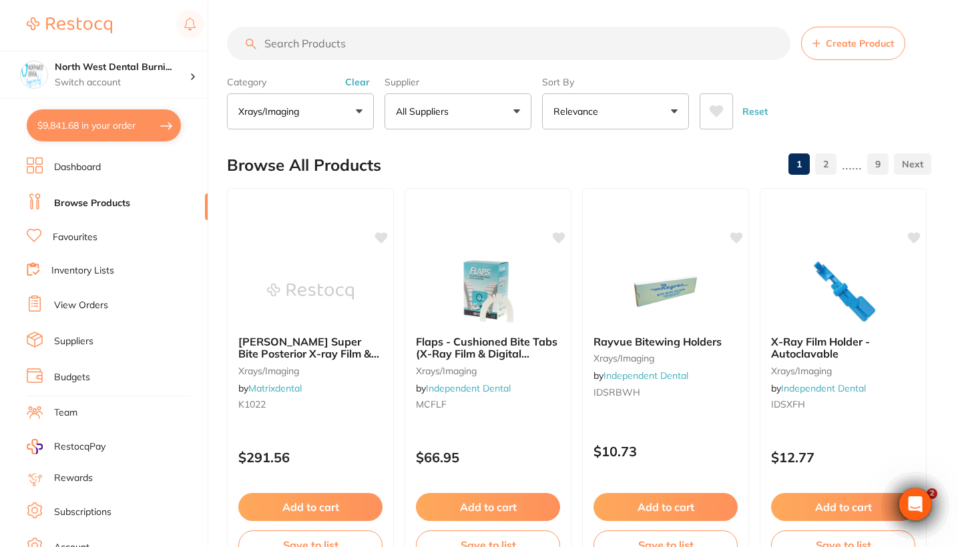
click at [480, 117] on button "All Suppliers" at bounding box center [457, 111] width 147 height 36
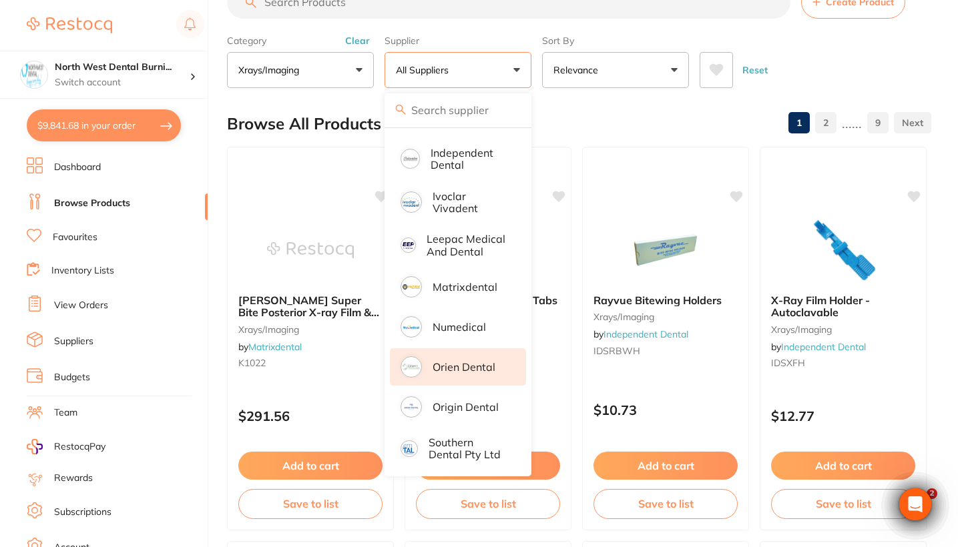
scroll to position [55, 0]
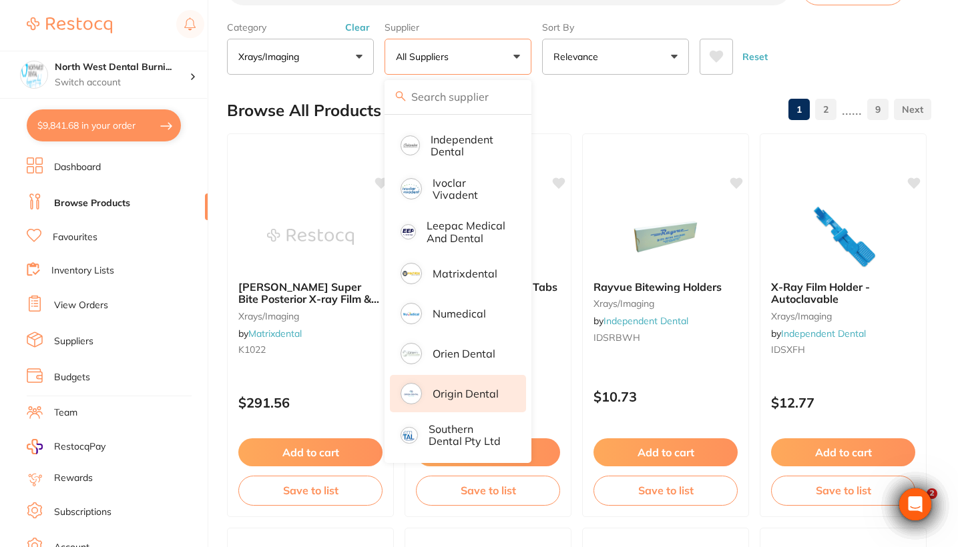
click at [487, 383] on li "Origin Dental" at bounding box center [458, 393] width 136 height 37
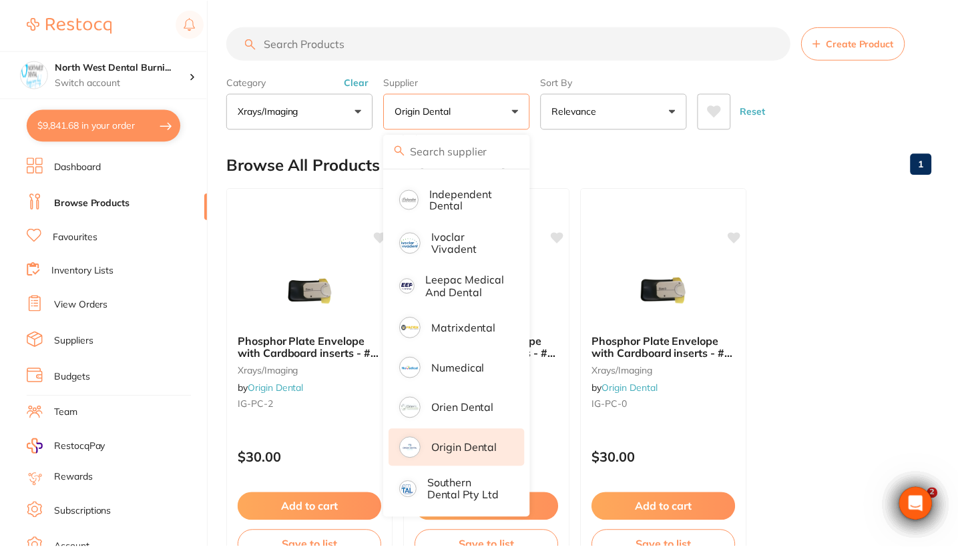
scroll to position [51, 0]
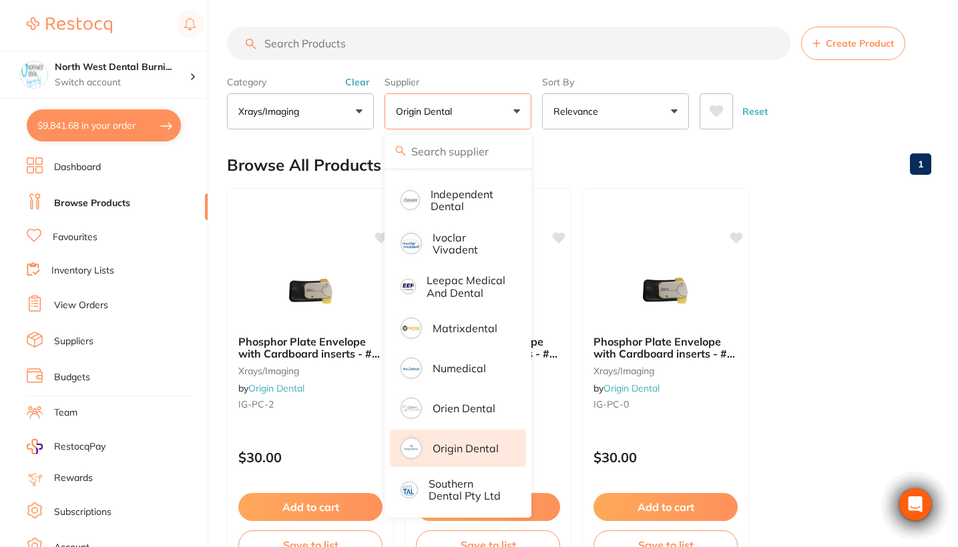
click at [949, 35] on main "Create Product Category xrays/imaging All Categories 3D Printing burs disposabl…" at bounding box center [592, 320] width 731 height 641
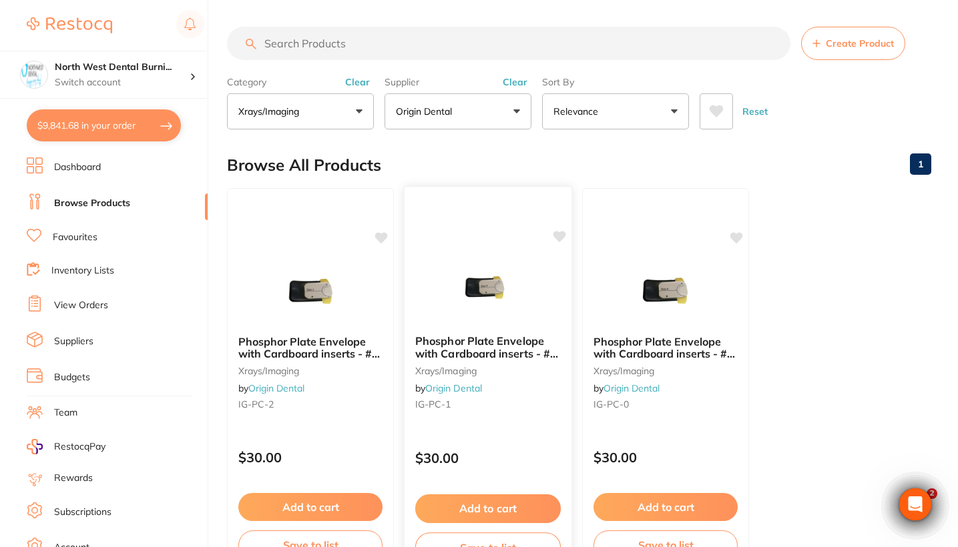
scroll to position [0, 0]
click at [513, 81] on button "Clear" at bounding box center [515, 82] width 33 height 12
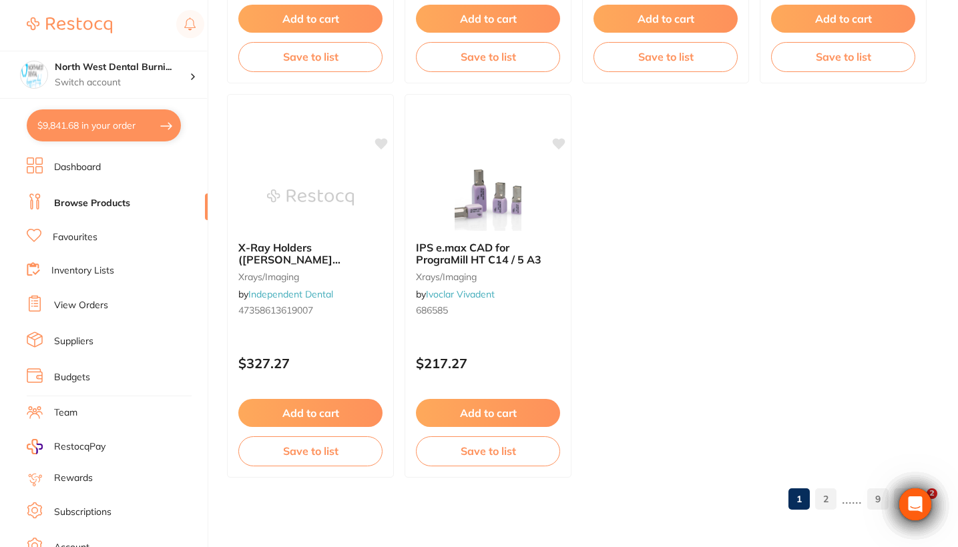
scroll to position [5224, 0]
click at [826, 491] on link "2" at bounding box center [825, 499] width 21 height 27
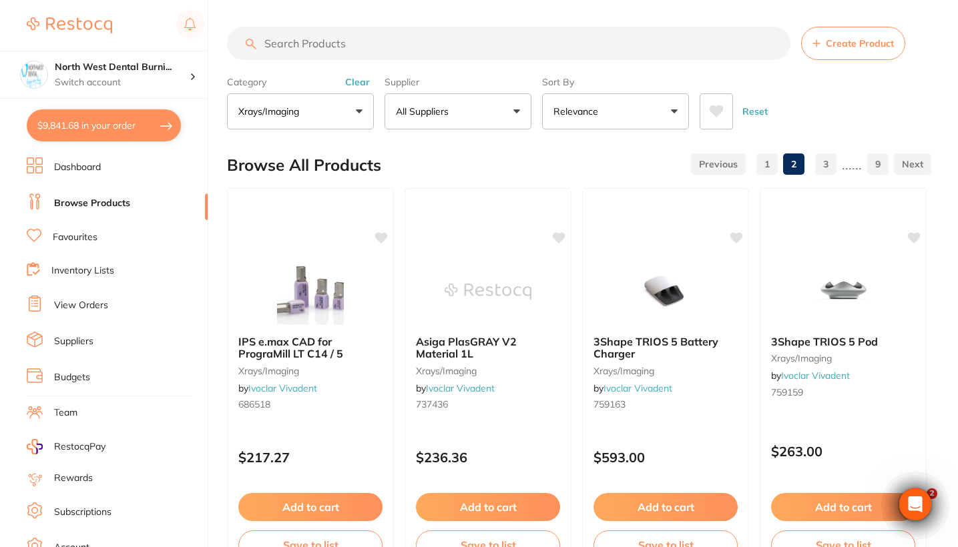
scroll to position [0, 0]
click at [334, 47] on input "search" at bounding box center [508, 43] width 563 height 33
type input "imaging plate"
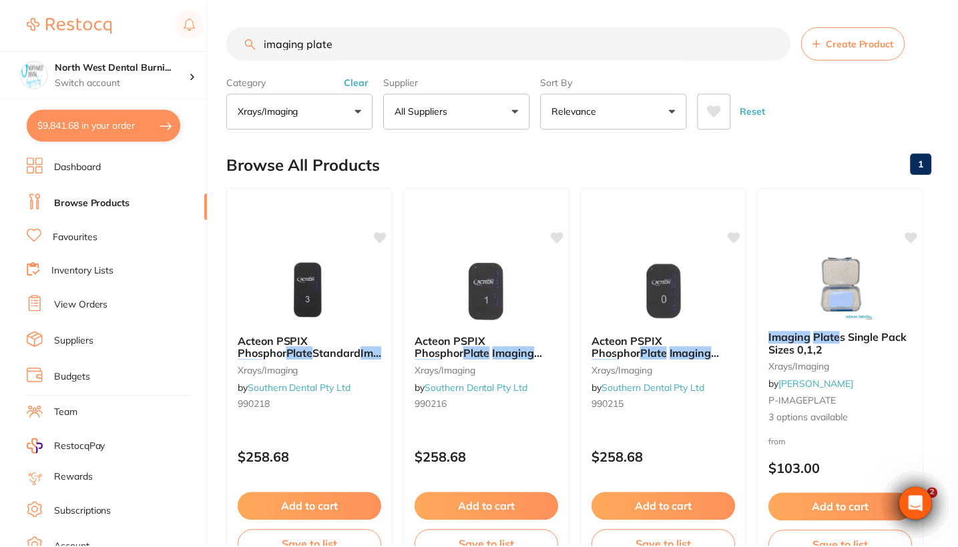
scroll to position [158, 0]
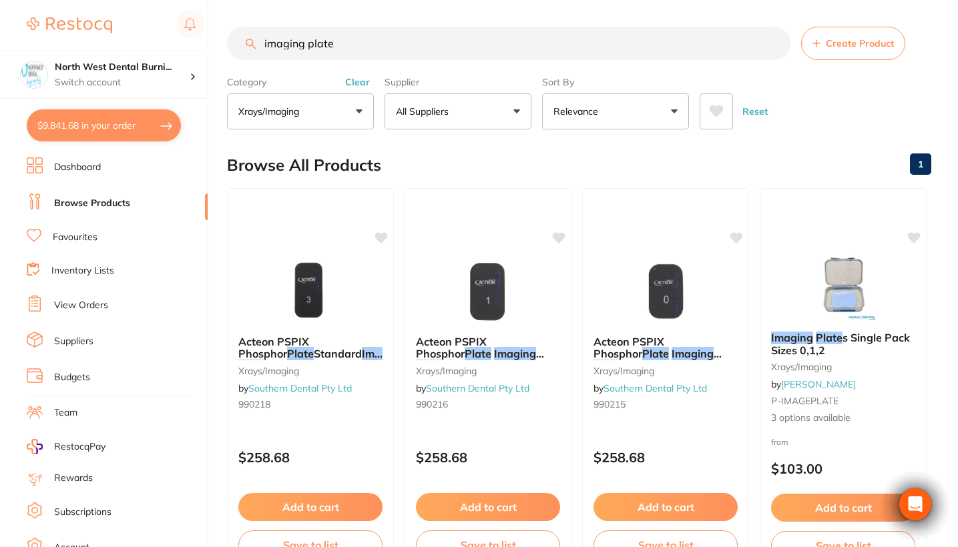
click at [357, 85] on button "Clear" at bounding box center [357, 82] width 33 height 12
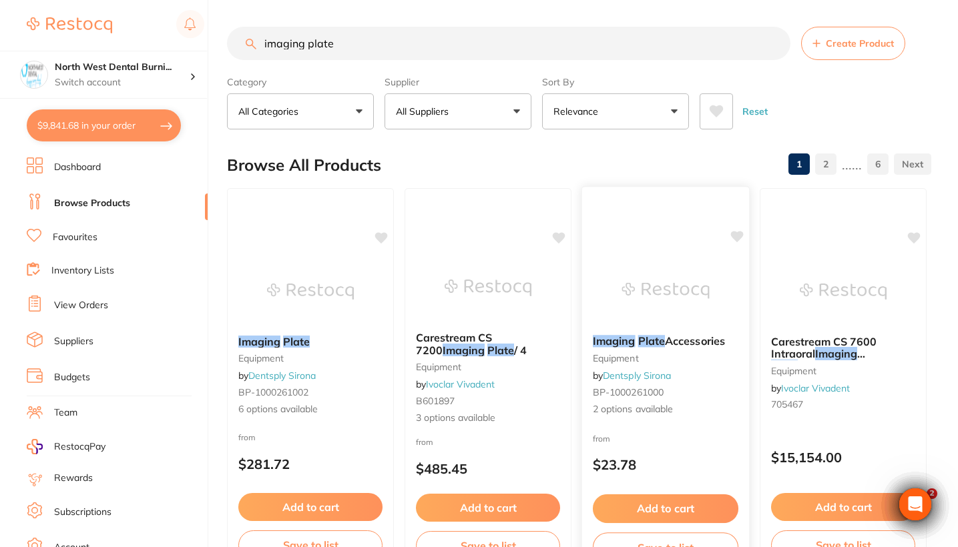
scroll to position [0, 0]
click at [491, 129] on button "All Suppliers" at bounding box center [457, 111] width 147 height 36
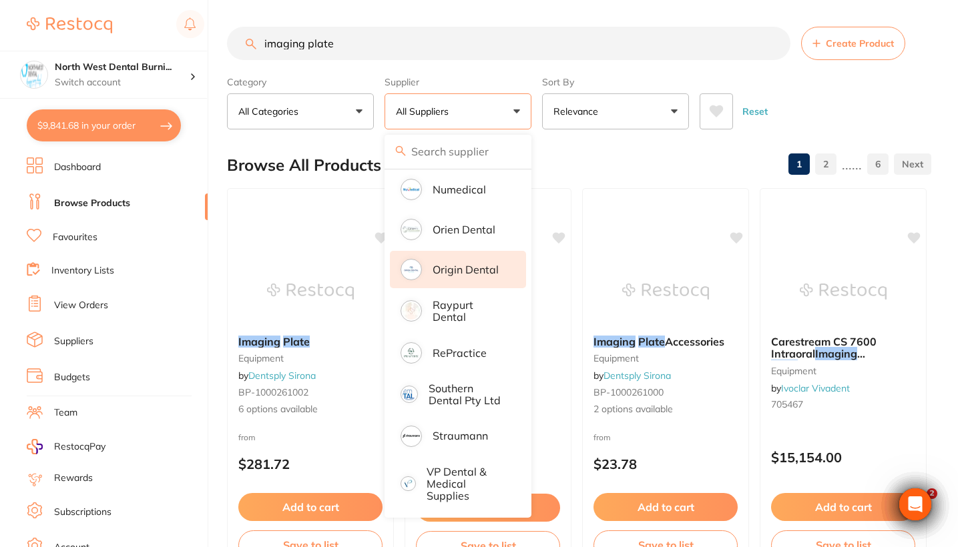
scroll to position [872, 0]
click at [471, 276] on p "Origin Dental" at bounding box center [466, 270] width 66 height 12
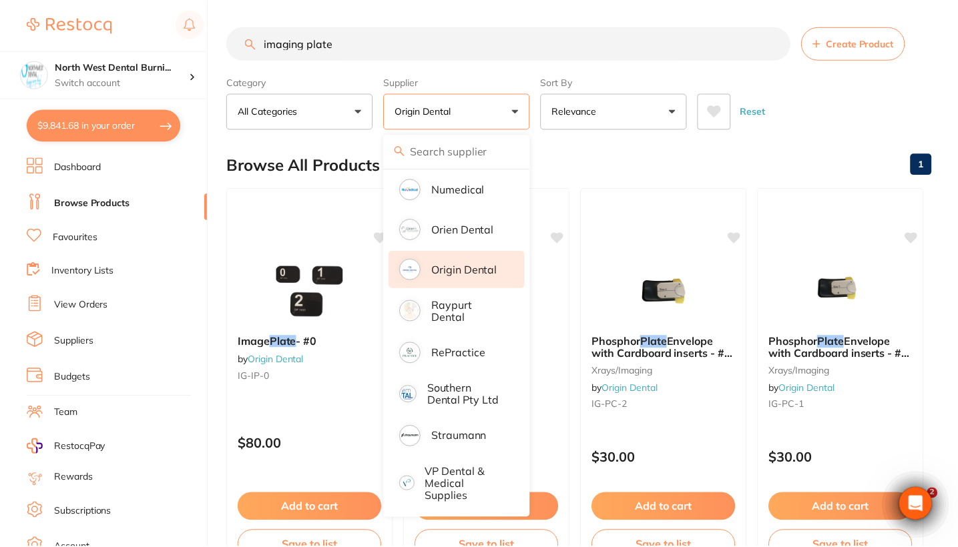
scroll to position [0, 0]
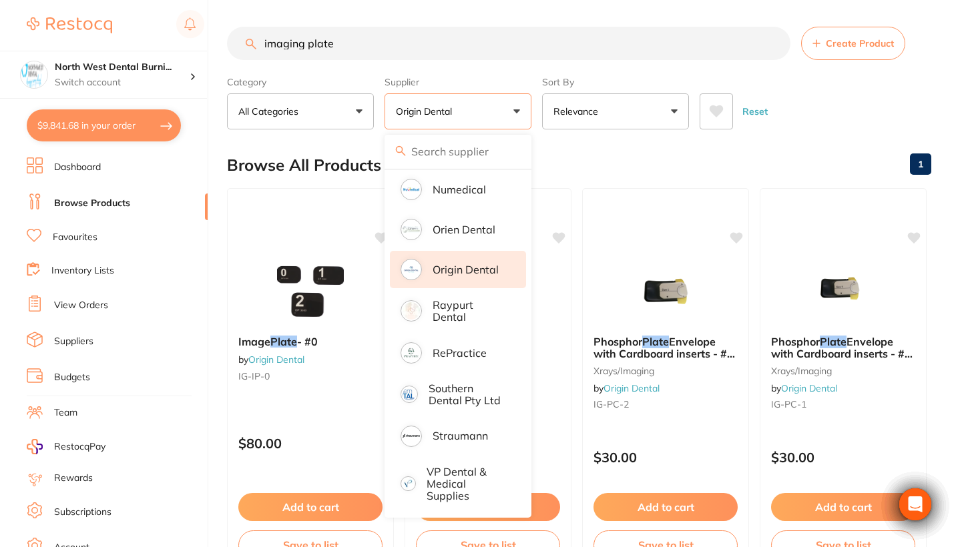
click at [822, 91] on div "Reset" at bounding box center [809, 106] width 221 height 47
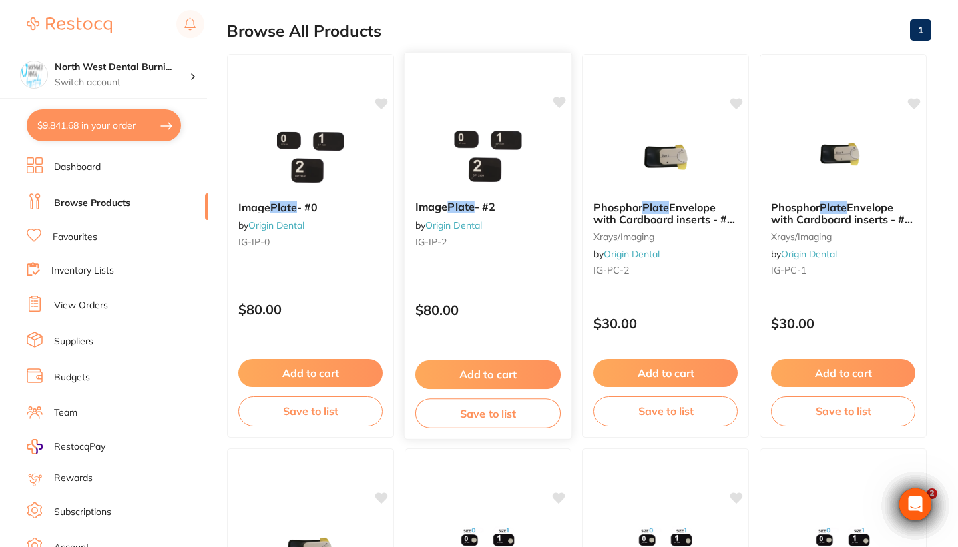
scroll to position [206, 0]
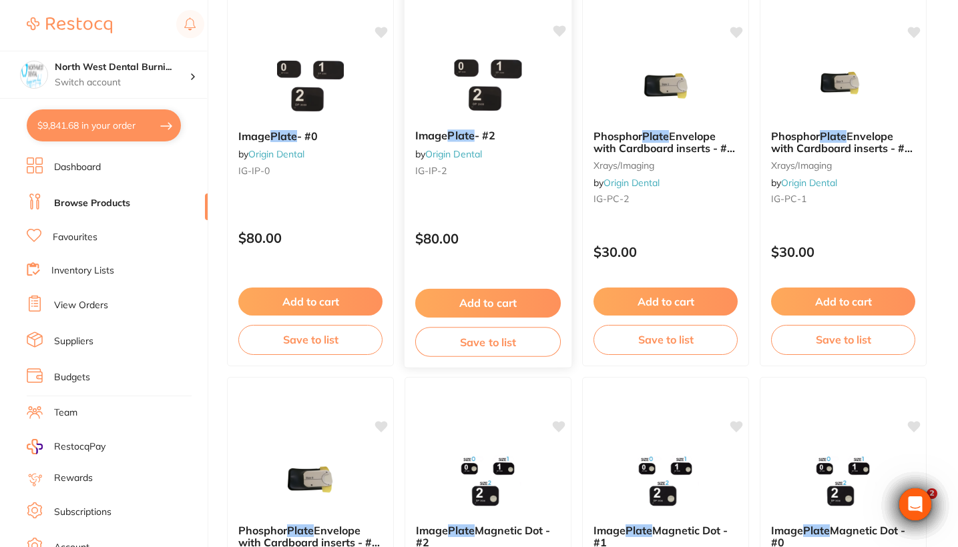
click at [491, 209] on div "Image Plate - #2 by Origin Dental IG-IP-2 $80.00 Add to cart Save to list" at bounding box center [488, 175] width 169 height 388
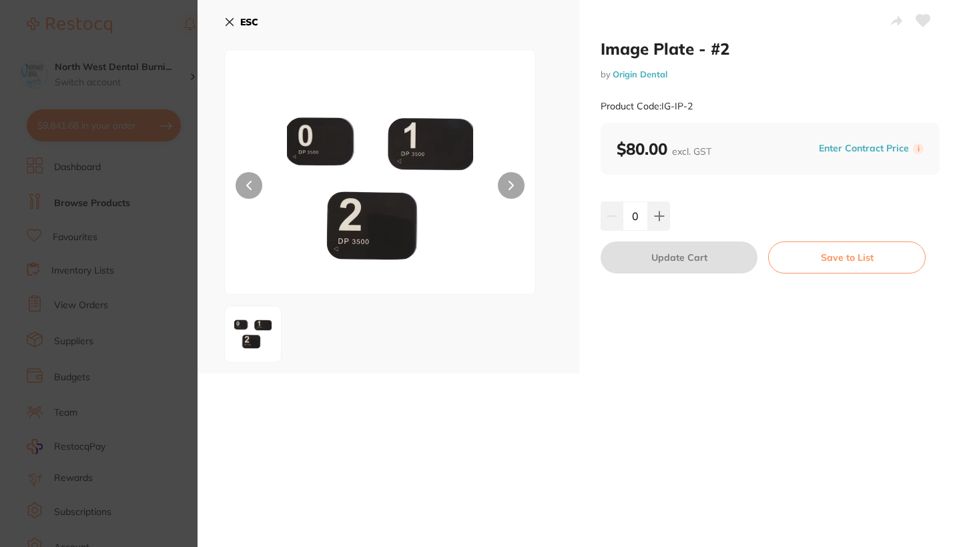
click at [107, 298] on section "Image Plate - #2 by Origin Dental Product Code: IG-IP-2 ESC Image Plate - #2 by…" at bounding box center [480, 273] width 961 height 547
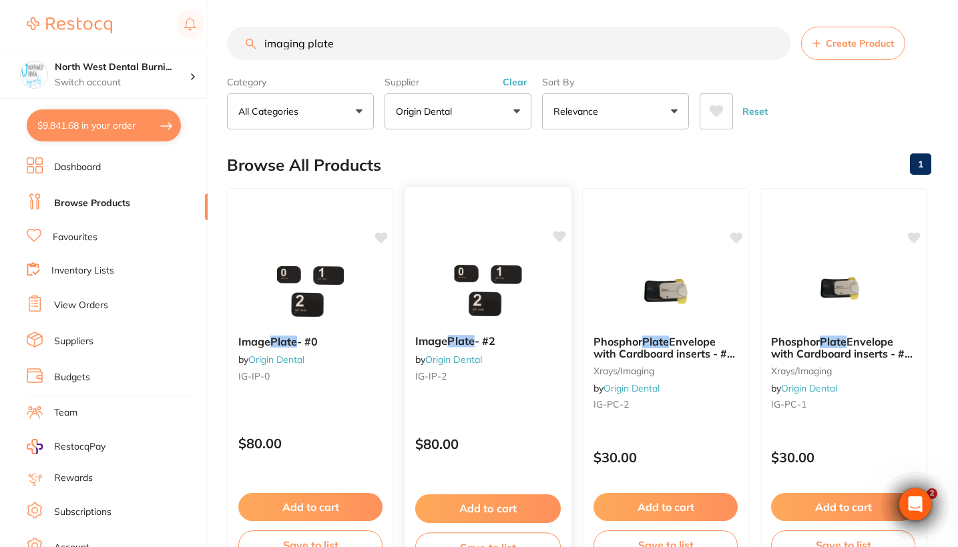
click at [504, 429] on div "$80.00" at bounding box center [487, 440] width 167 height 36
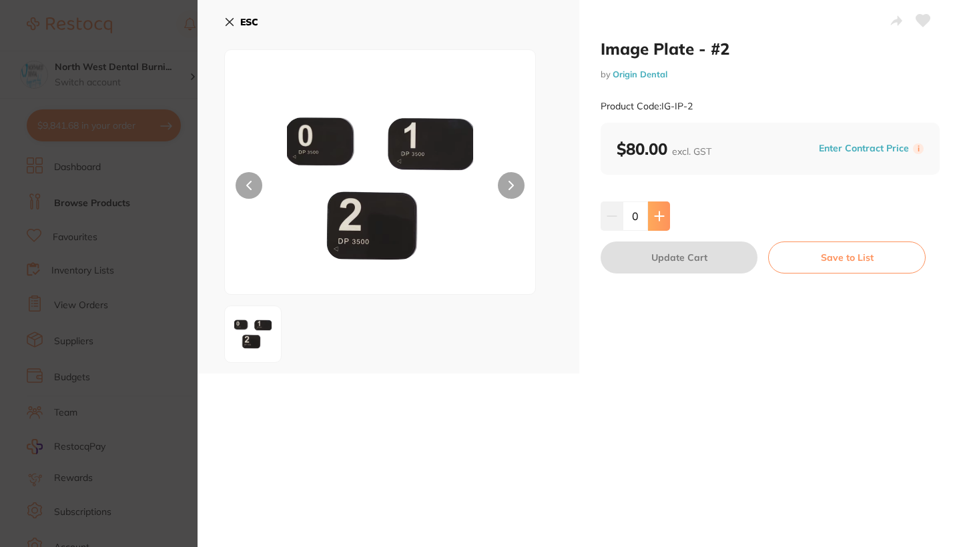
click at [657, 209] on button at bounding box center [659, 216] width 22 height 29
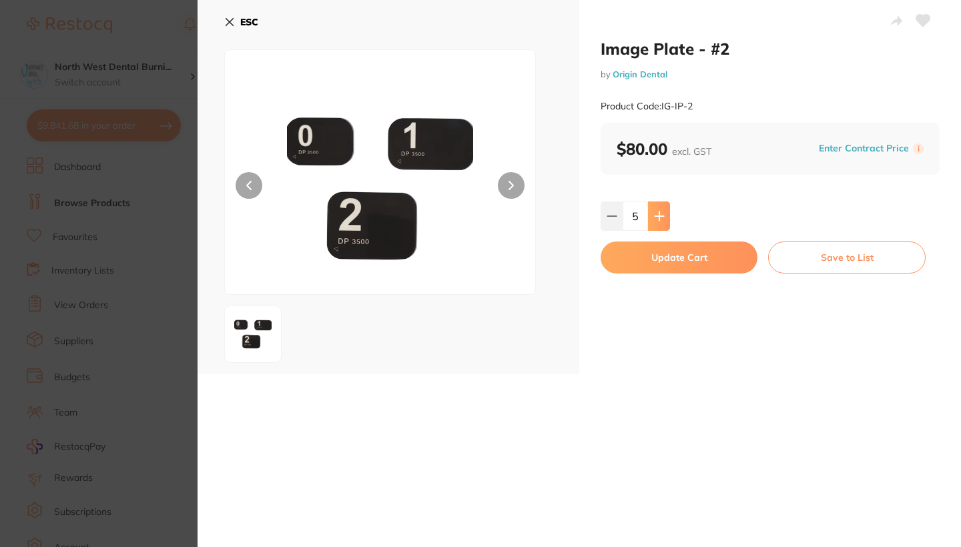
click at [657, 209] on button at bounding box center [659, 216] width 22 height 29
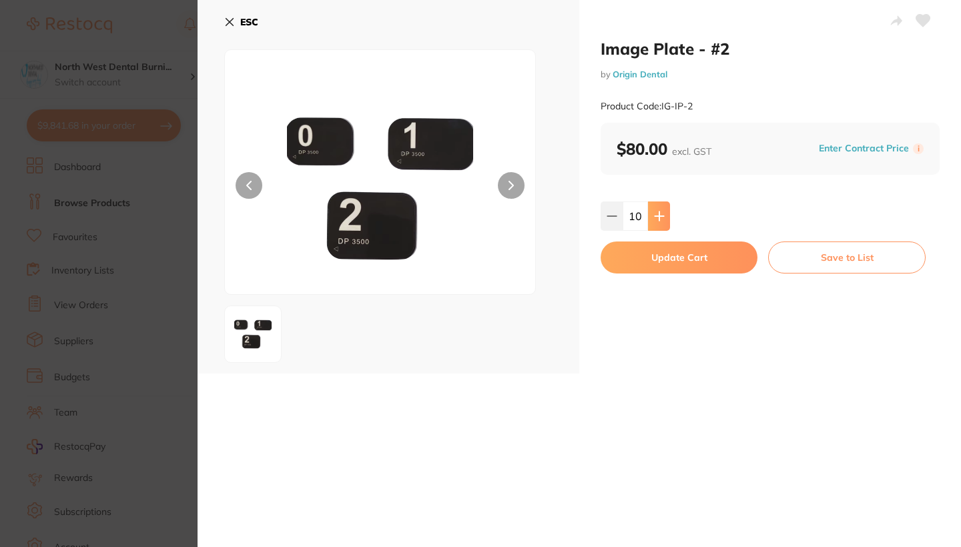
click at [657, 209] on button at bounding box center [659, 216] width 22 height 29
click at [612, 216] on icon at bounding box center [611, 216] width 9 height 0
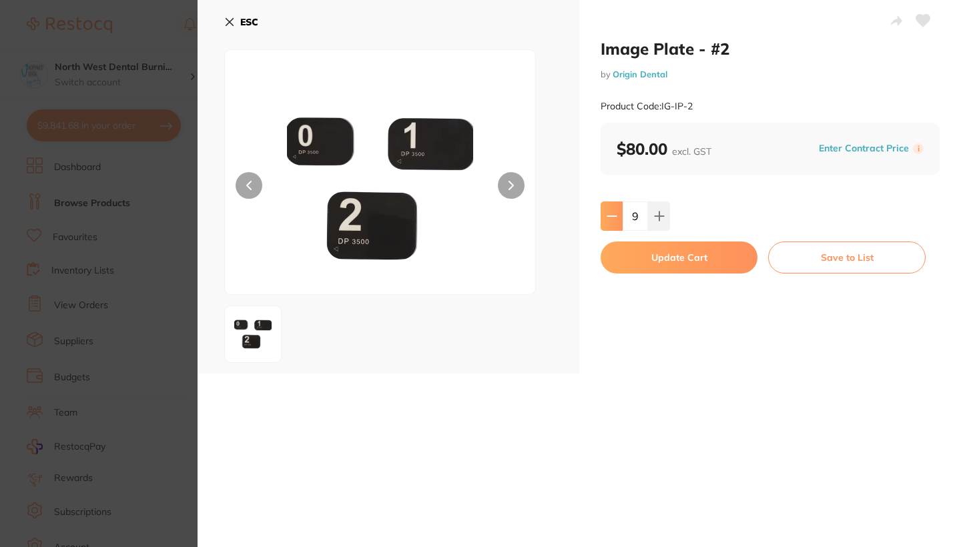
click at [612, 216] on icon at bounding box center [611, 216] width 9 height 0
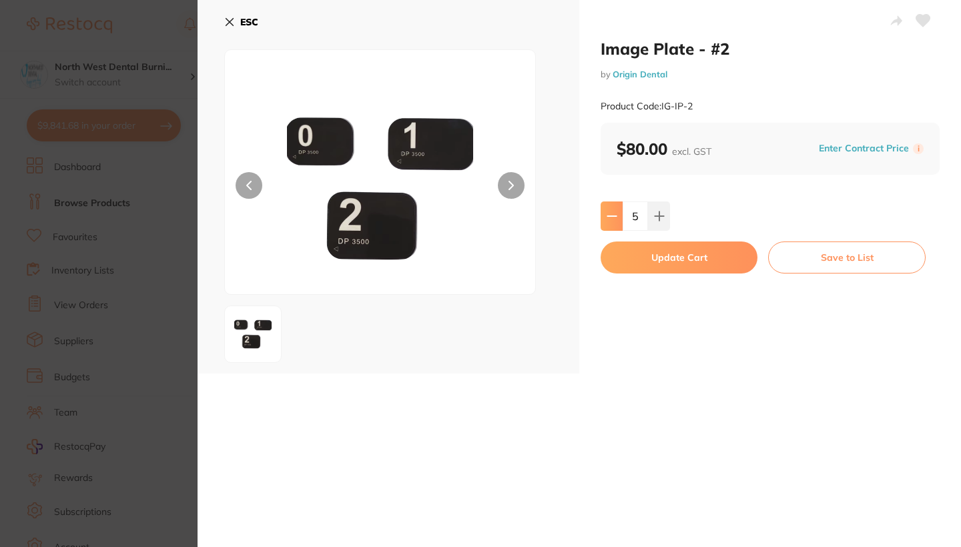
type input "4"
click at [667, 261] on button "Update Cart" at bounding box center [679, 258] width 157 height 32
checkbox input "false"
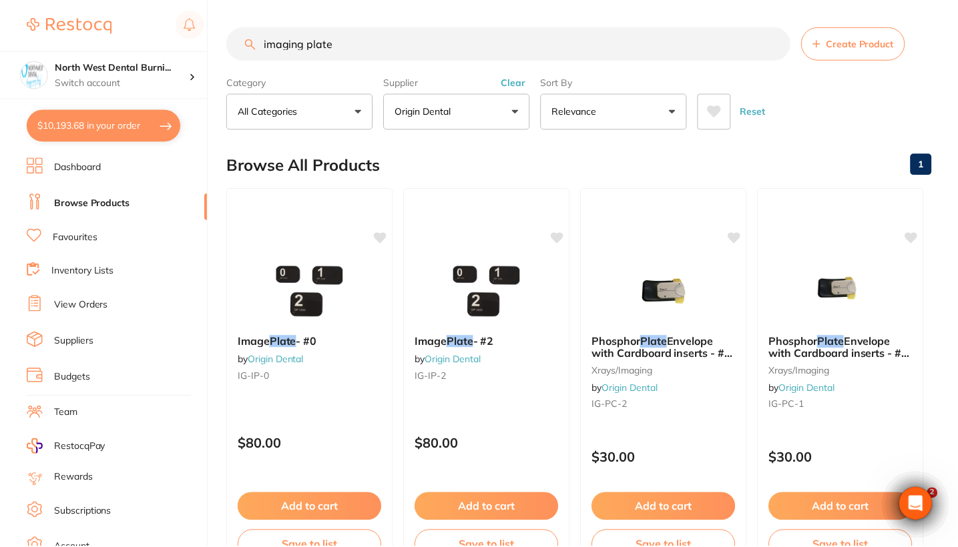
scroll to position [32, 0]
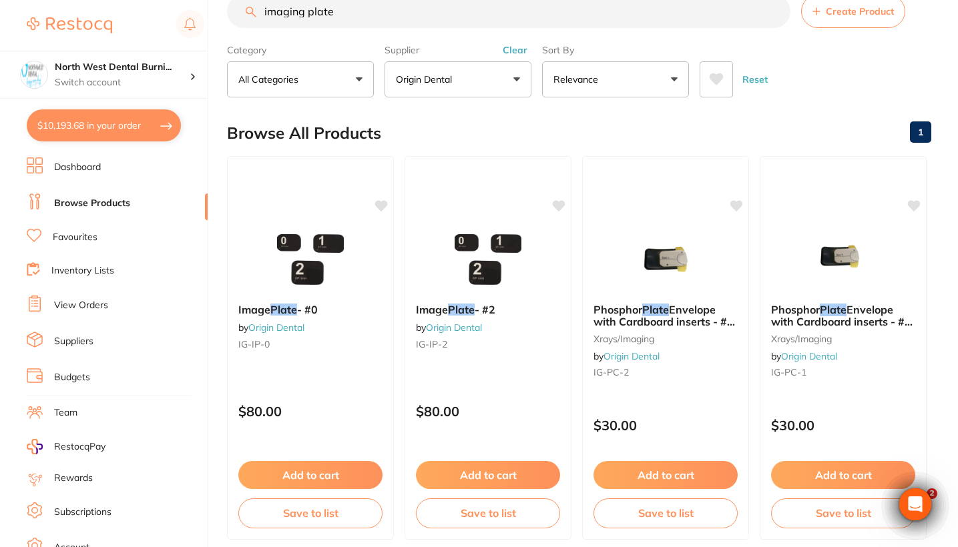
click at [61, 122] on button "$10,193.68 in your order" at bounding box center [104, 125] width 154 height 32
checkbox input "true"
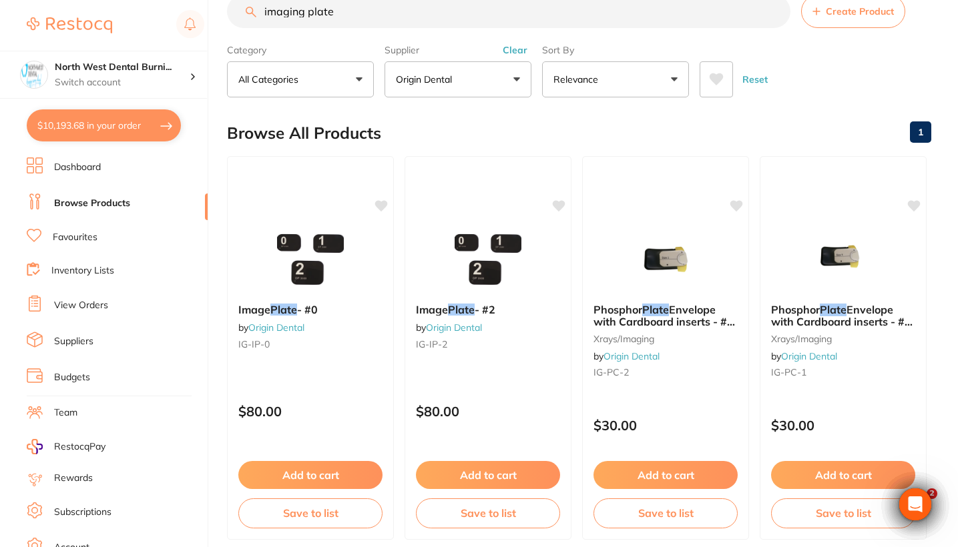
checkbox input "true"
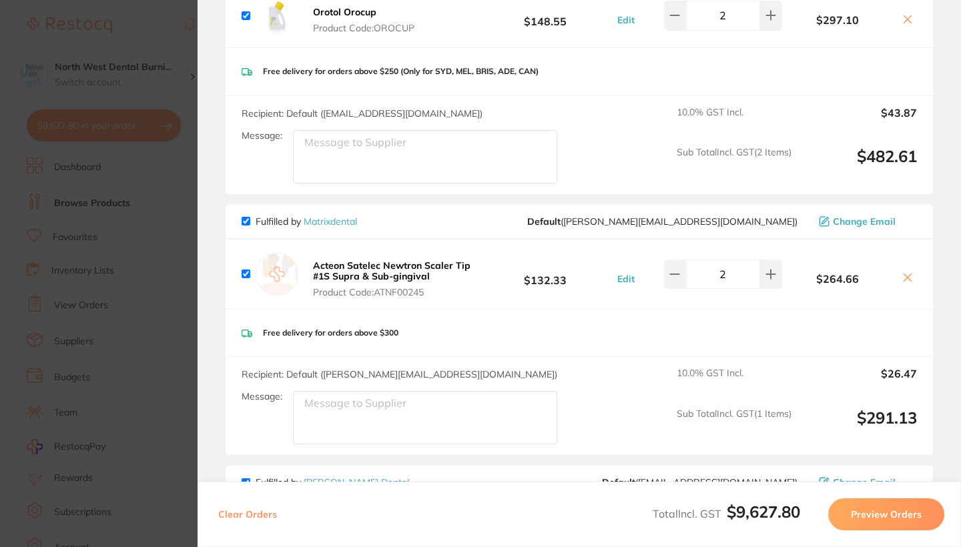
scroll to position [1424, 0]
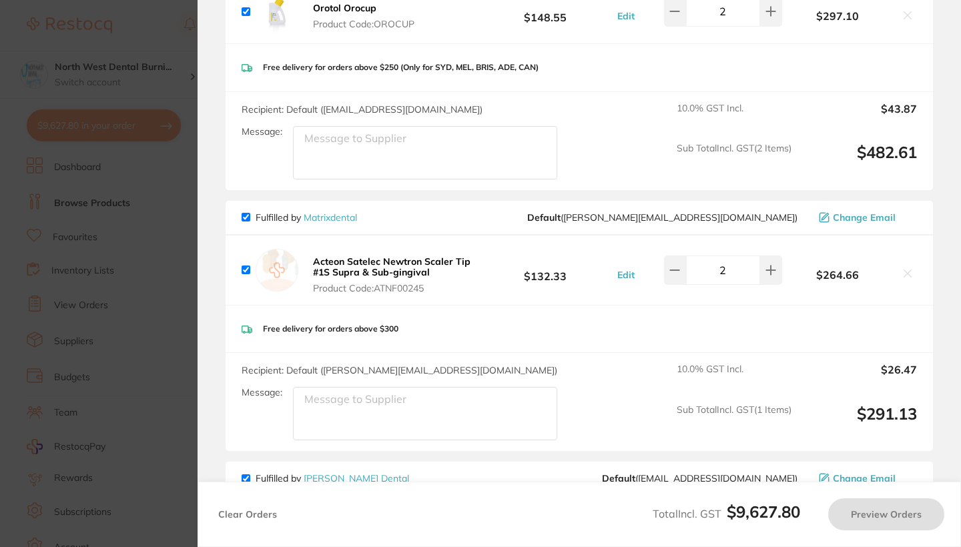
checkbox input "true"
click at [95, 288] on section "Update RRP Set your pre negotiated price for this item. Item Agreed RRP (excl. …" at bounding box center [480, 273] width 961 height 547
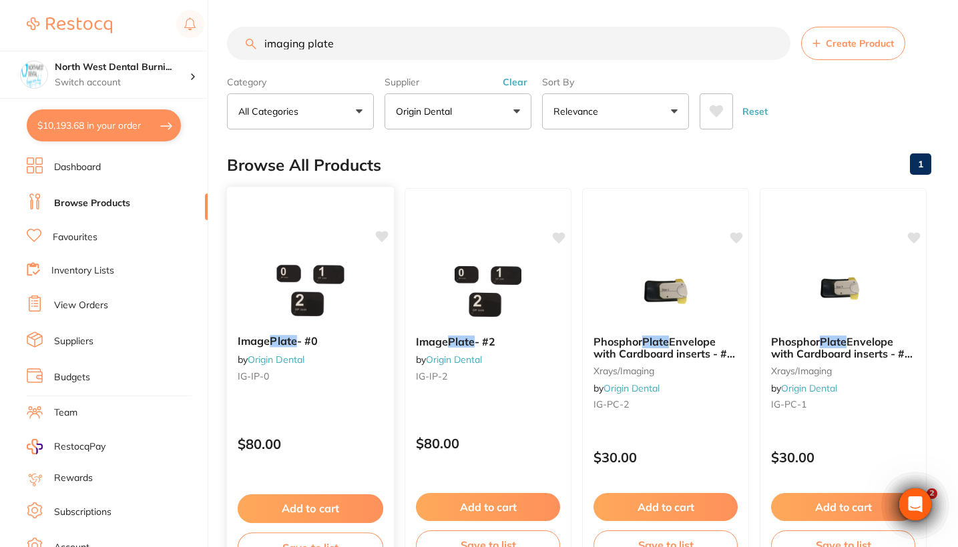
scroll to position [0, 0]
